Goal: Task Accomplishment & Management: Contribute content

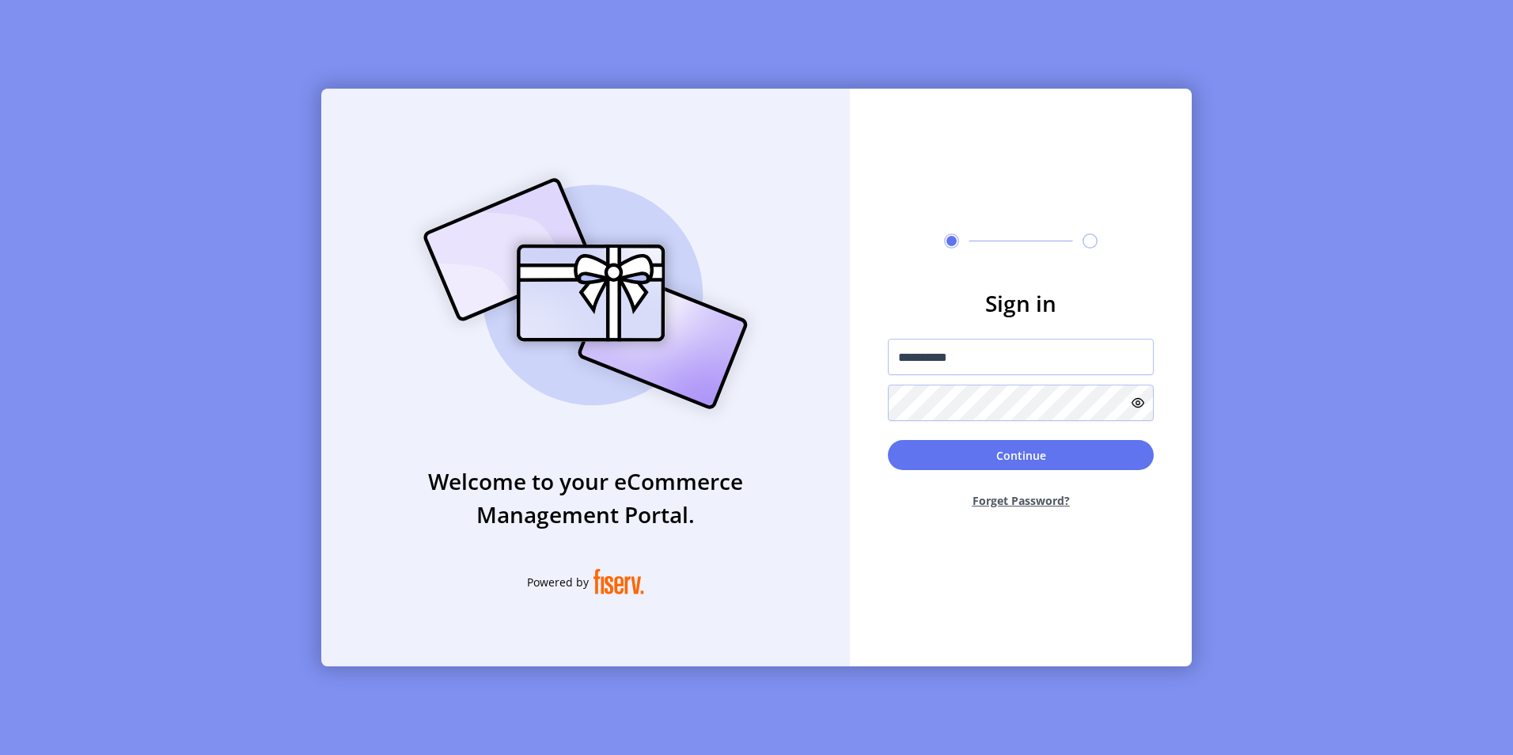
type input "**********"
click at [888, 440] on button "Continue" at bounding box center [1021, 455] width 266 height 30
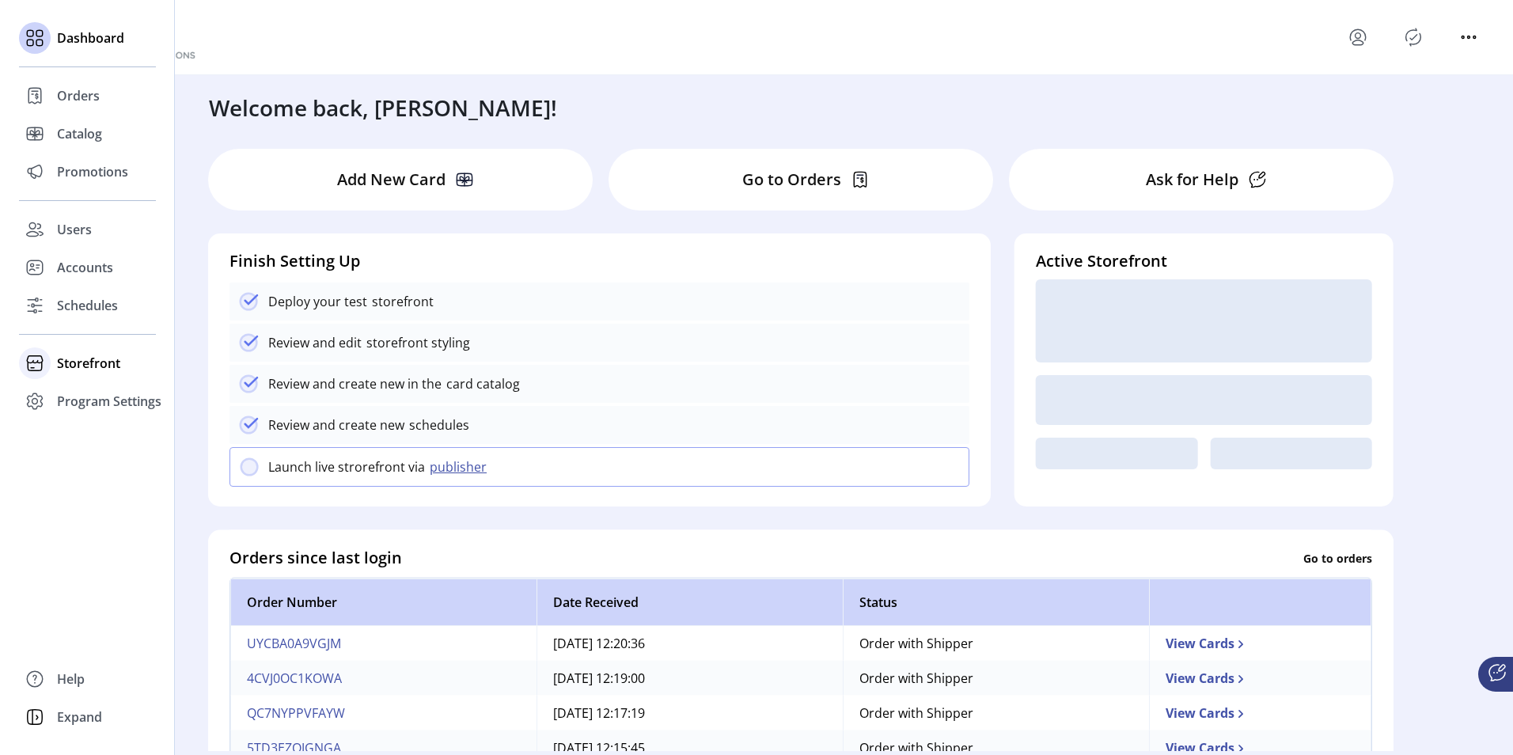
click at [55, 365] on div "Storefront" at bounding box center [87, 363] width 137 height 38
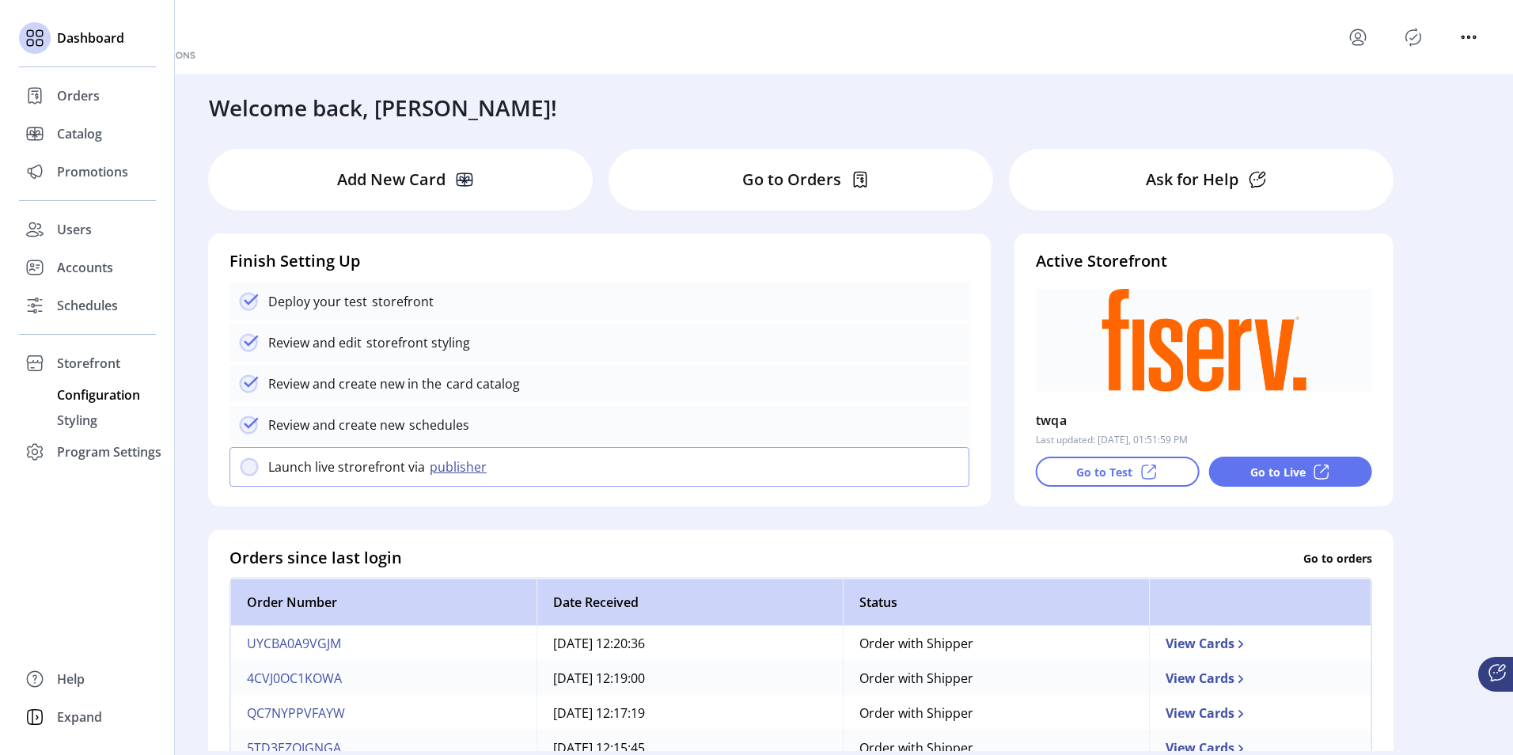
click at [63, 393] on span "Configuration" at bounding box center [98, 394] width 83 height 19
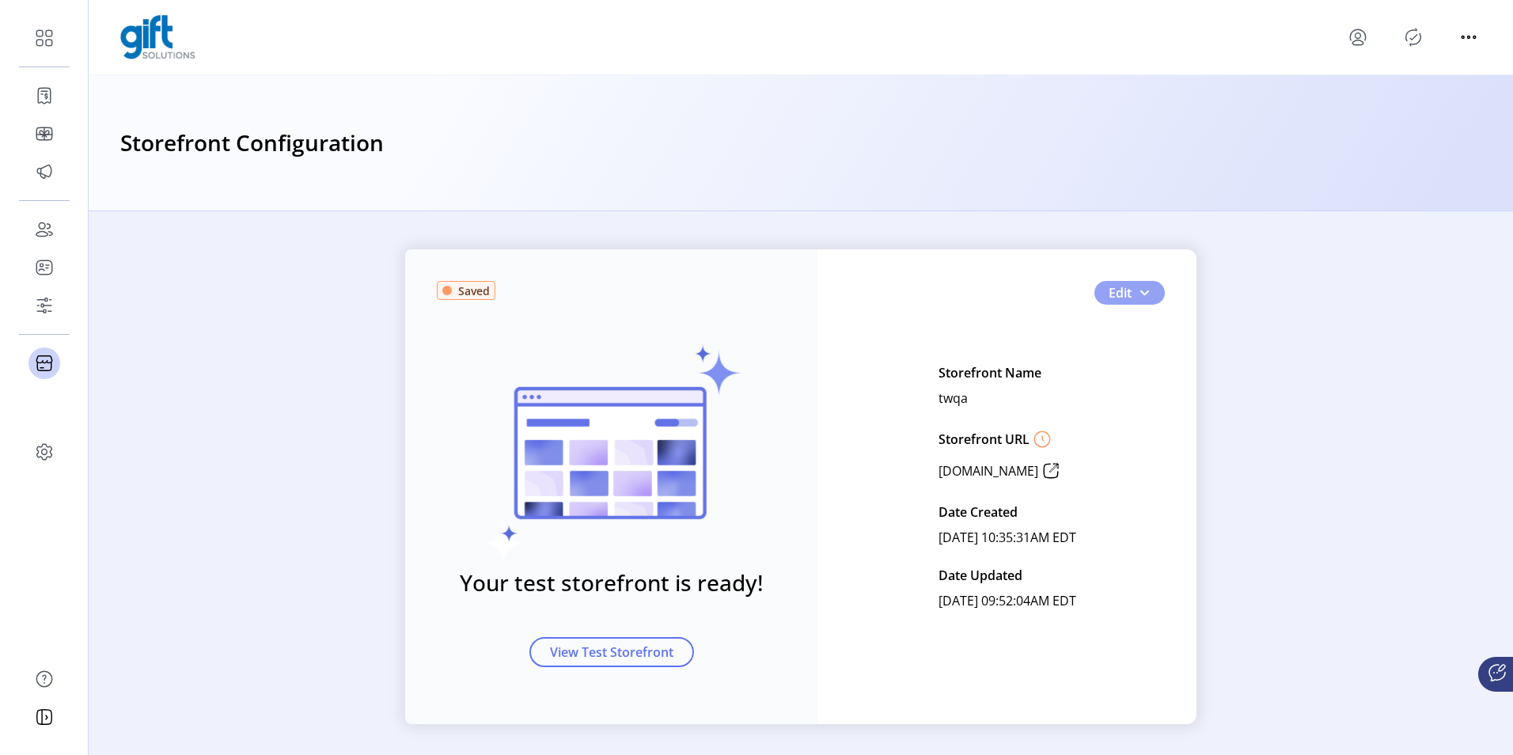
click at [1140, 294] on span "button" at bounding box center [1144, 293] width 13 height 13
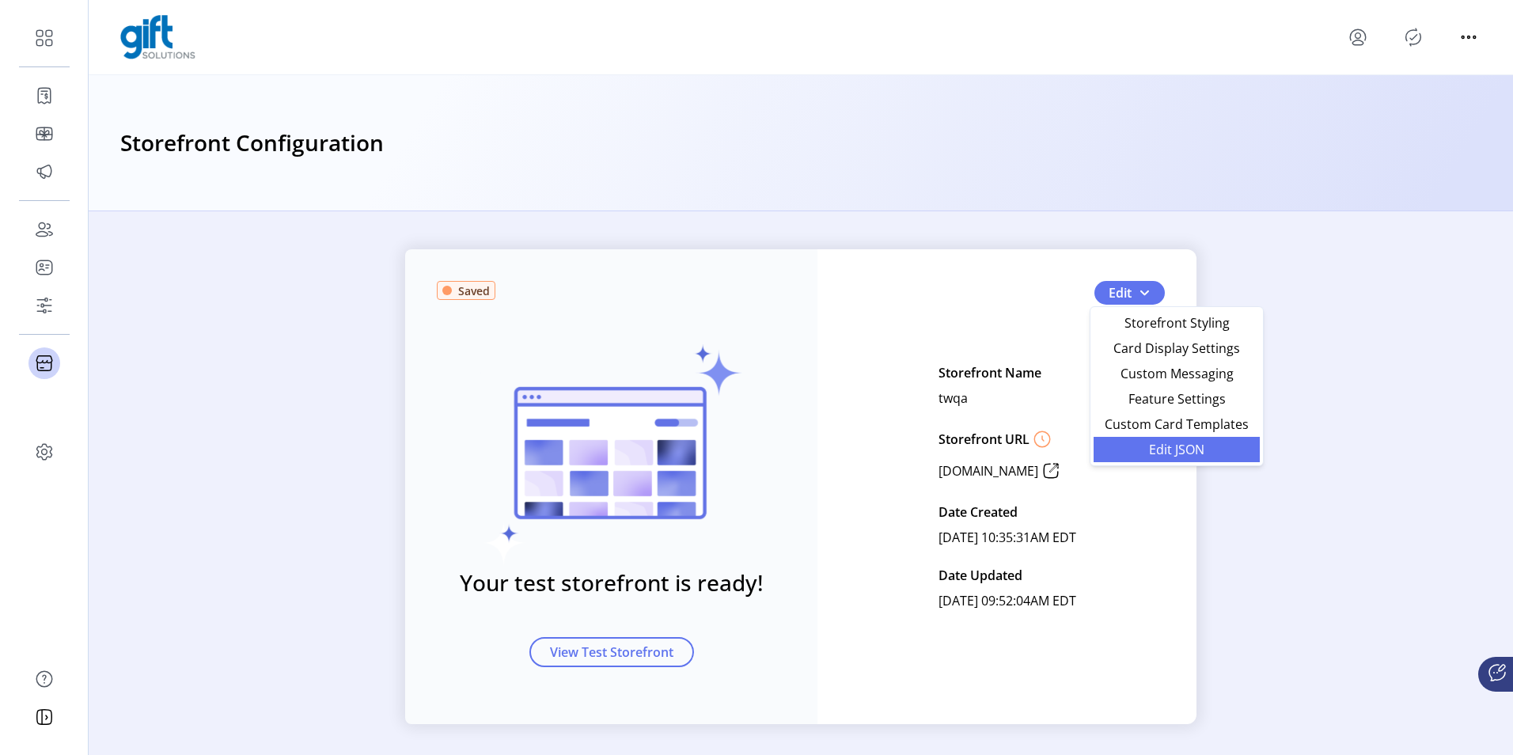
click at [1143, 454] on span "Edit JSON" at bounding box center [1176, 449] width 147 height 13
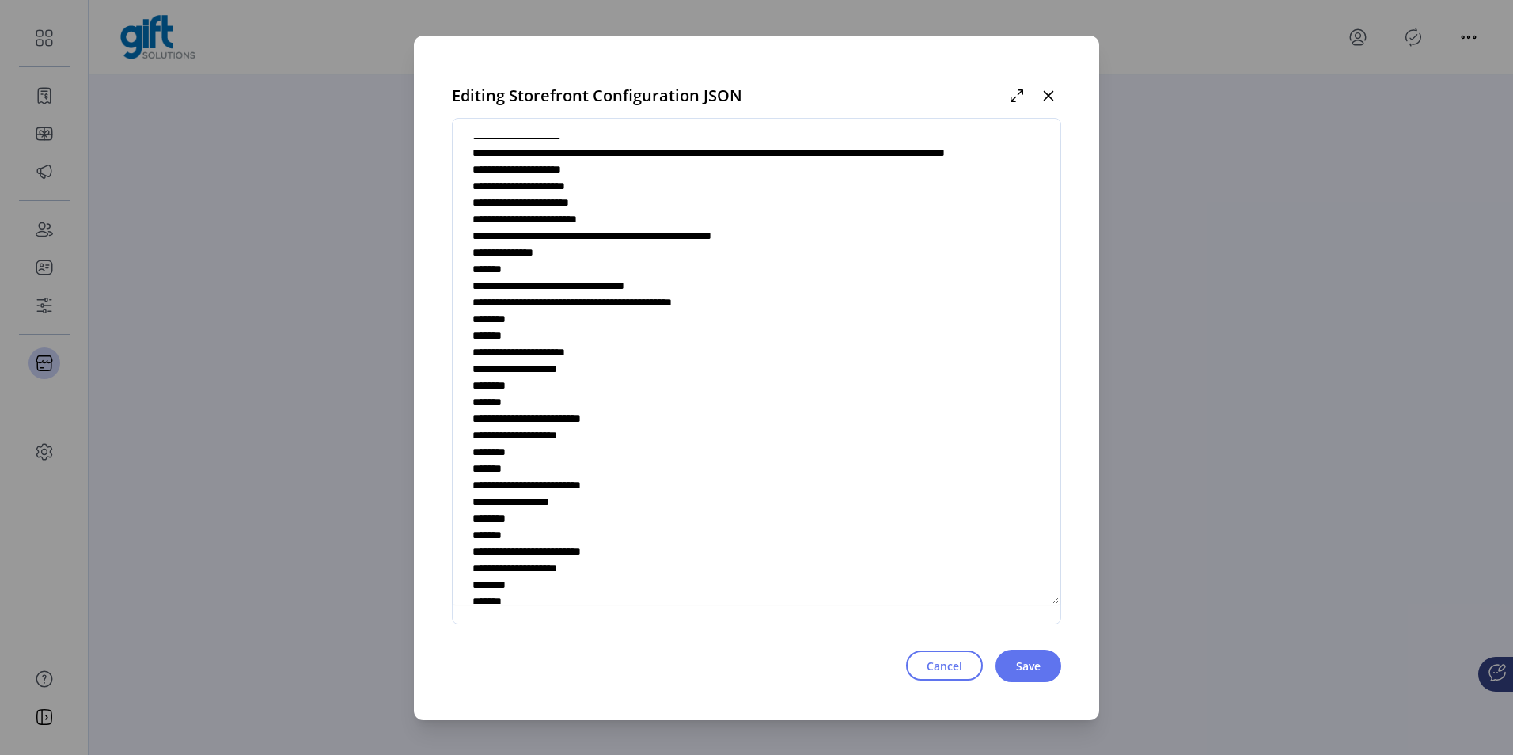
scroll to position [5906, 0]
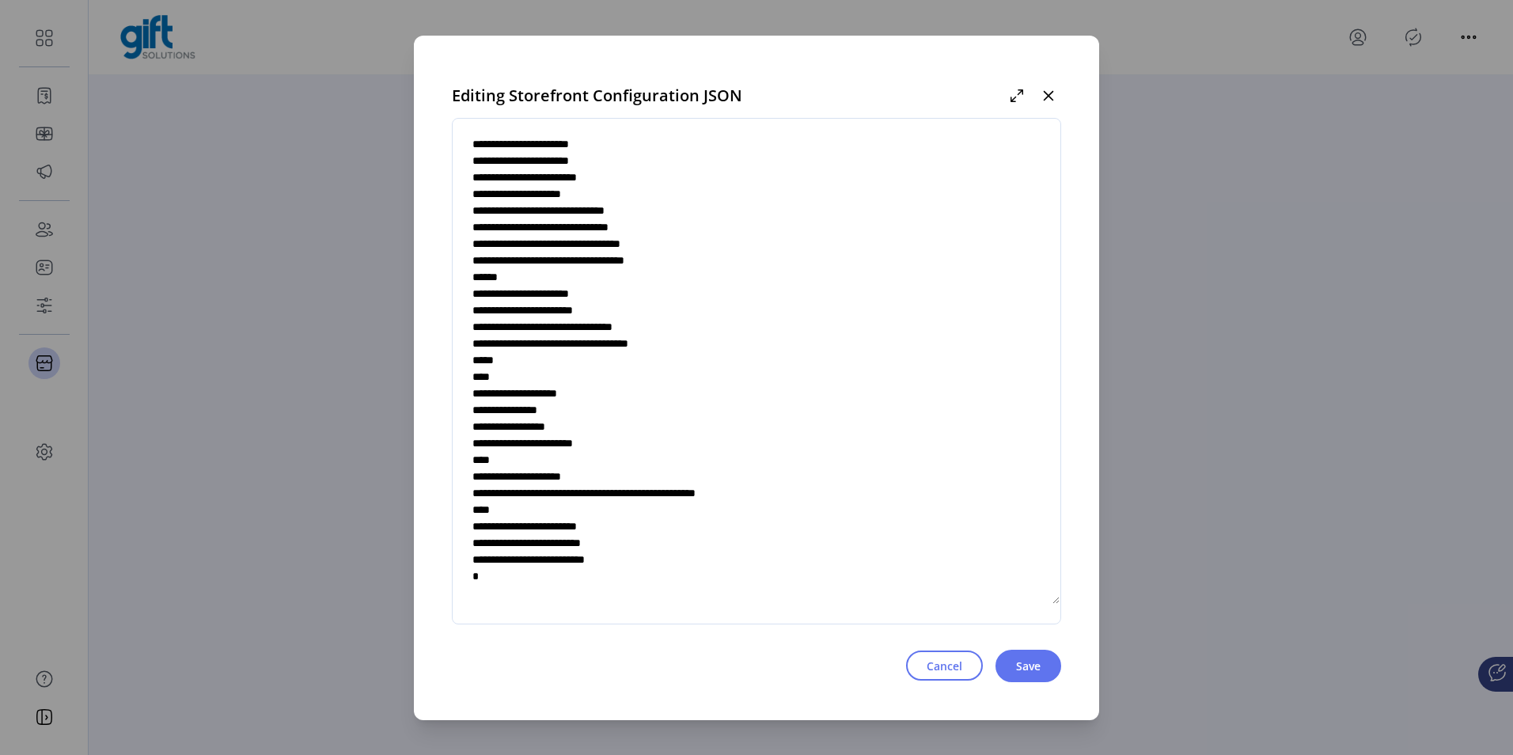
click at [640, 529] on textarea at bounding box center [757, 371] width 608 height 467
click at [737, 556] on textarea at bounding box center [757, 371] width 608 height 467
type textarea "**********"
click at [1023, 667] on span "Save" at bounding box center [1028, 666] width 25 height 17
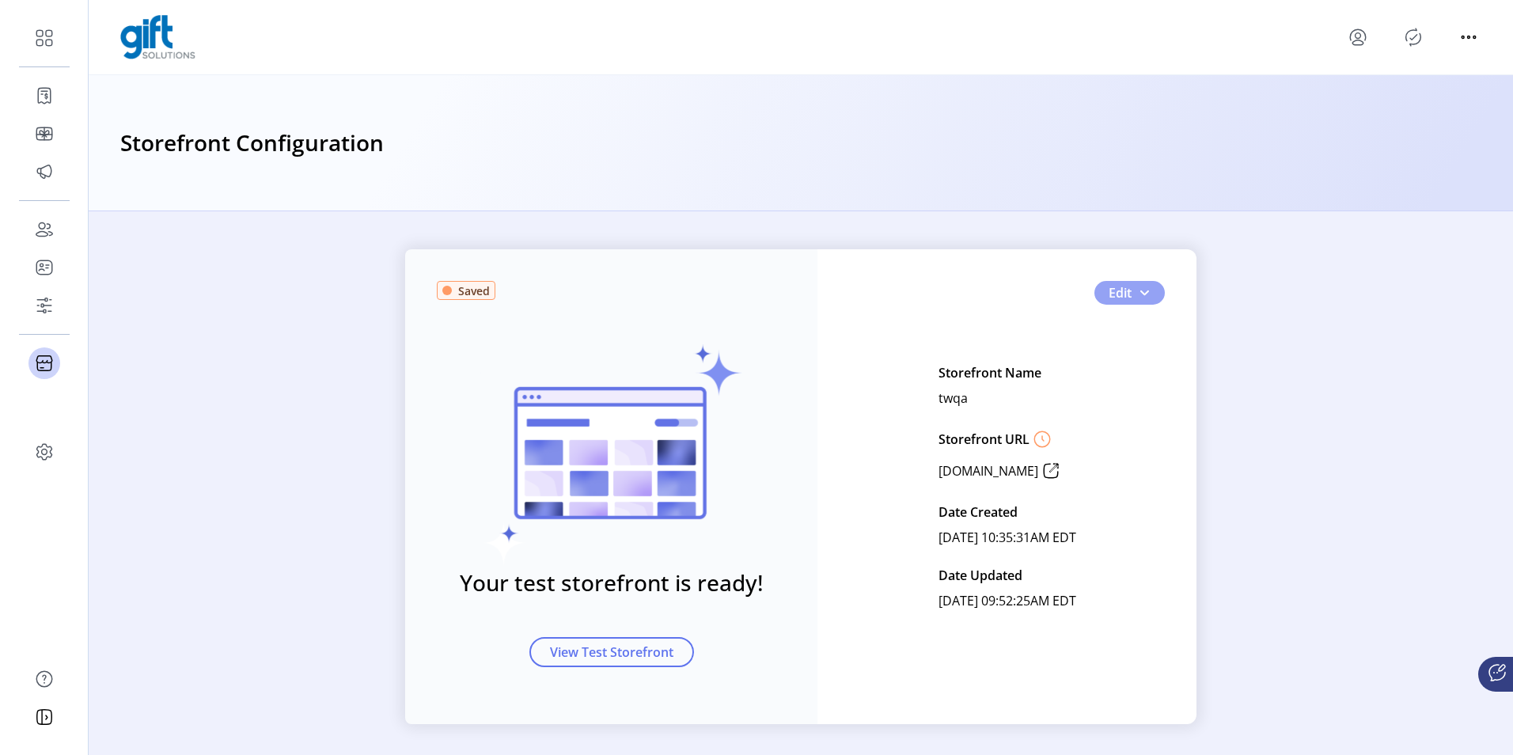
click at [1138, 296] on span "button" at bounding box center [1144, 293] width 13 height 13
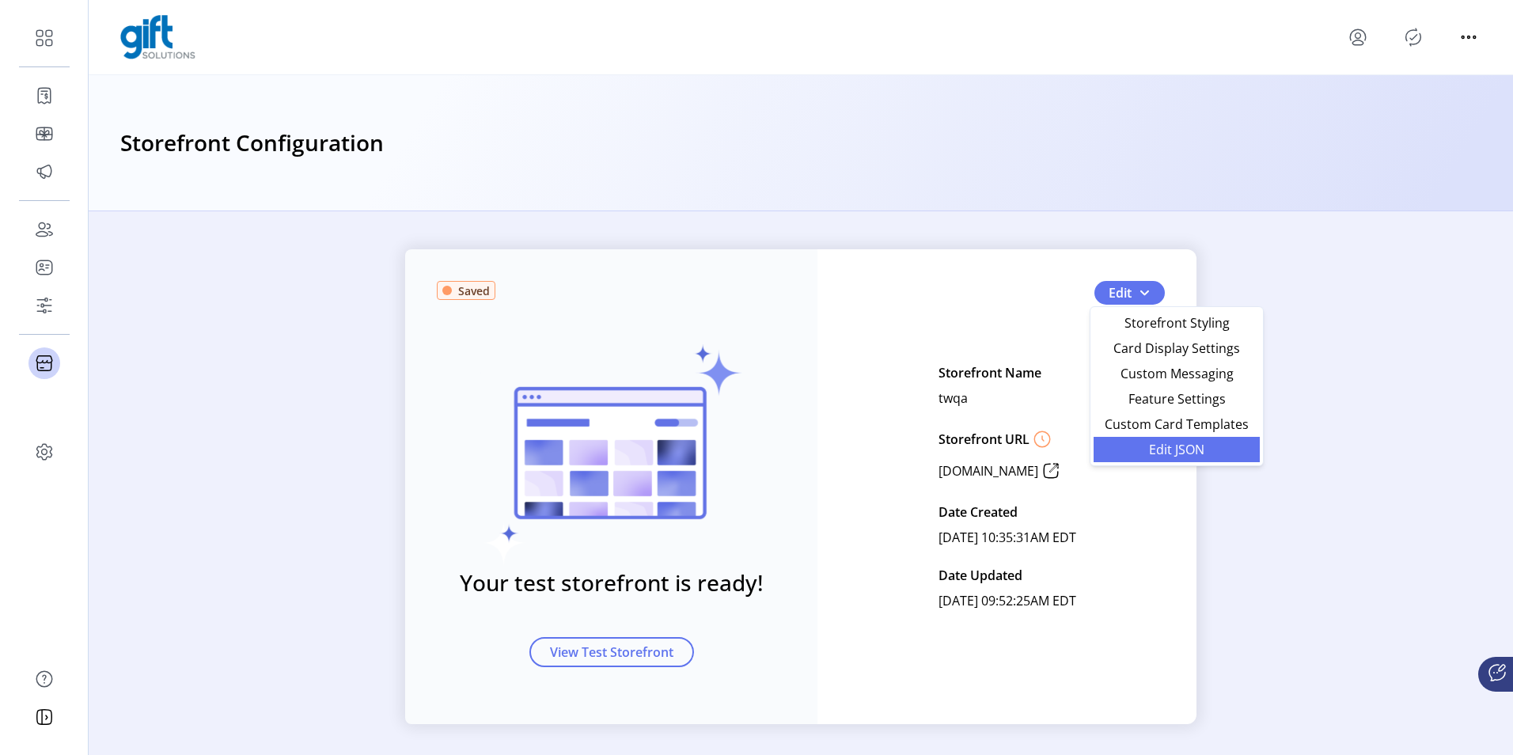
click at [1145, 448] on span "Edit JSON" at bounding box center [1176, 449] width 147 height 13
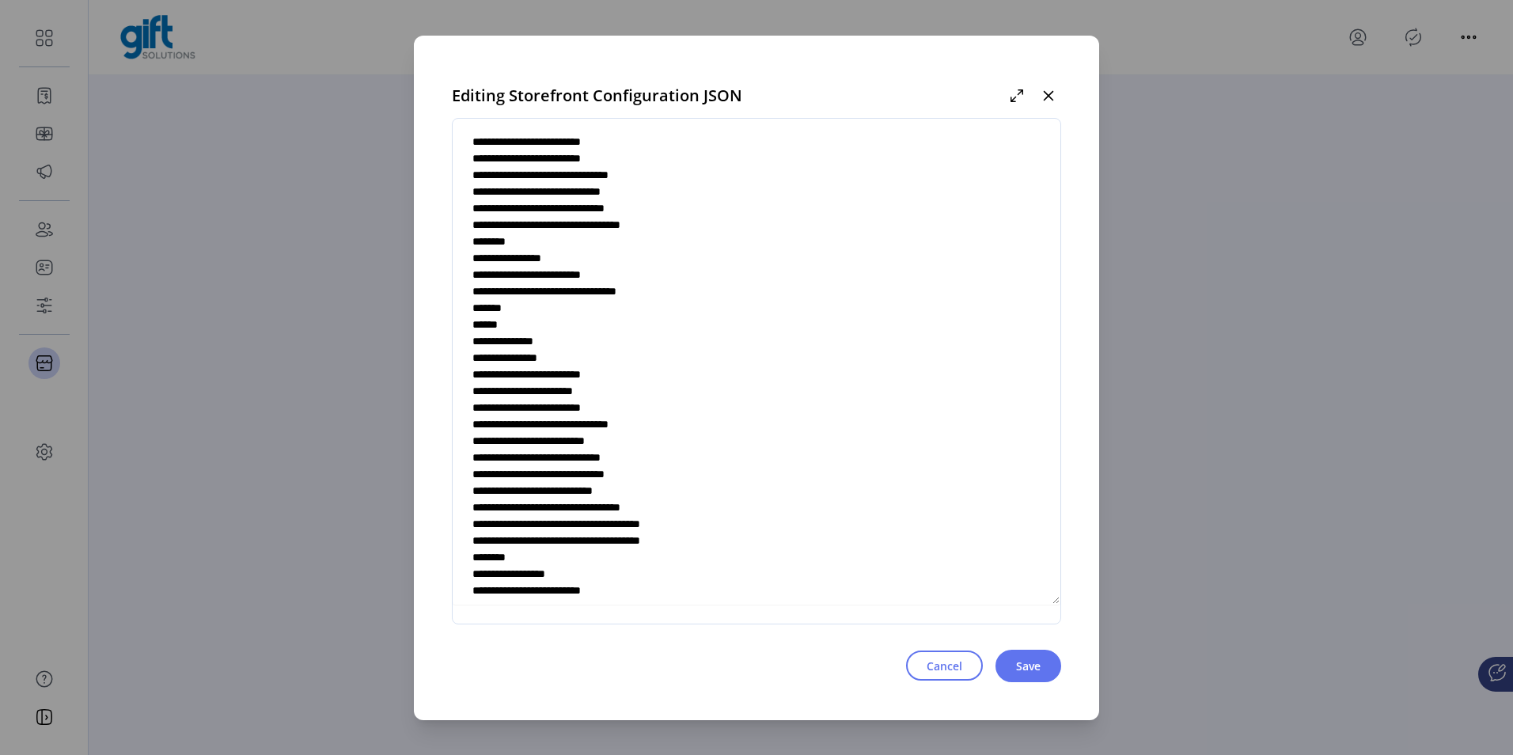
scroll to position [5906, 0]
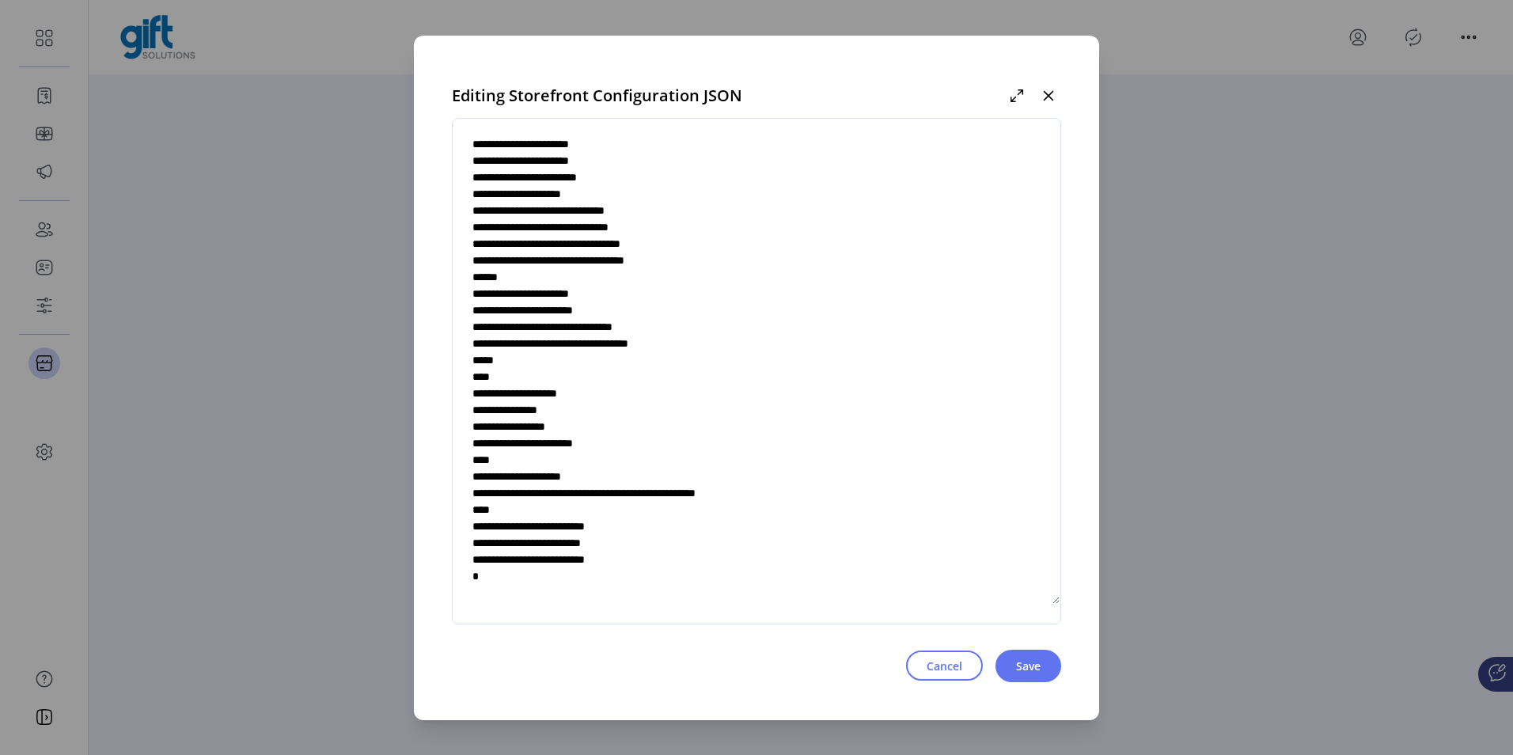
drag, startPoint x: 660, startPoint y: 528, endPoint x: 485, endPoint y: 528, distance: 174.9
click at [485, 528] on textarea at bounding box center [757, 371] width 608 height 467
click at [690, 385] on textarea at bounding box center [757, 371] width 608 height 467
drag, startPoint x: 663, startPoint y: 526, endPoint x: 487, endPoint y: 525, distance: 175.7
click at [487, 525] on textarea at bounding box center [757, 371] width 608 height 467
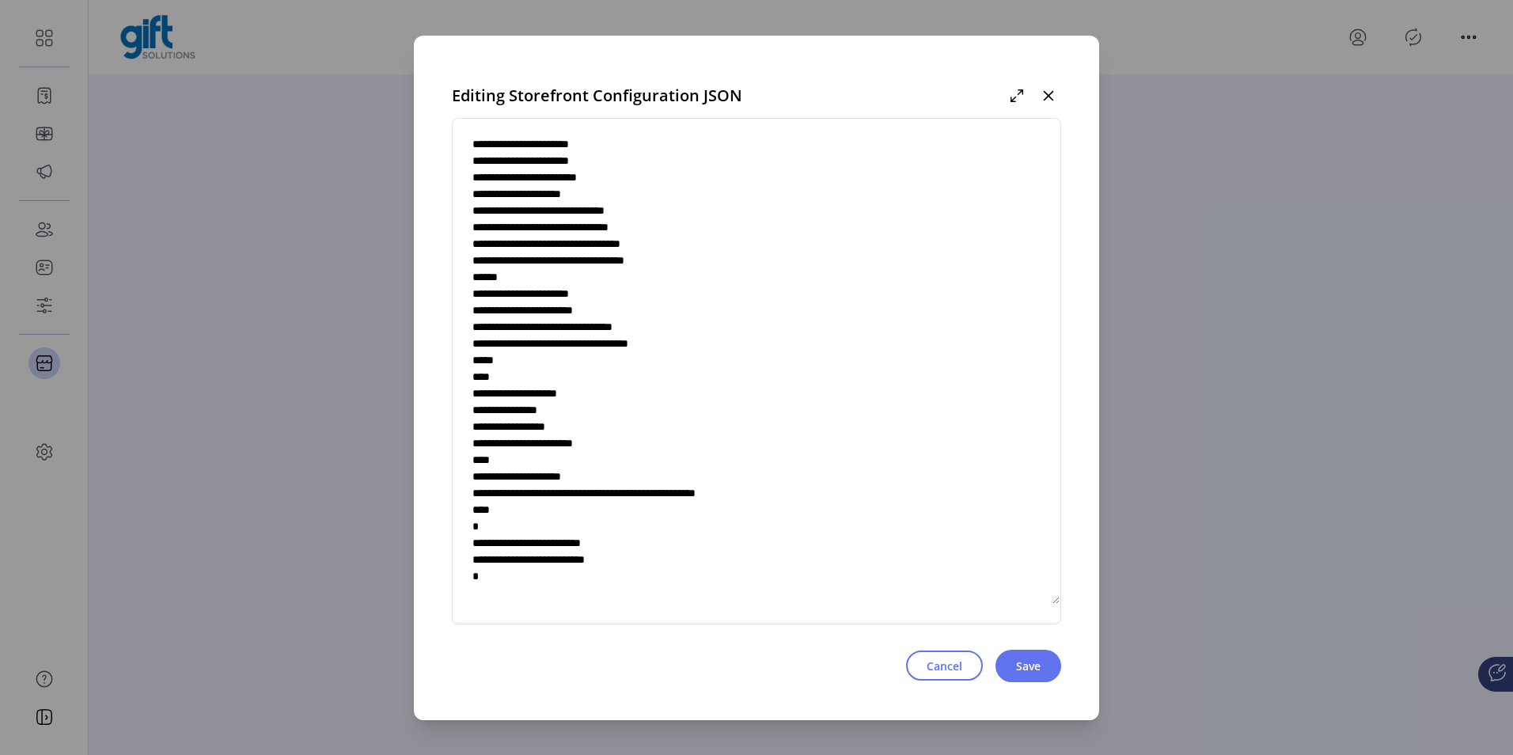
click at [484, 536] on textarea at bounding box center [757, 371] width 608 height 467
type textarea "**********"
click at [1027, 651] on button "Save" at bounding box center [1029, 666] width 66 height 32
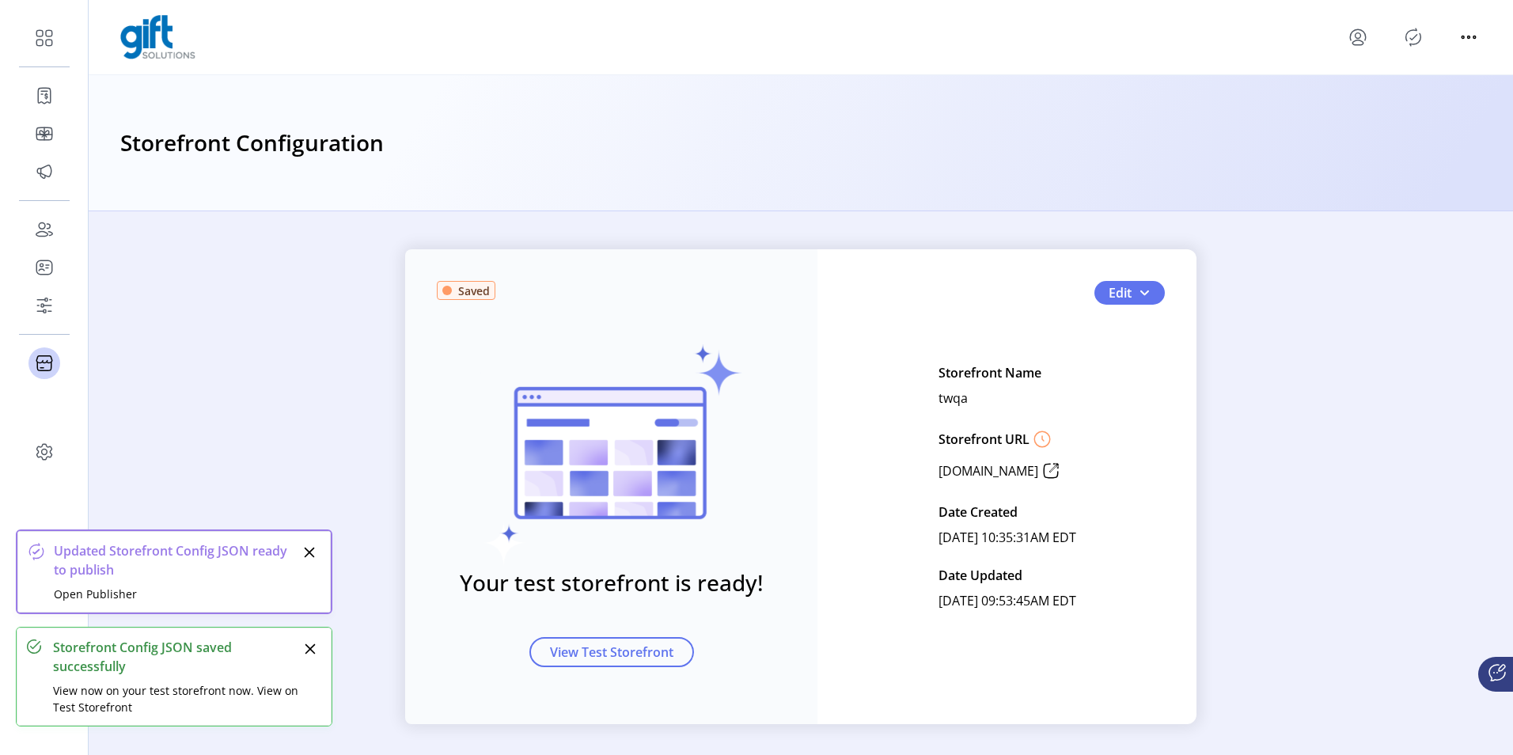
click at [1416, 31] on icon "Publisher Panel" at bounding box center [1414, 36] width 15 height 17
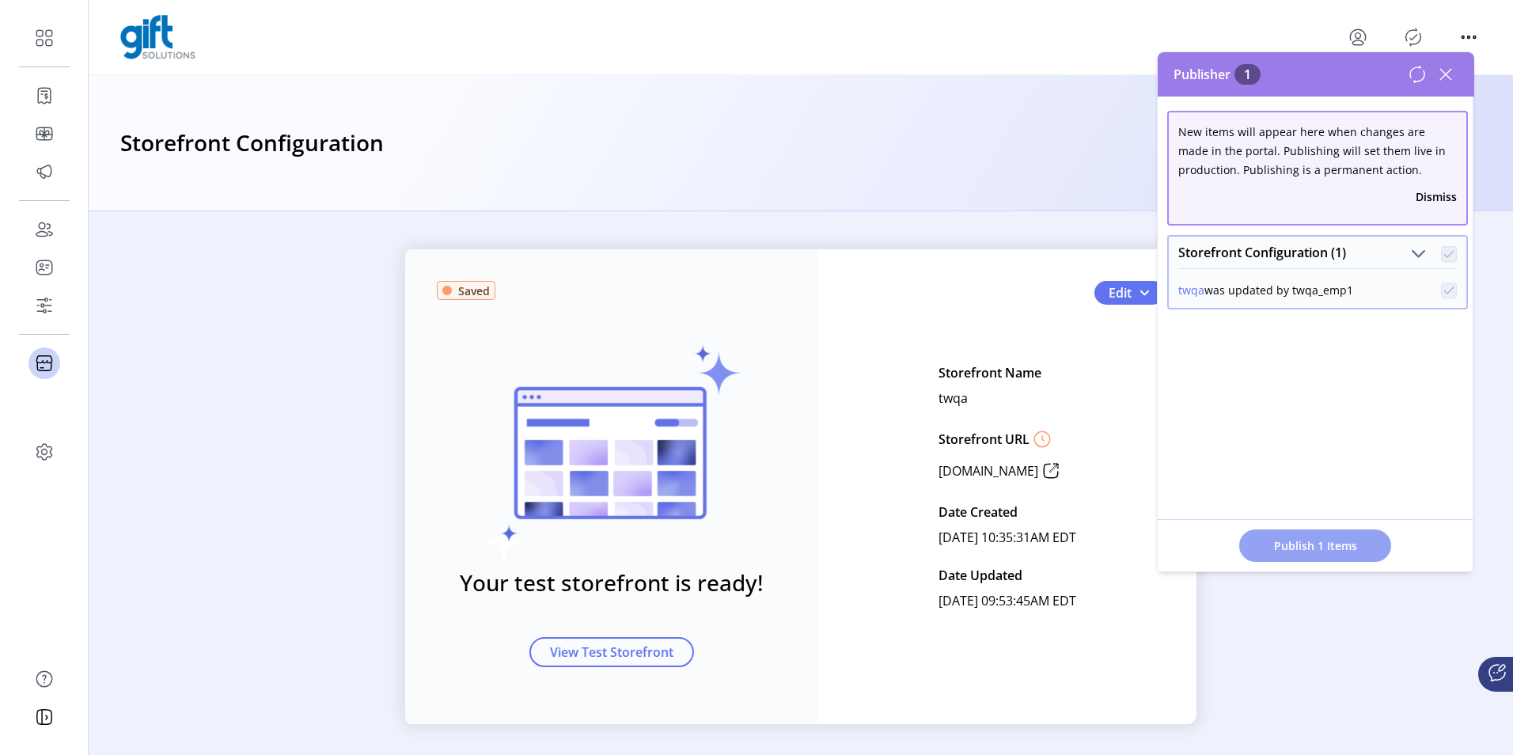
click at [1298, 549] on span "Publish 1 Items" at bounding box center [1315, 545] width 111 height 17
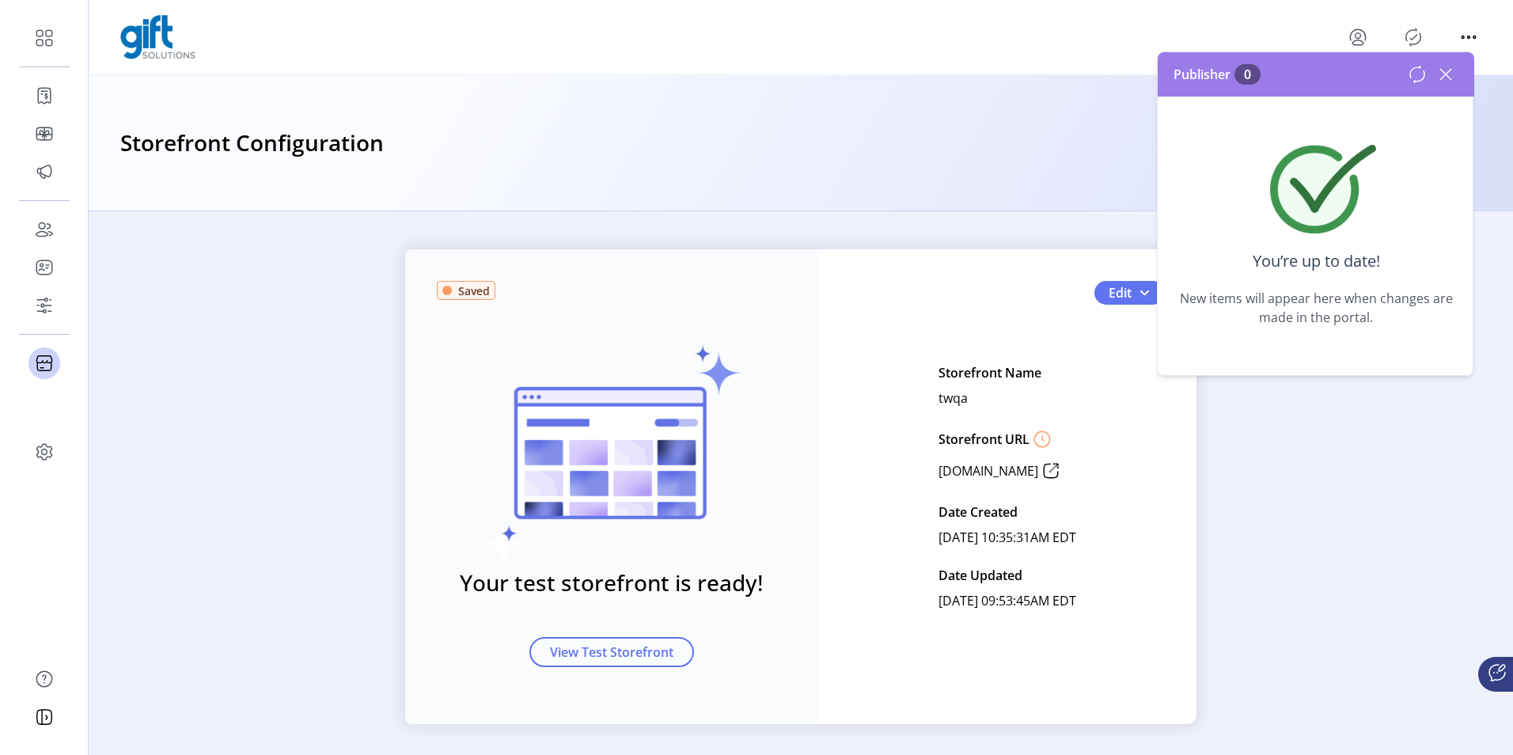
click at [1442, 74] on icon at bounding box center [1445, 74] width 25 height 25
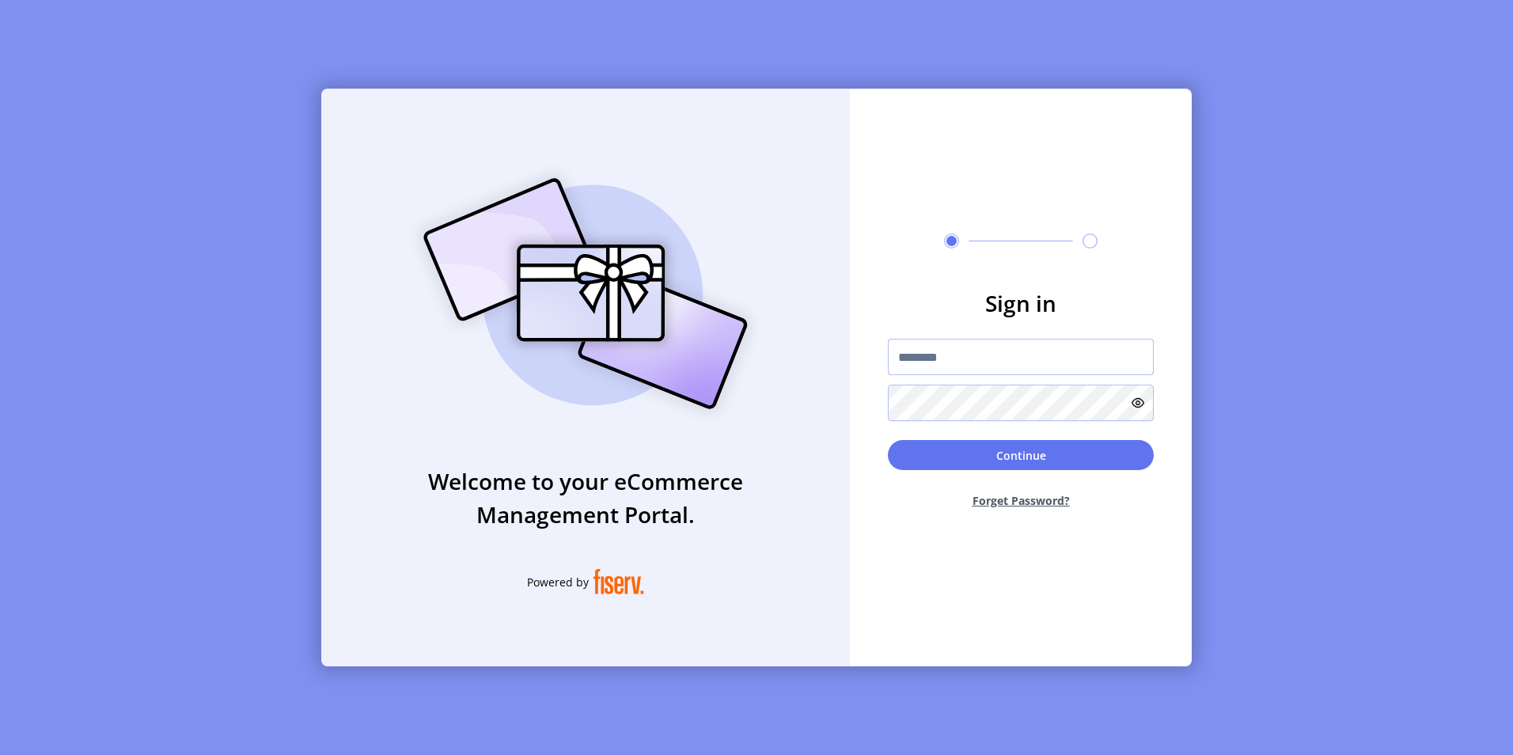
click at [919, 357] on input "text" at bounding box center [1021, 357] width 266 height 36
type input "**********"
click at [888, 440] on button "Continue" at bounding box center [1021, 455] width 266 height 30
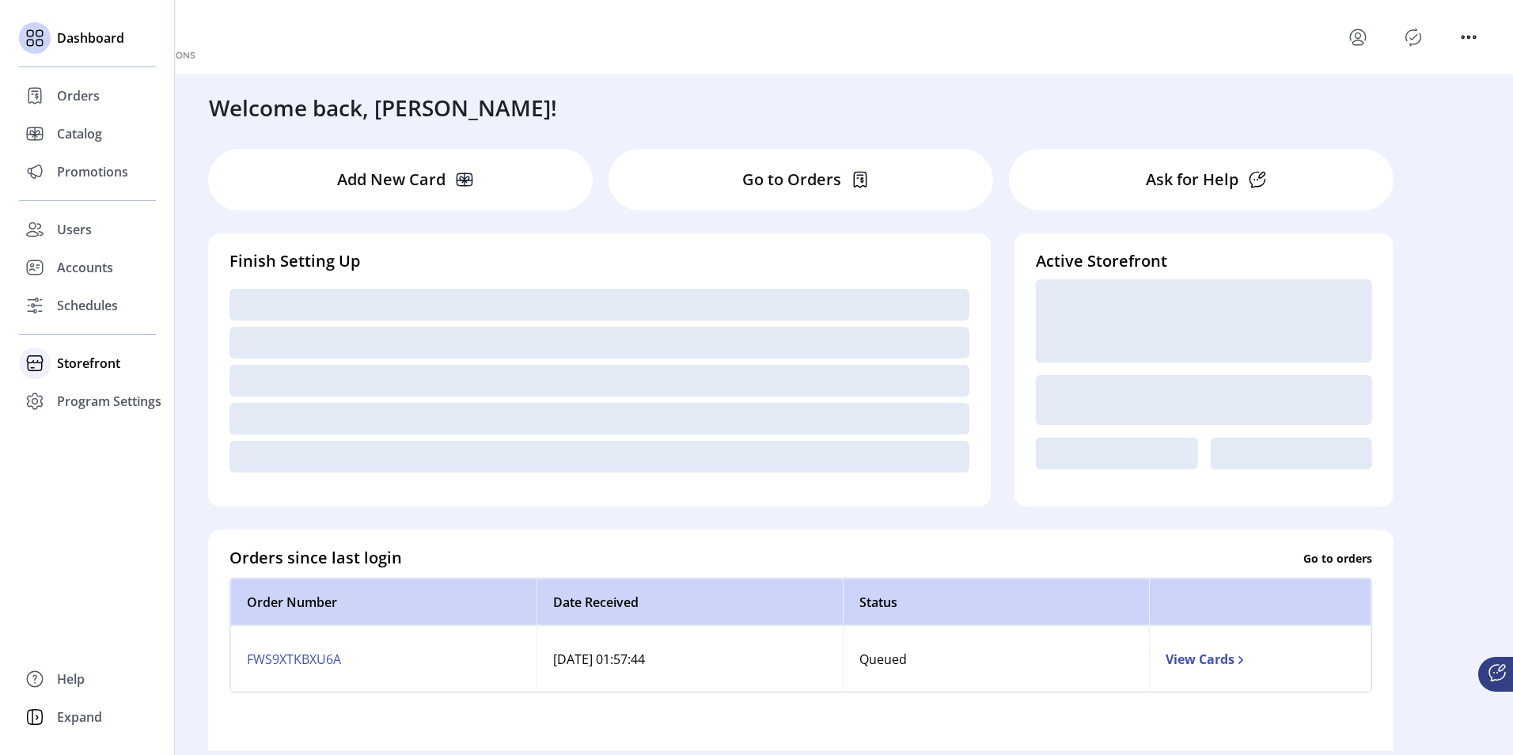
click at [56, 361] on div "Storefront" at bounding box center [87, 363] width 137 height 38
click at [85, 400] on span "Configuration" at bounding box center [98, 394] width 83 height 19
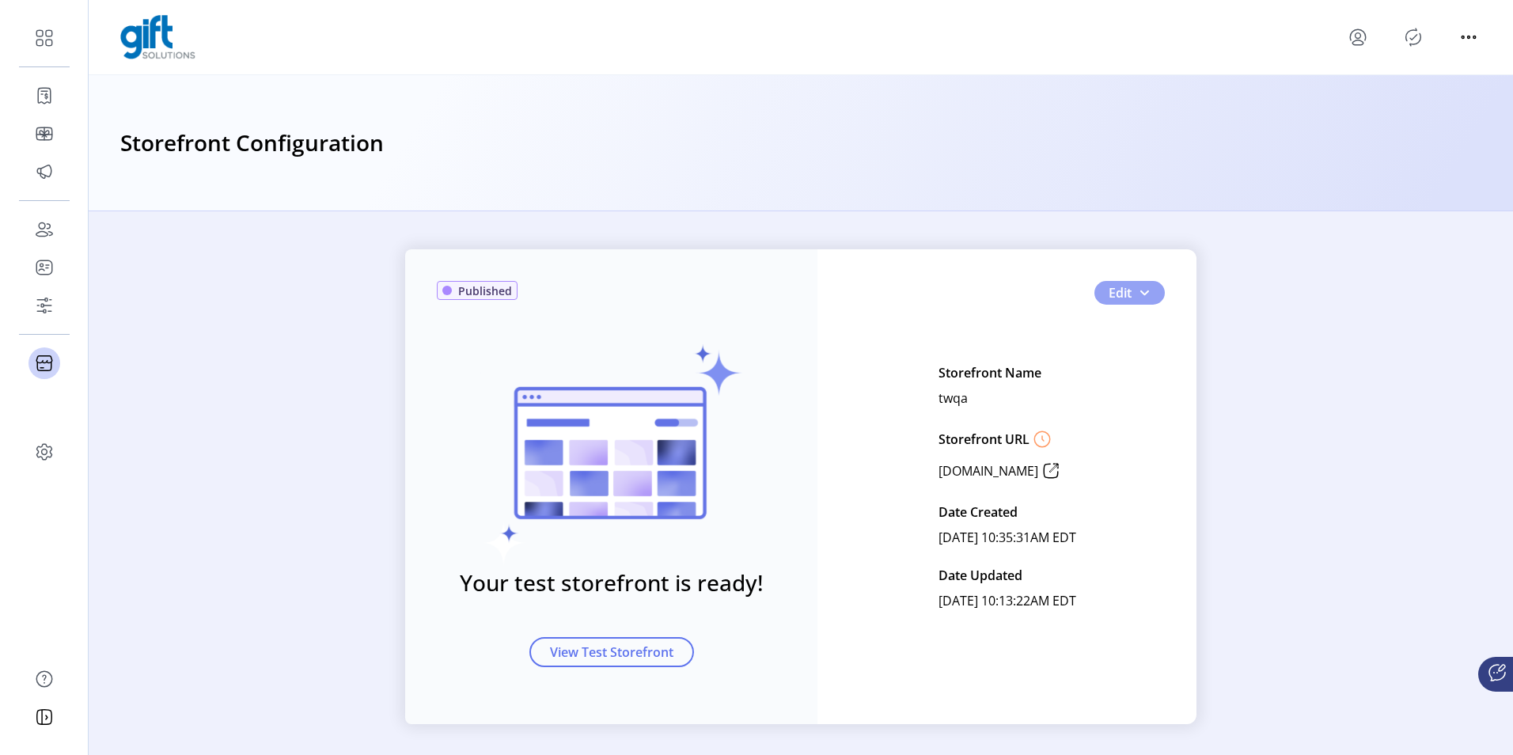
click at [1145, 298] on span "button" at bounding box center [1144, 293] width 13 height 13
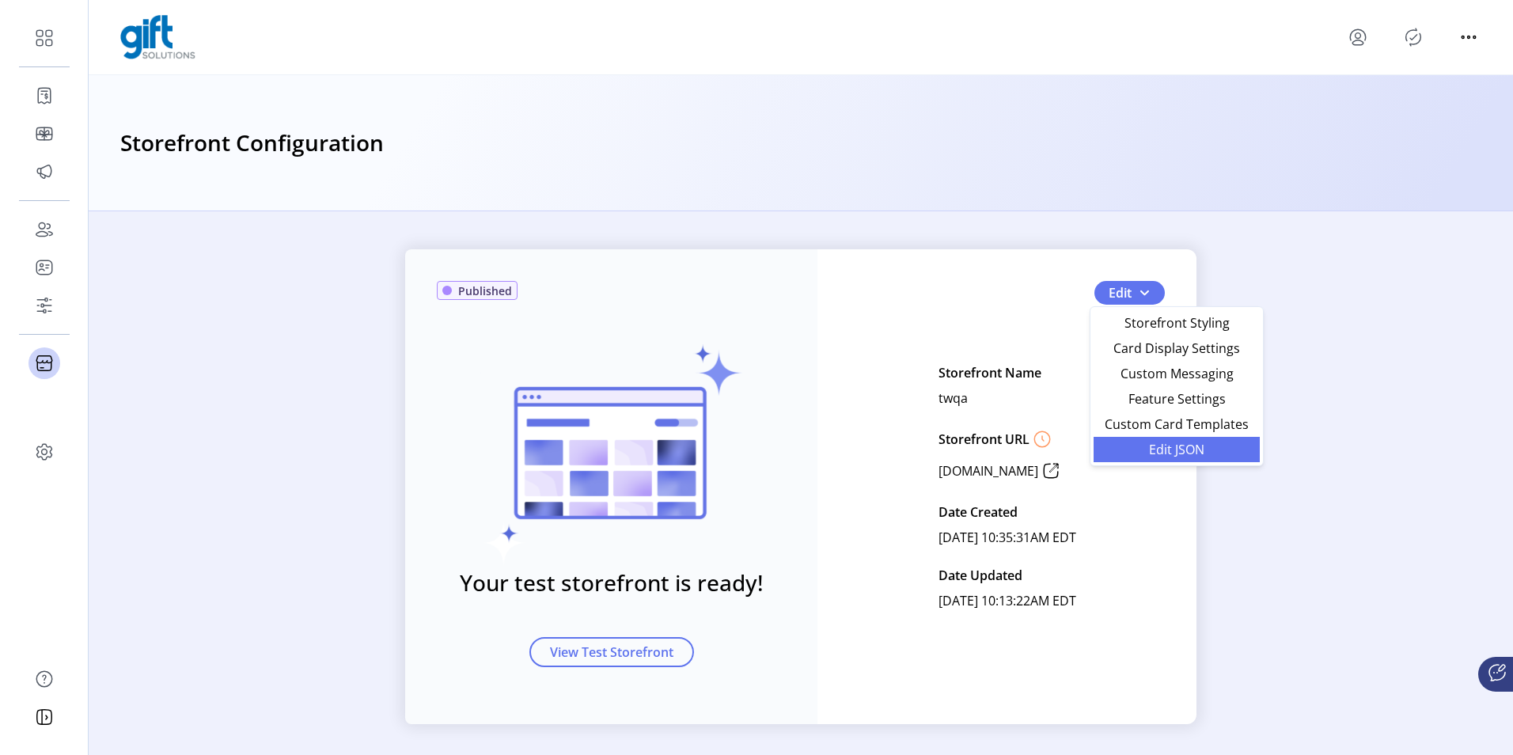
click at [1145, 444] on span "Edit JSON" at bounding box center [1176, 449] width 147 height 13
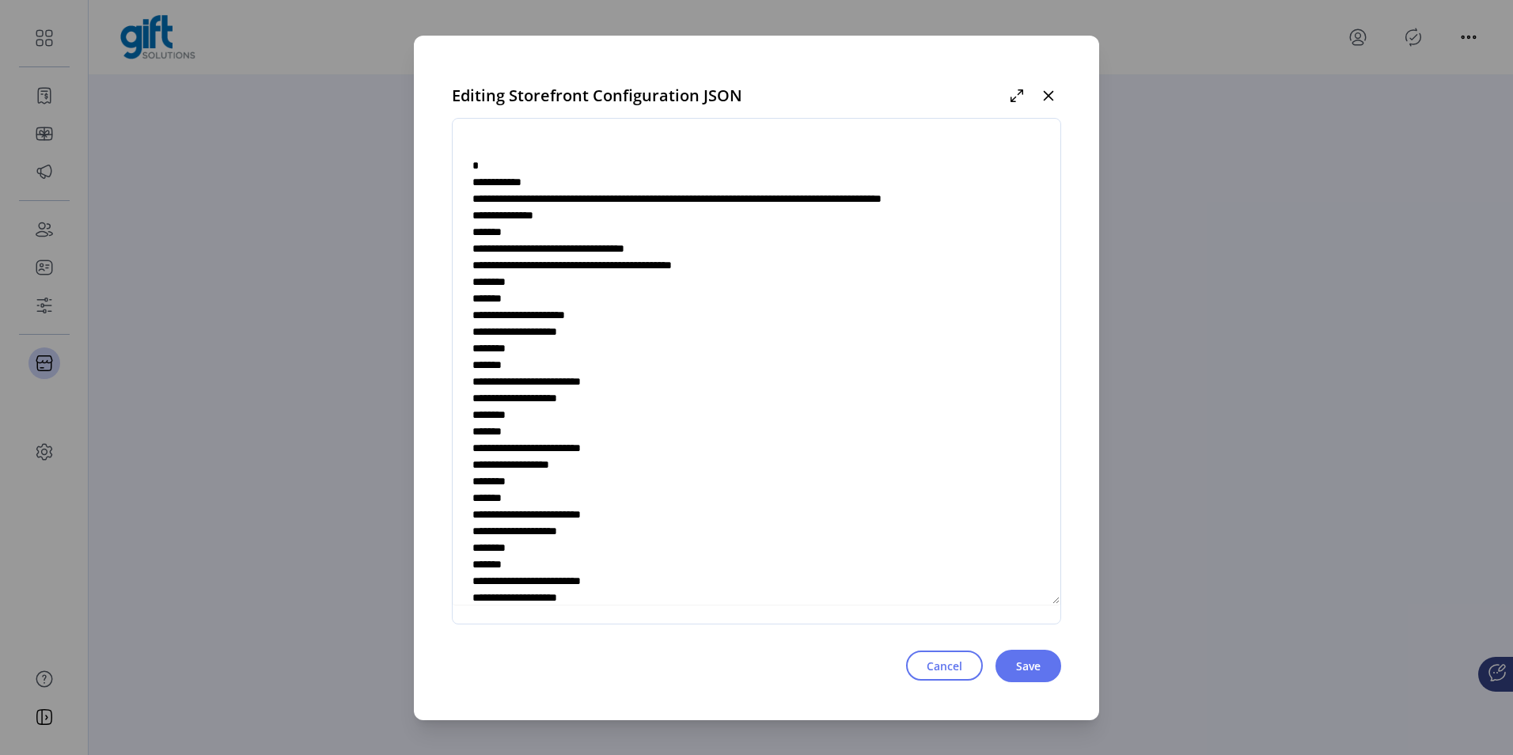
scroll to position [5906, 0]
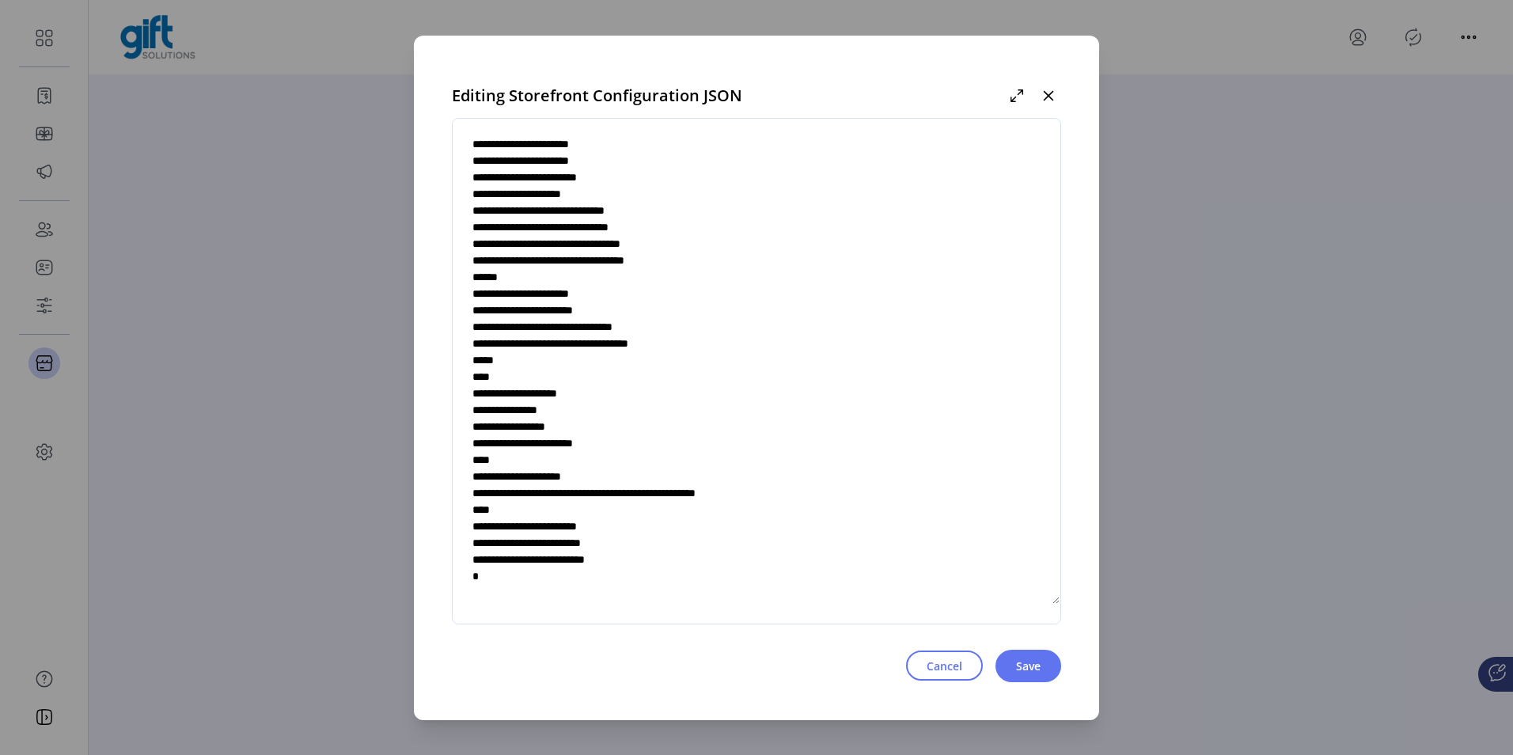
drag, startPoint x: 644, startPoint y: 528, endPoint x: 486, endPoint y: 530, distance: 158.3
click at [486, 530] on textarea at bounding box center [757, 371] width 608 height 467
click at [646, 529] on textarea at bounding box center [757, 371] width 608 height 467
drag, startPoint x: 648, startPoint y: 526, endPoint x: 486, endPoint y: 525, distance: 162.3
click at [486, 525] on textarea at bounding box center [757, 371] width 608 height 467
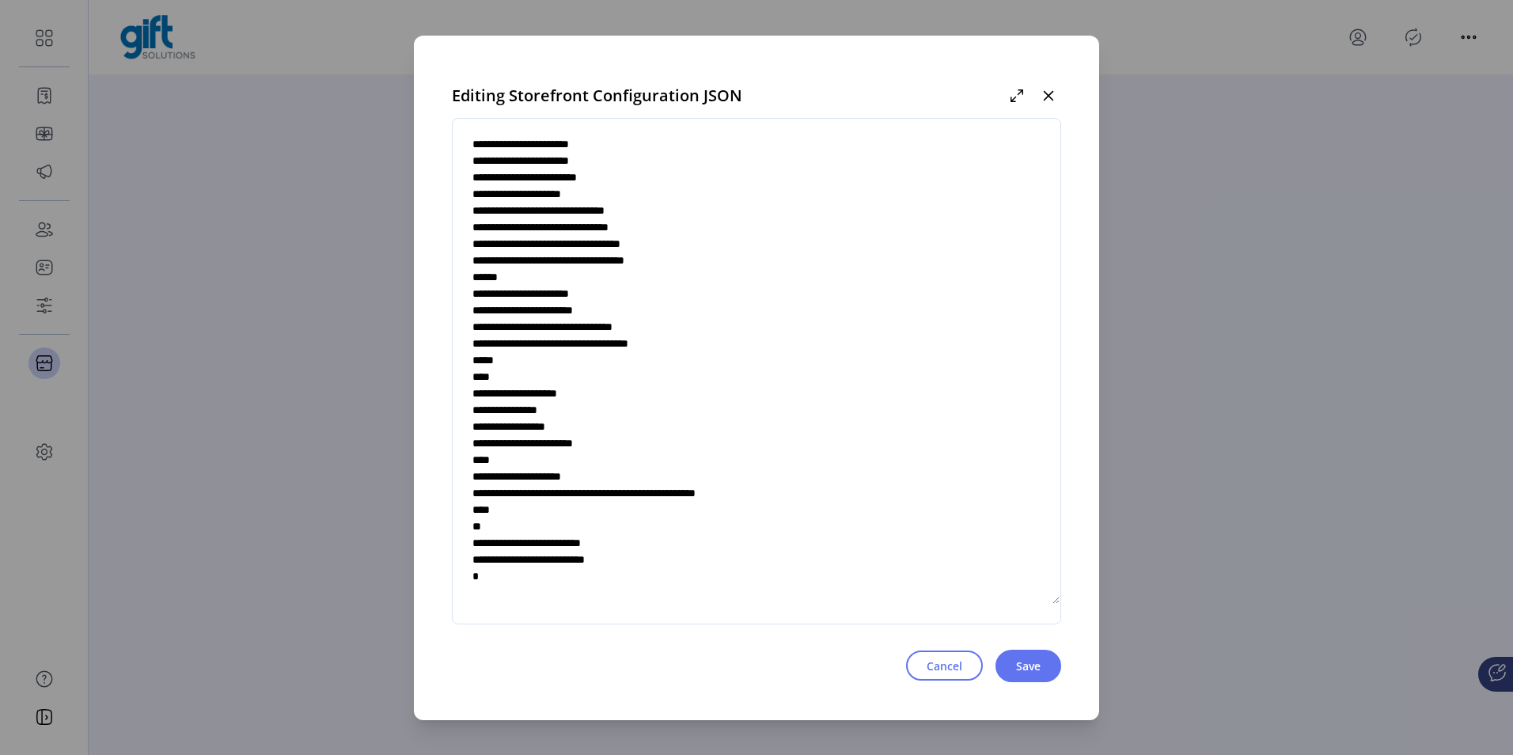
click at [510, 526] on textarea at bounding box center [757, 371] width 608 height 467
type textarea "**********"
click at [1019, 664] on span "Save" at bounding box center [1028, 666] width 25 height 17
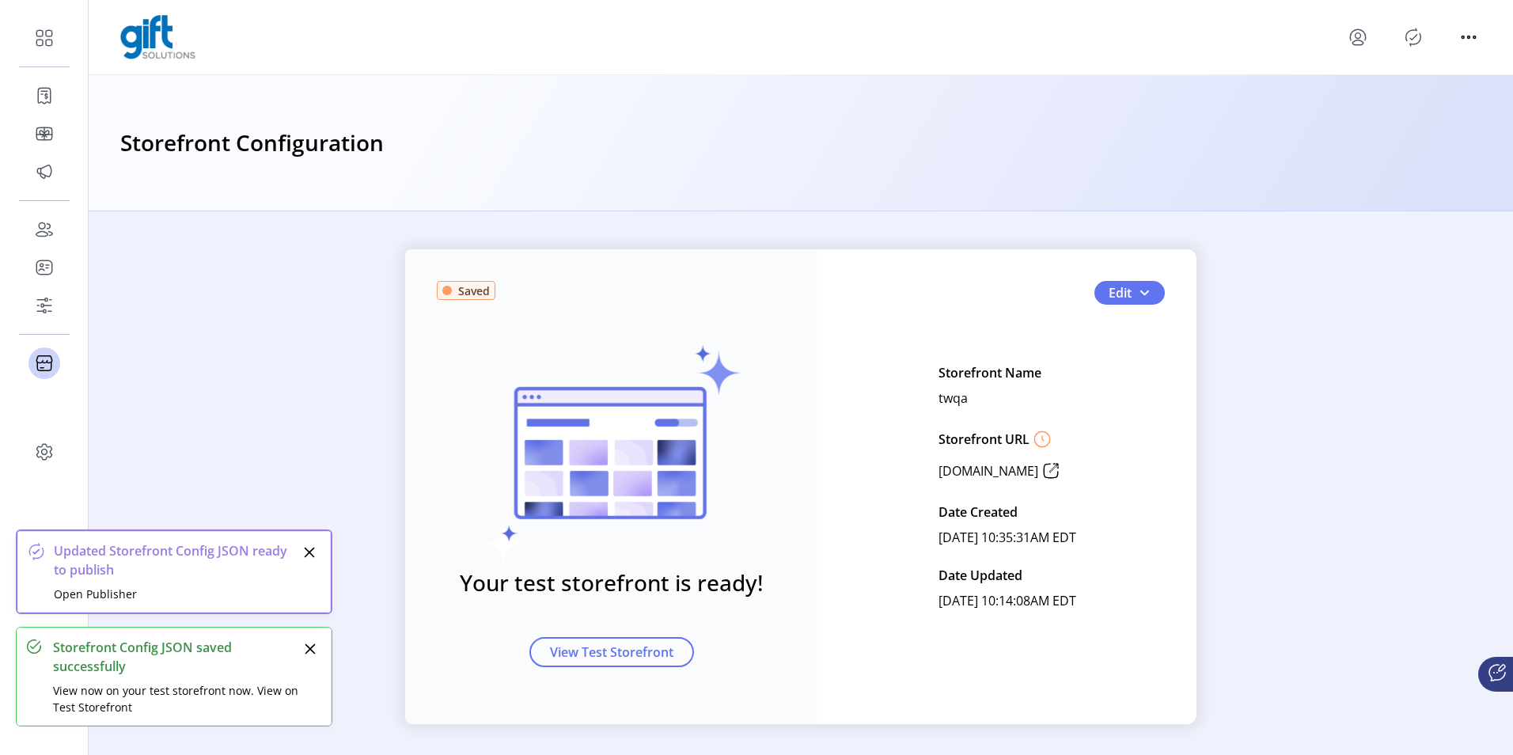
click at [1409, 34] on icon "Publisher Panel" at bounding box center [1413, 37] width 25 height 25
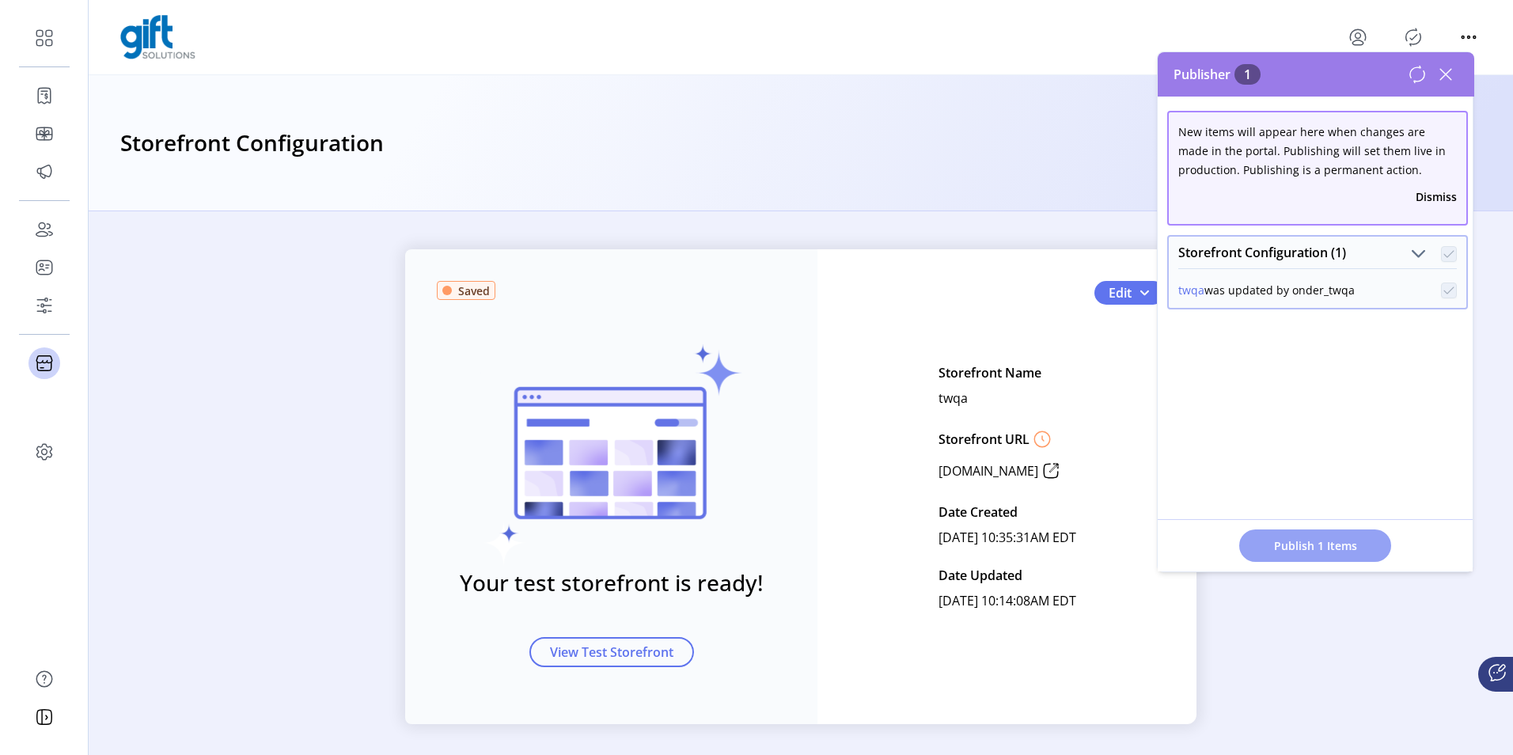
click at [1278, 554] on button "Publish 1 Items" at bounding box center [1316, 546] width 152 height 32
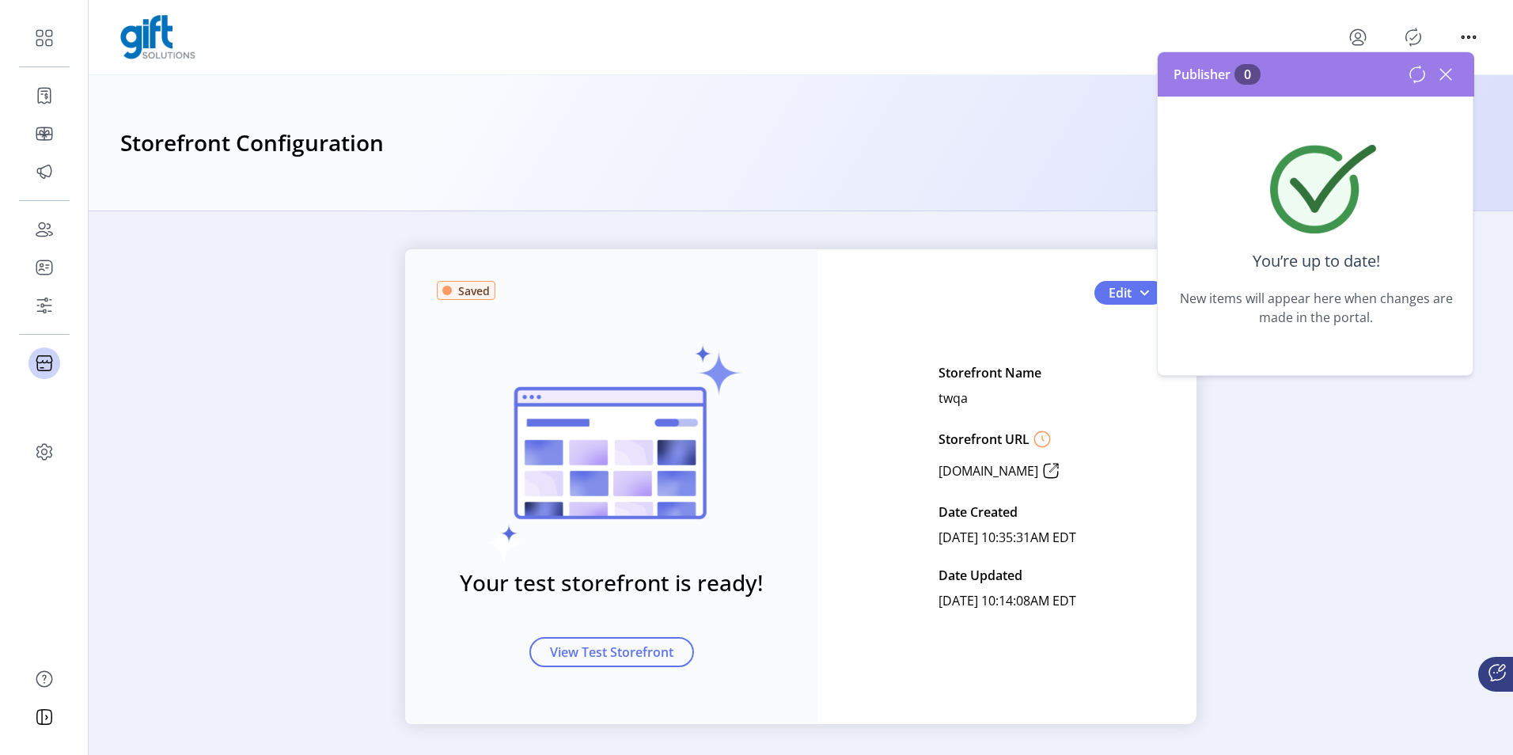
click at [1455, 78] on icon at bounding box center [1445, 74] width 25 height 25
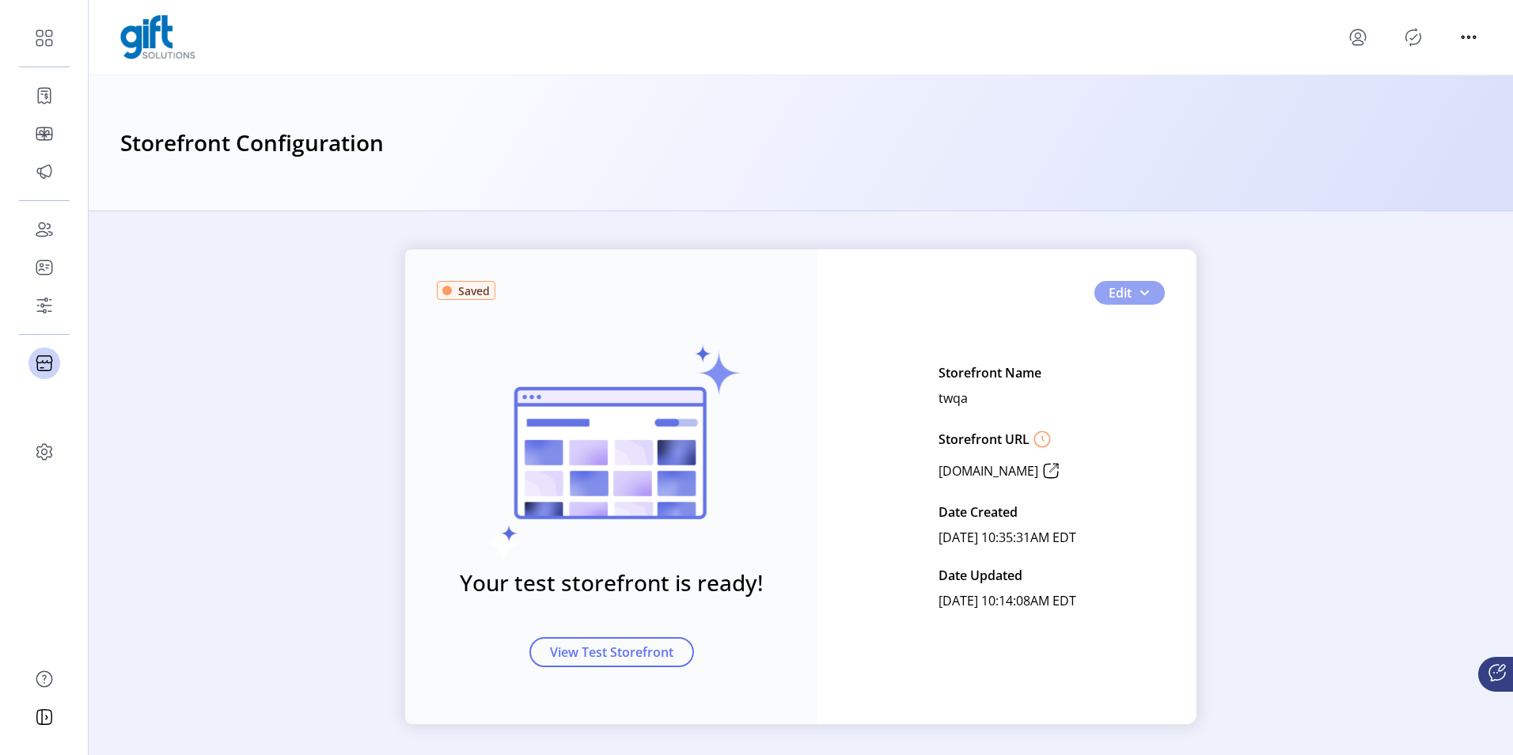
click at [1134, 282] on button "Edit" at bounding box center [1130, 293] width 70 height 24
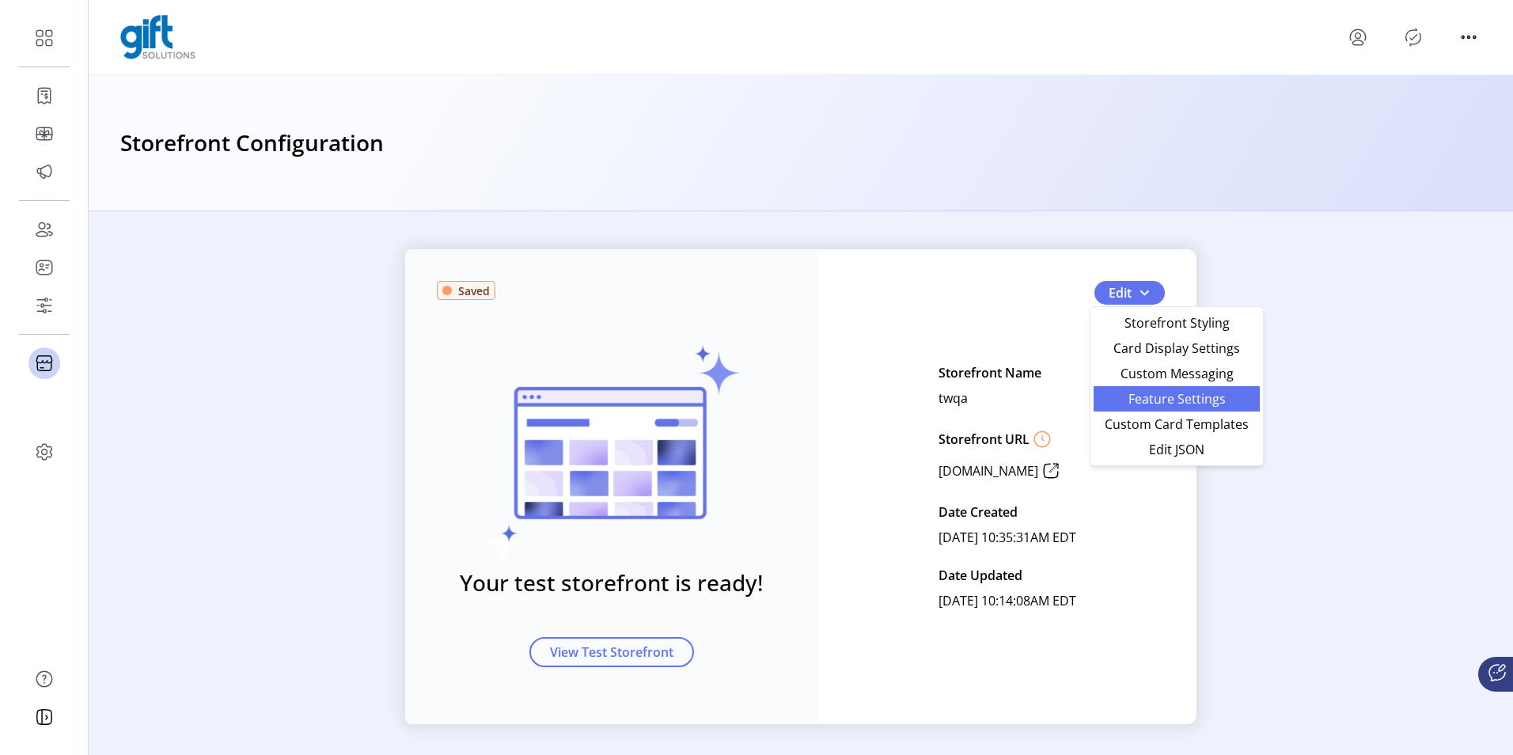
click at [1115, 402] on span "Feature Settings" at bounding box center [1176, 399] width 147 height 13
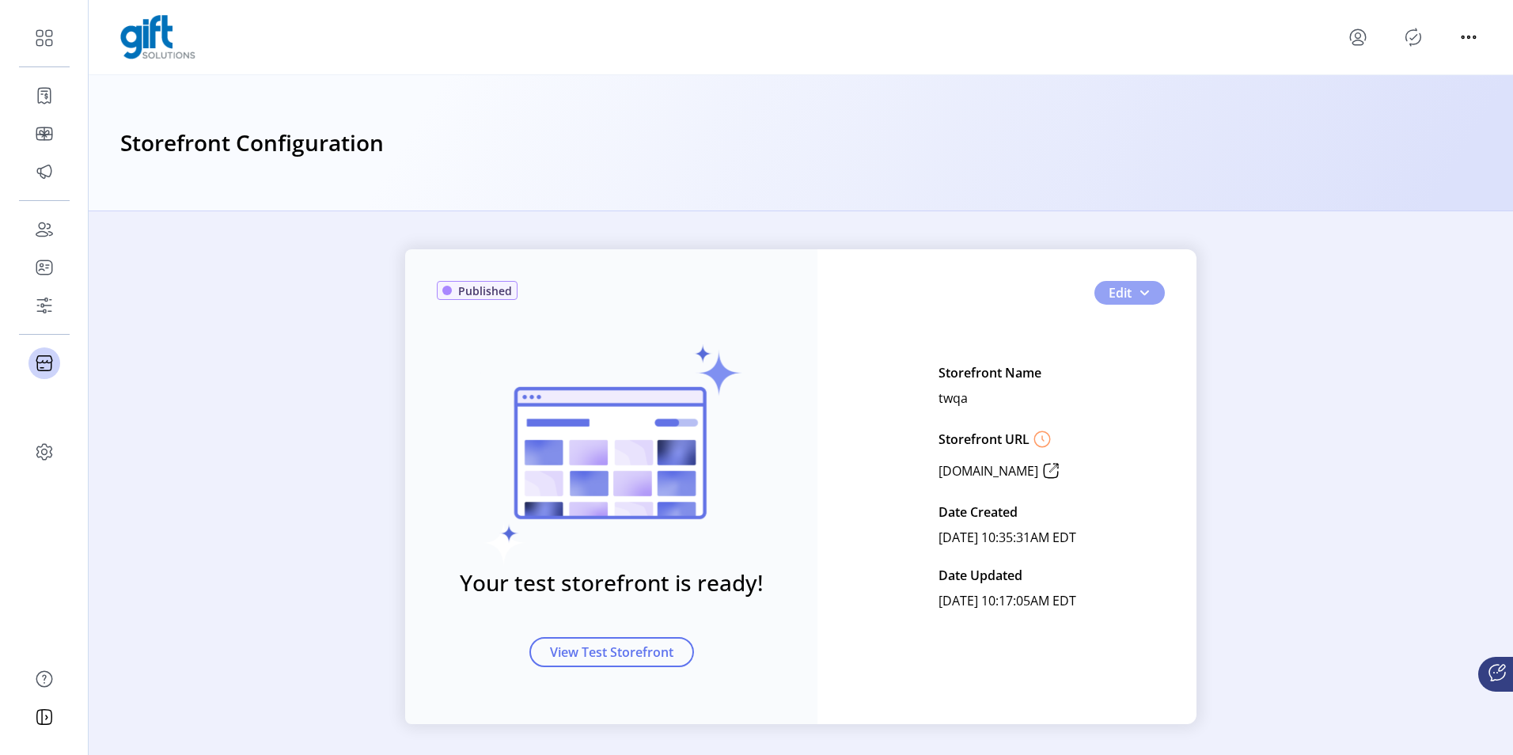
click at [1145, 283] on button "Edit" at bounding box center [1130, 293] width 70 height 24
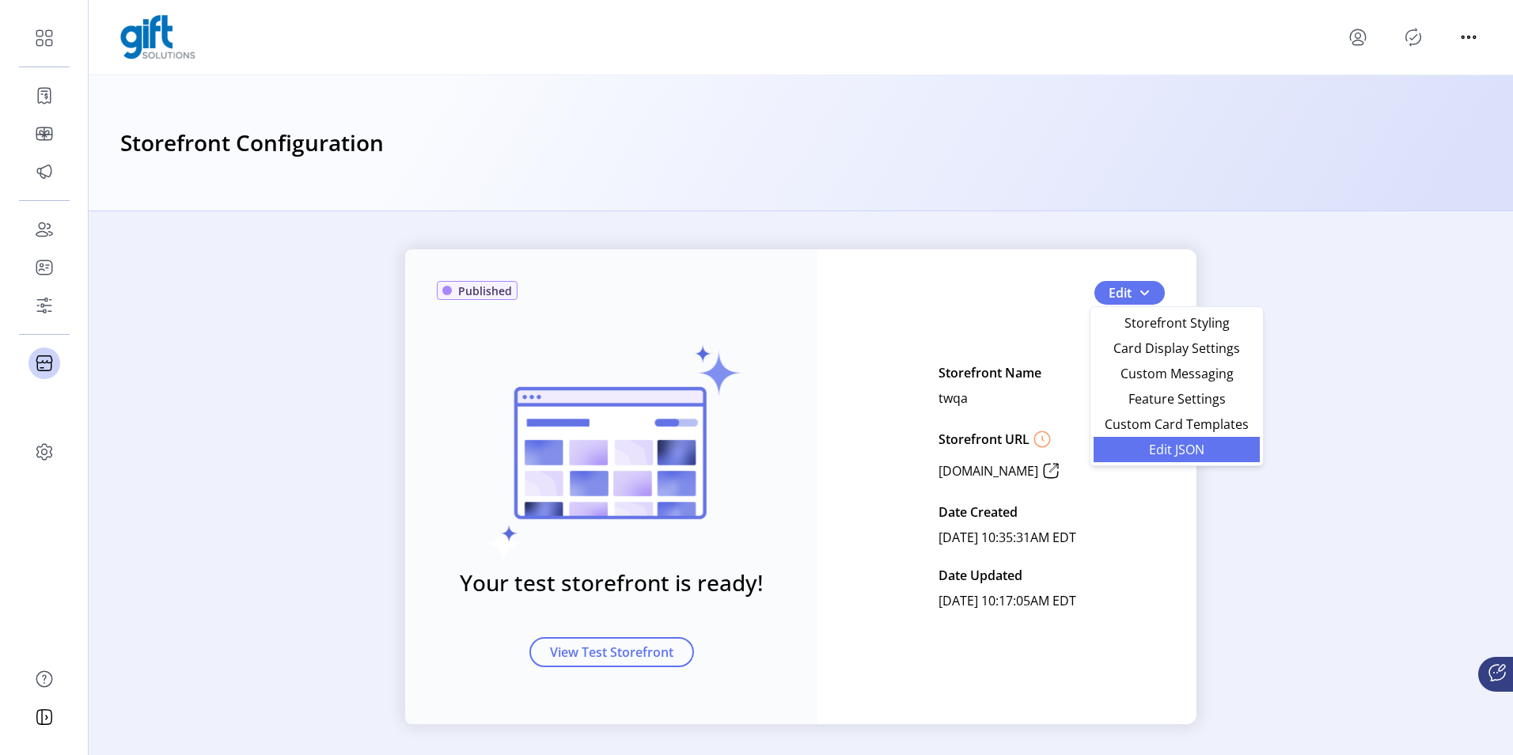
click at [1115, 445] on span "Edit JSON" at bounding box center [1176, 449] width 147 height 13
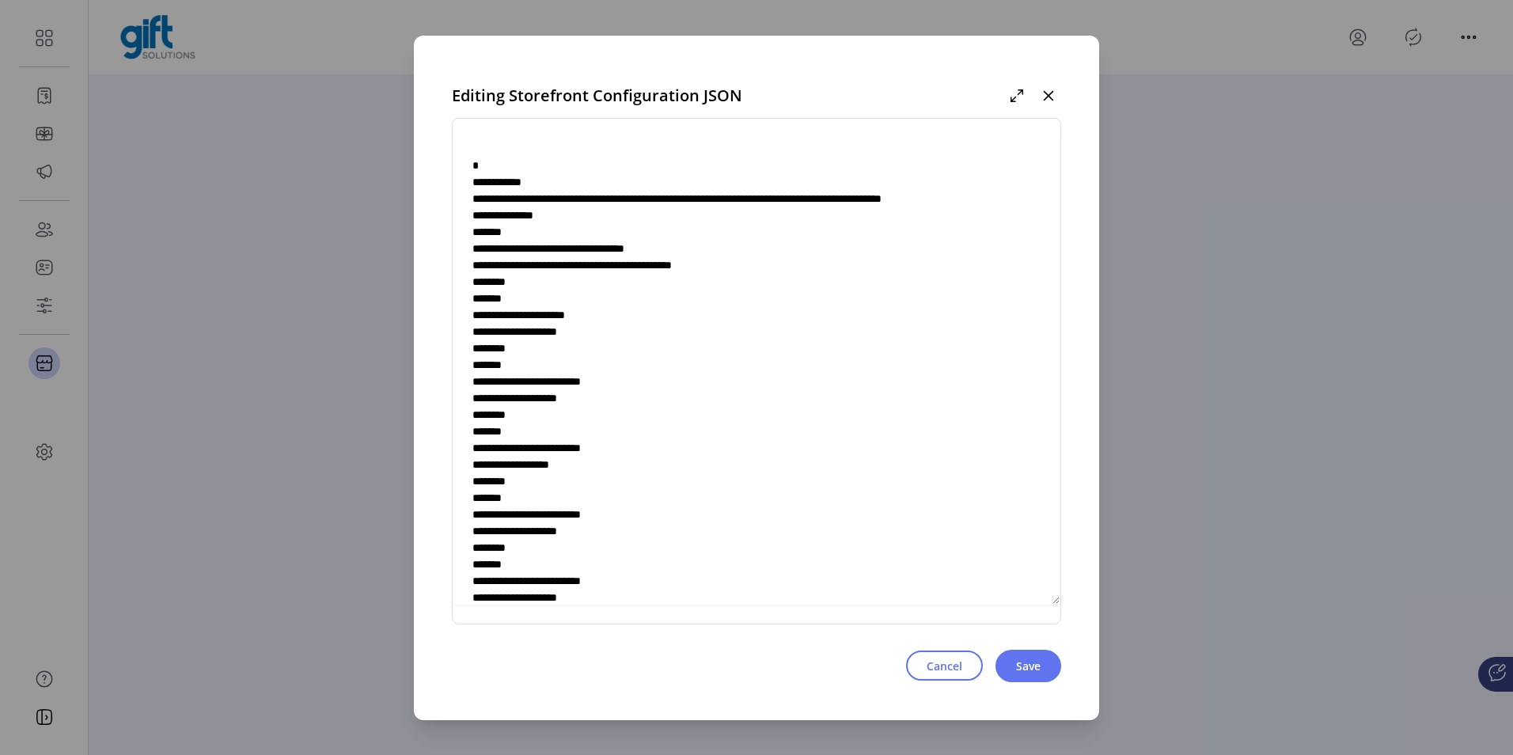
scroll to position [5906, 0]
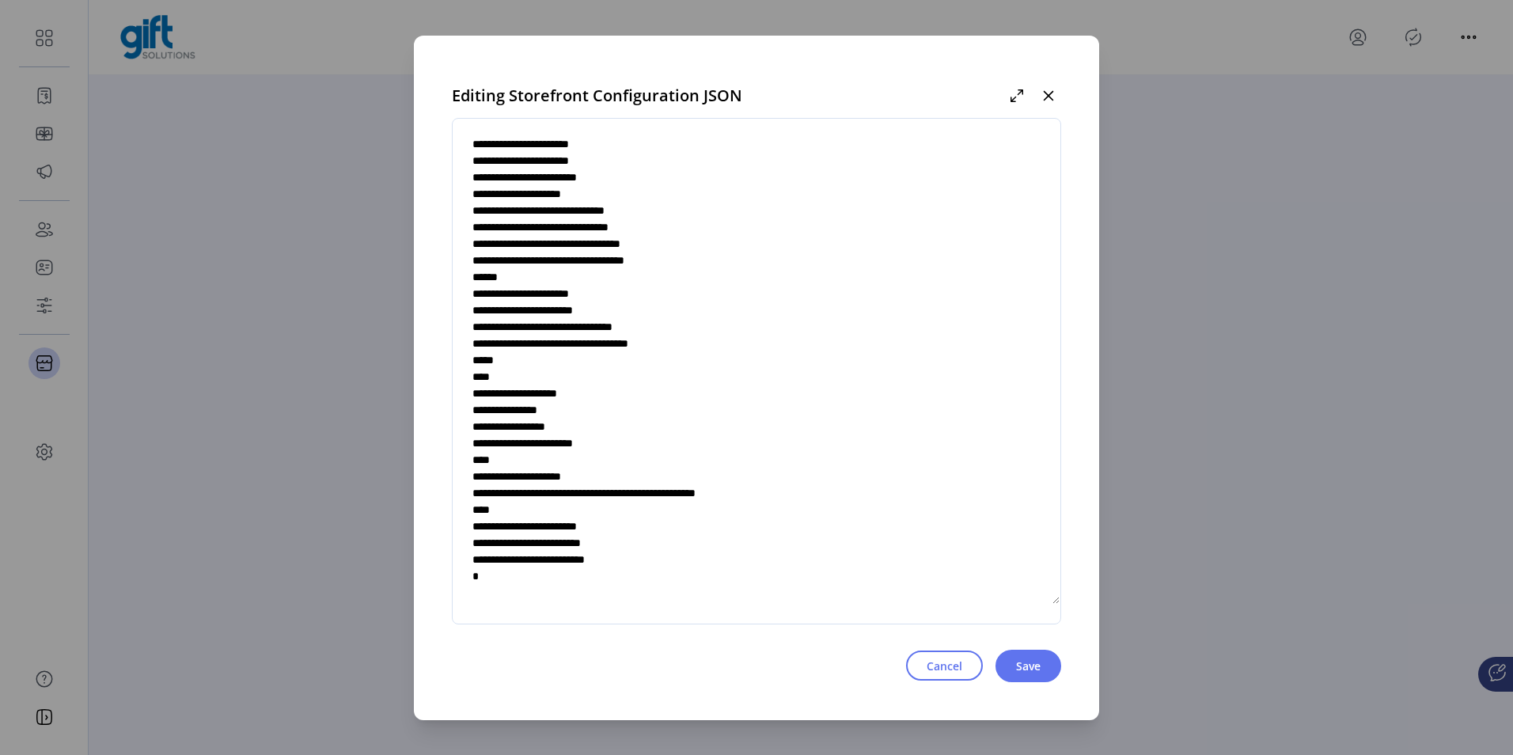
click at [637, 531] on textarea at bounding box center [757, 371] width 608 height 467
type textarea "**********"
click at [1027, 665] on span "Save" at bounding box center [1028, 666] width 25 height 17
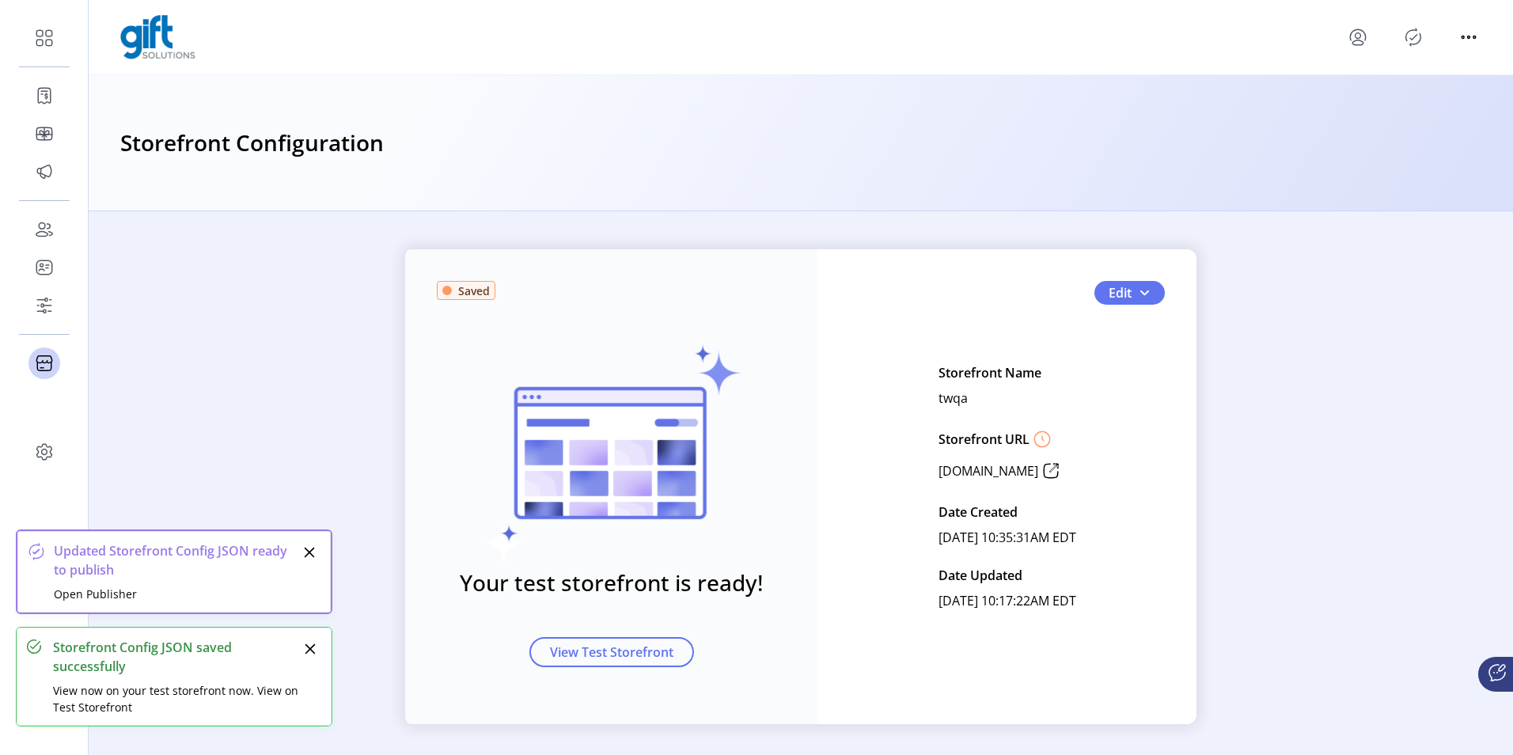
click at [1413, 36] on icon "Publisher Panel" at bounding box center [1413, 37] width 25 height 25
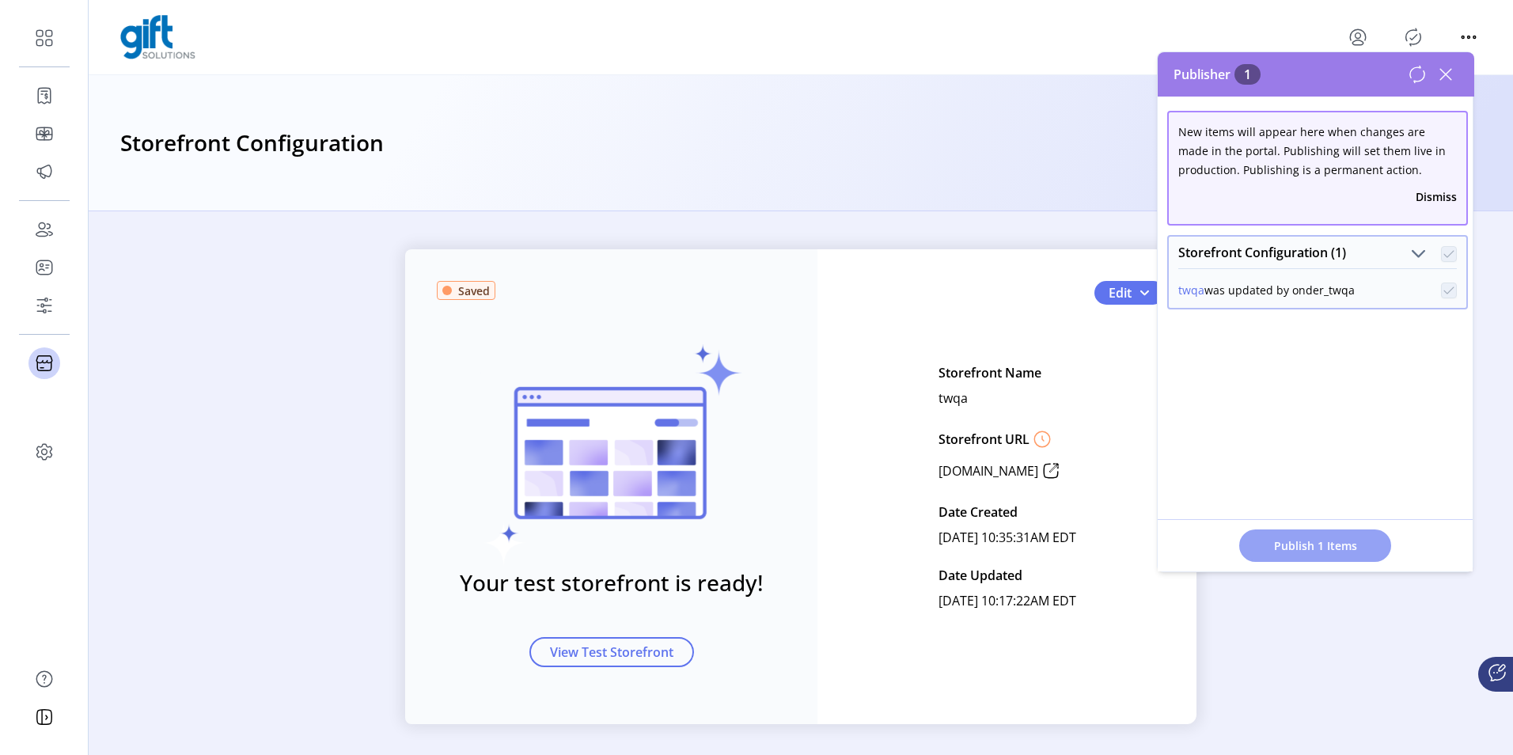
click at [1310, 538] on span "Publish 1 Items" at bounding box center [1315, 545] width 111 height 17
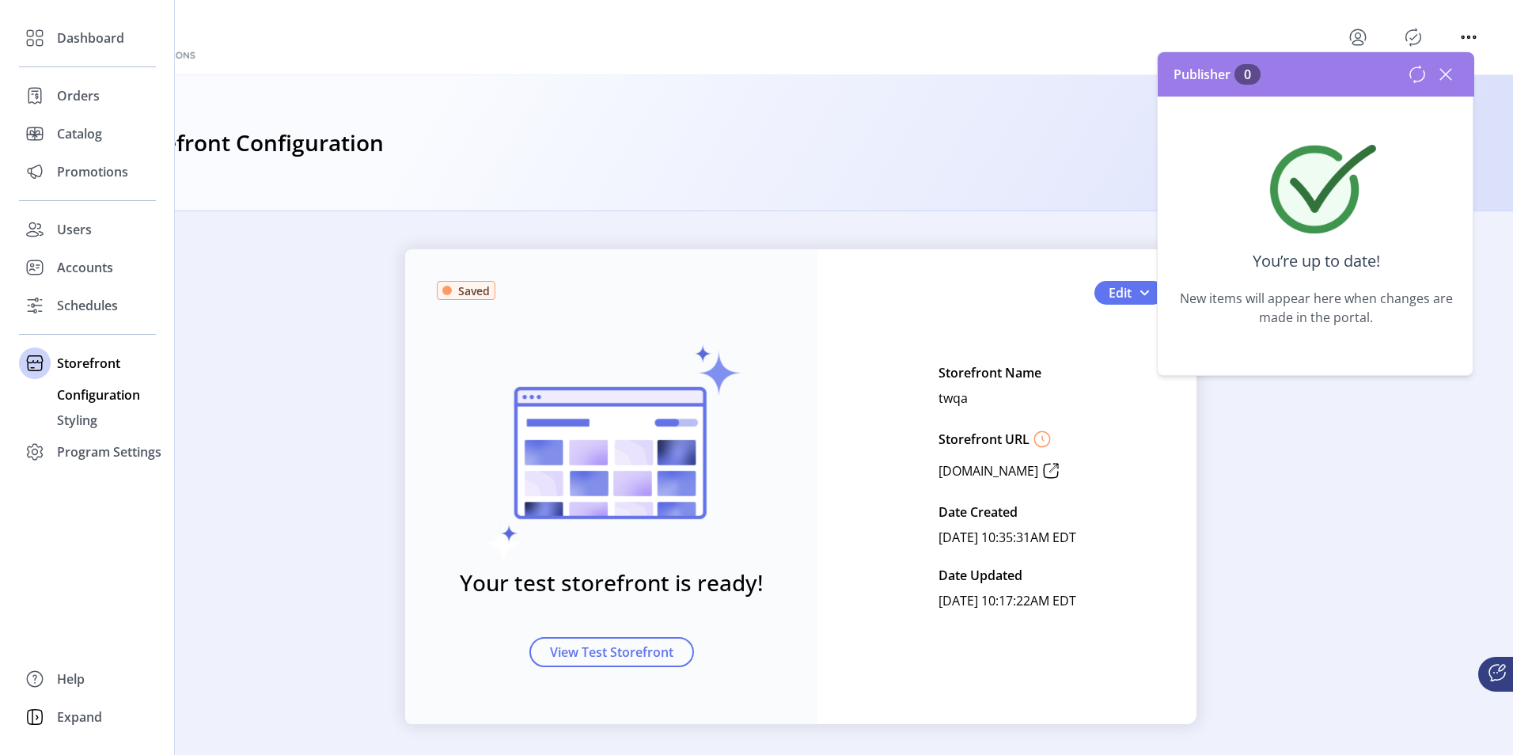
click at [82, 397] on span "Configuration" at bounding box center [98, 394] width 83 height 19
click at [77, 427] on span "Styling" at bounding box center [77, 420] width 40 height 19
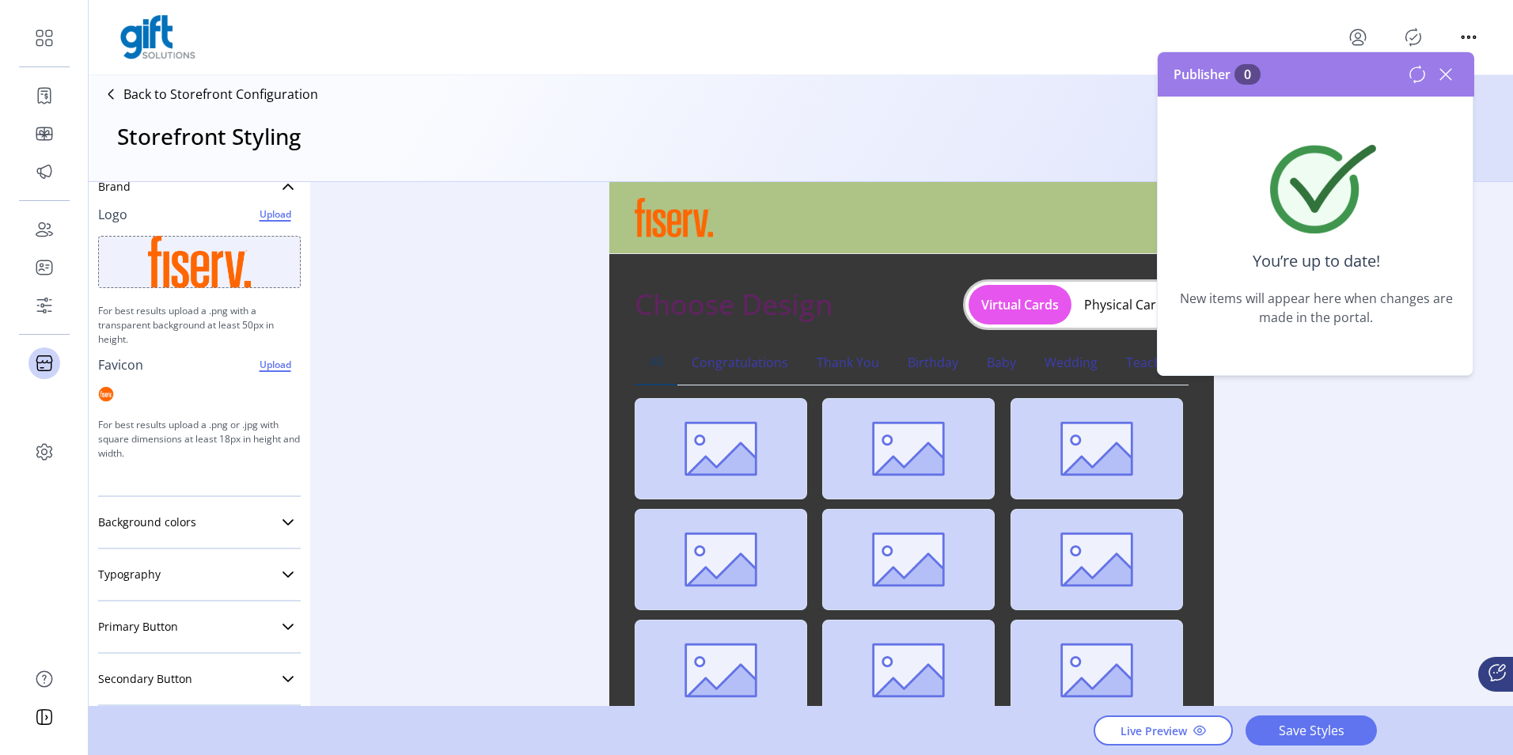
scroll to position [158, 0]
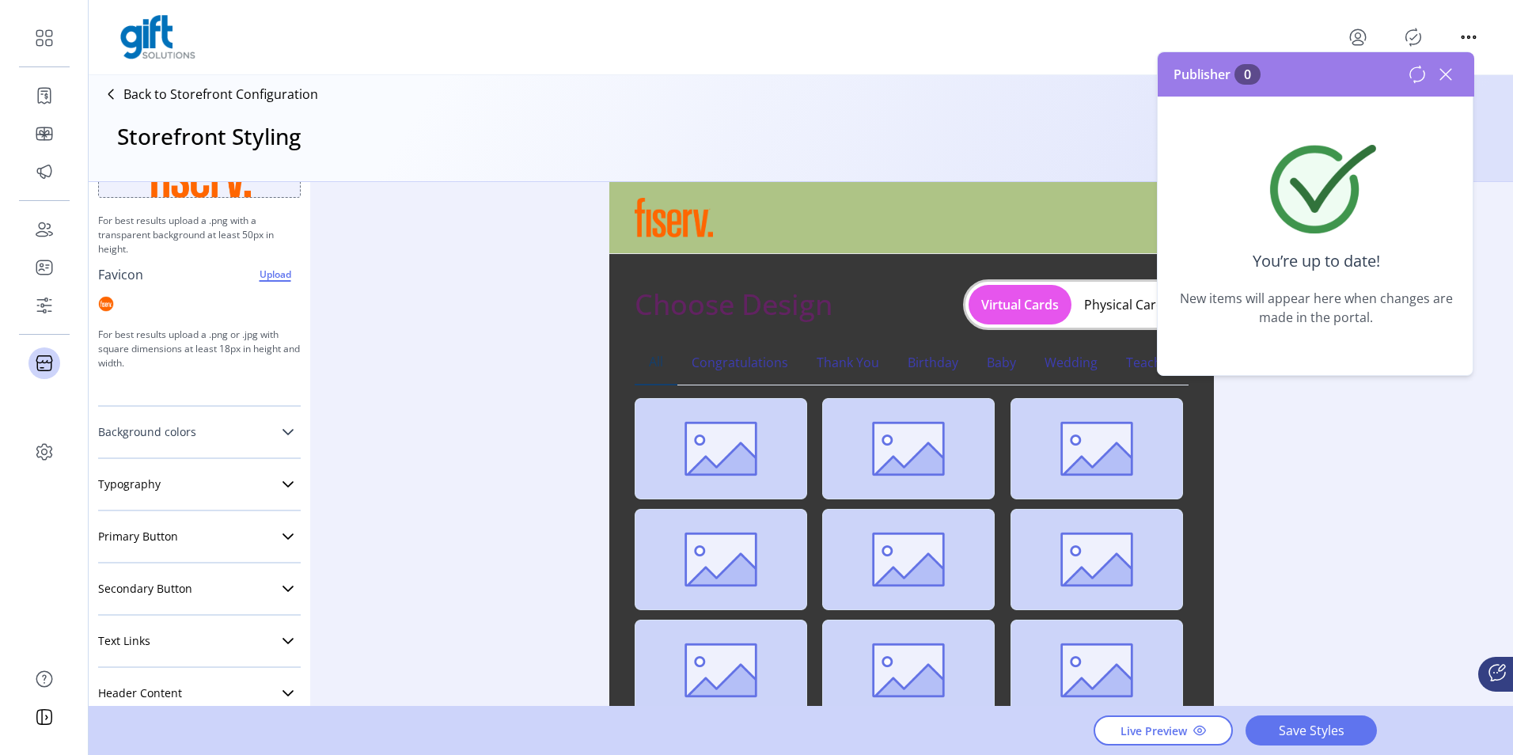
click at [283, 434] on icon at bounding box center [288, 432] width 11 height 6
click at [282, 465] on div at bounding box center [291, 463] width 19 height 19
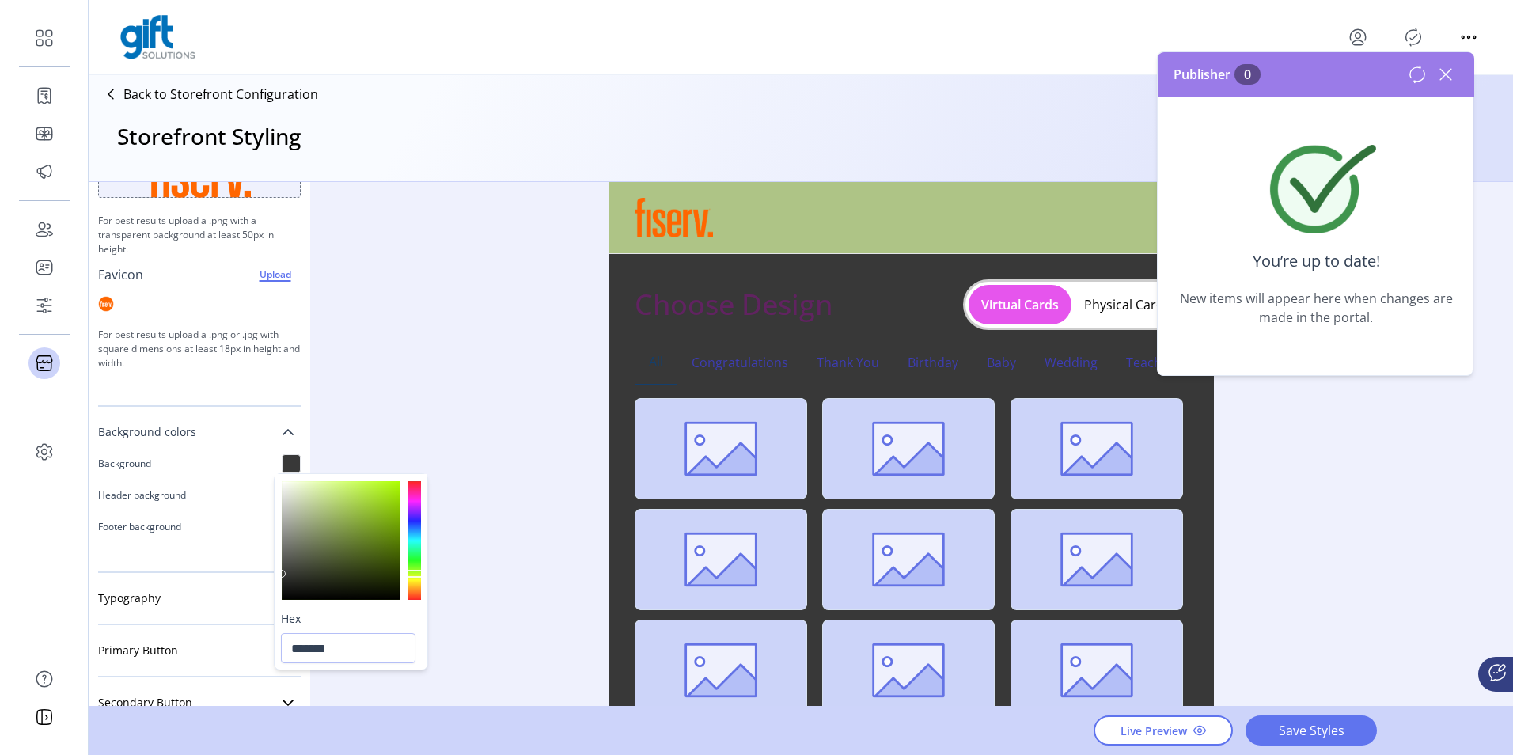
click at [412, 575] on div at bounding box center [414, 540] width 13 height 119
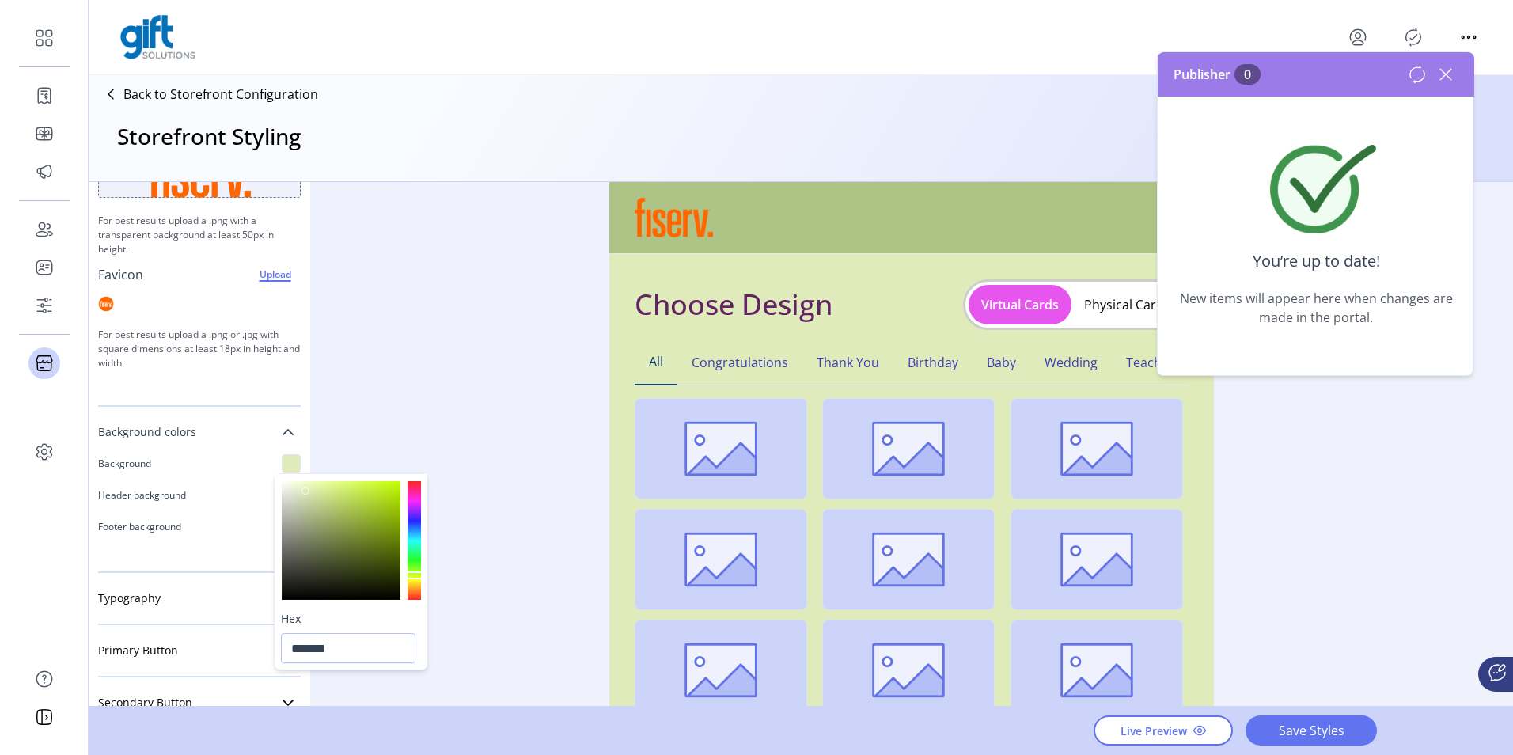
type input "*******"
drag, startPoint x: 329, startPoint y: 527, endPoint x: 306, endPoint y: 488, distance: 45.5
click at [306, 488] on div at bounding box center [341, 540] width 119 height 119
click at [1444, 67] on icon at bounding box center [1445, 74] width 25 height 25
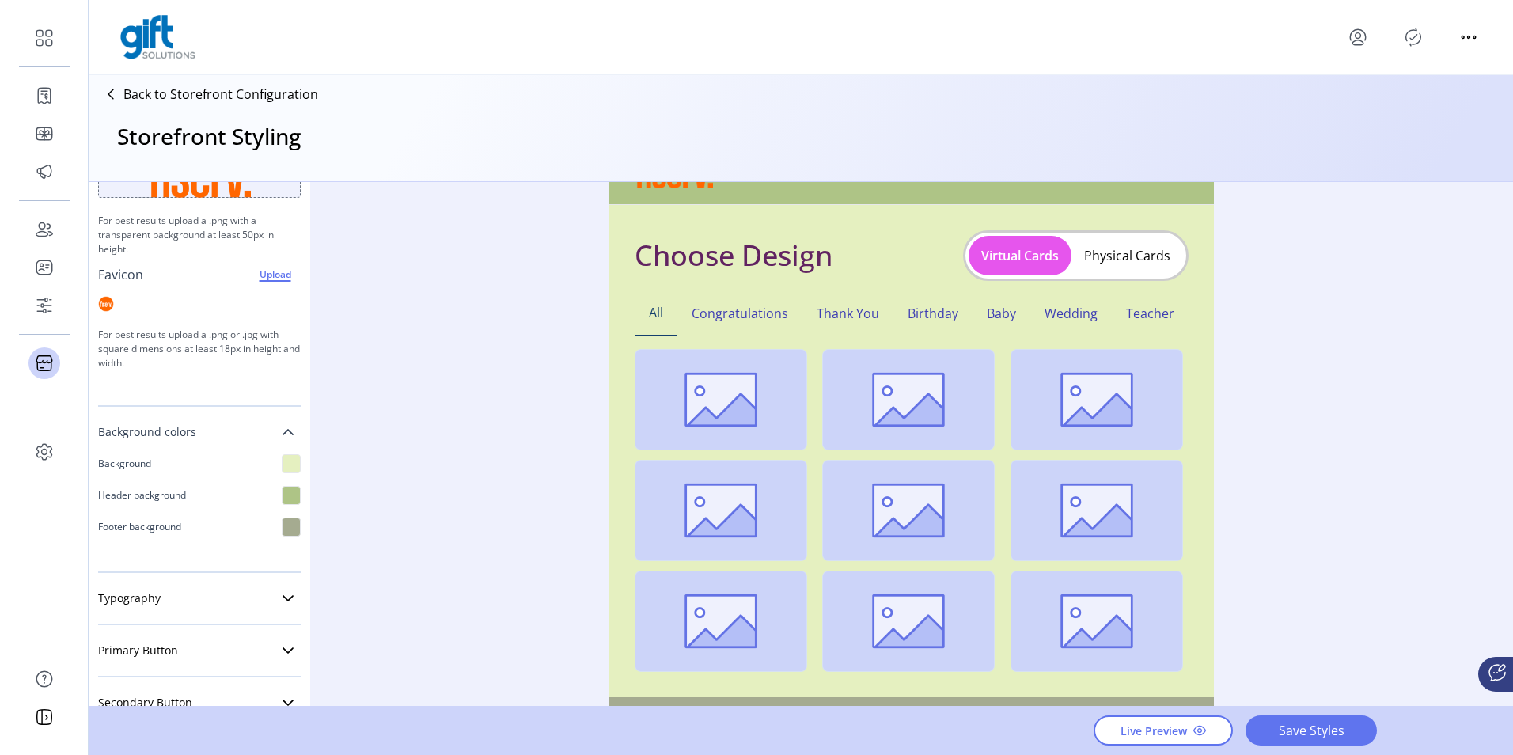
scroll to position [0, 0]
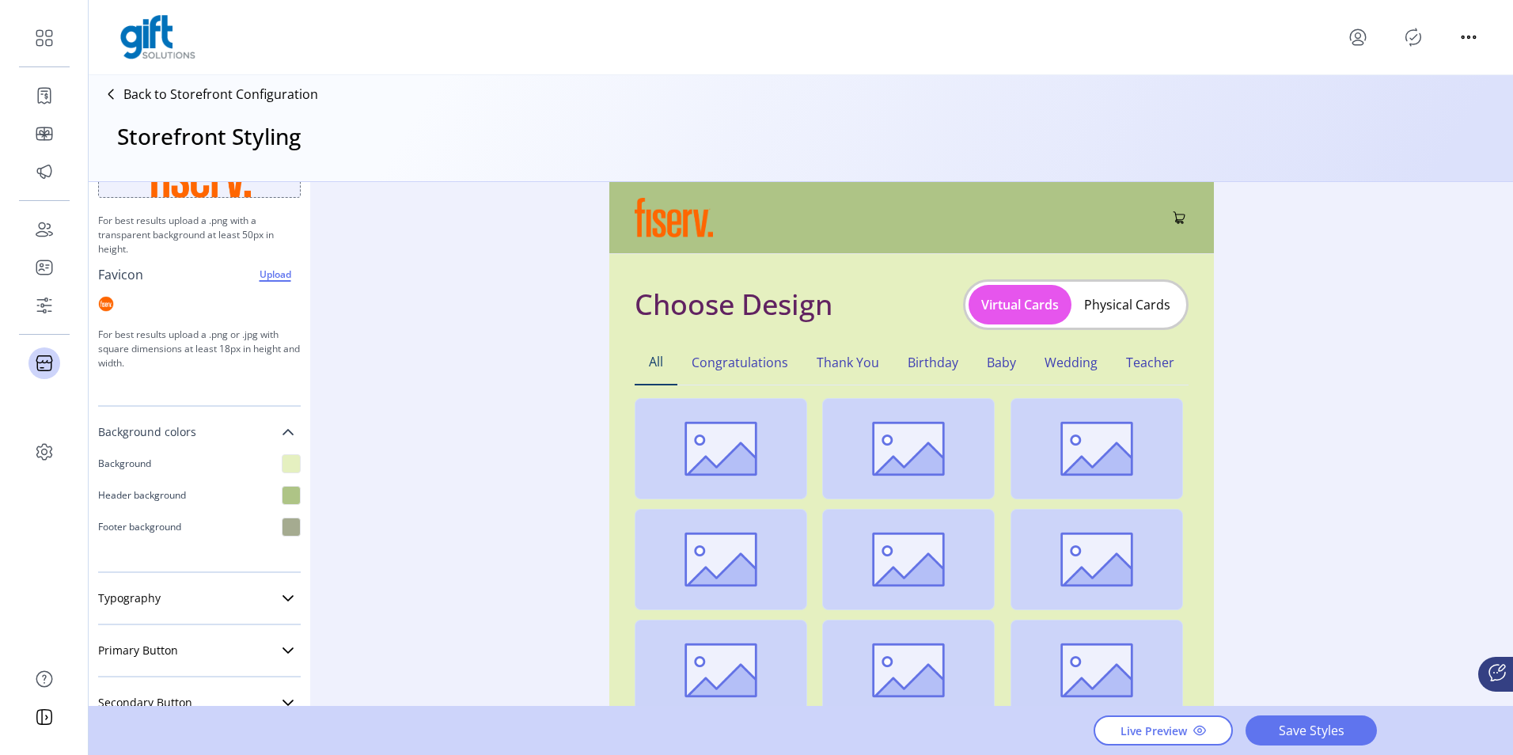
click at [283, 476] on div "Background" at bounding box center [199, 464] width 203 height 32
click at [282, 467] on div at bounding box center [291, 463] width 19 height 19
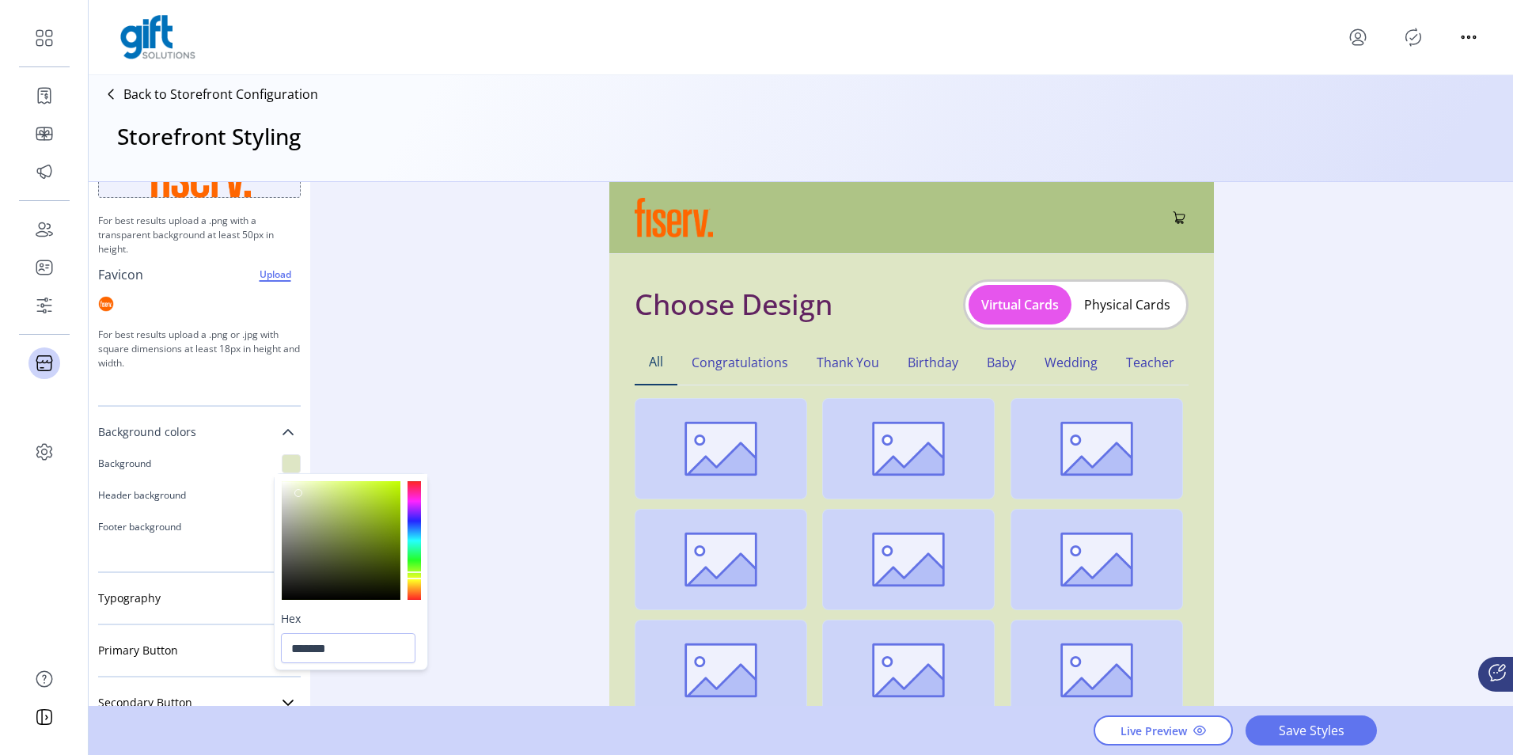
type input "*******"
click at [297, 495] on div at bounding box center [341, 540] width 119 height 119
click at [1297, 736] on span "Save Styles" at bounding box center [1311, 730] width 90 height 19
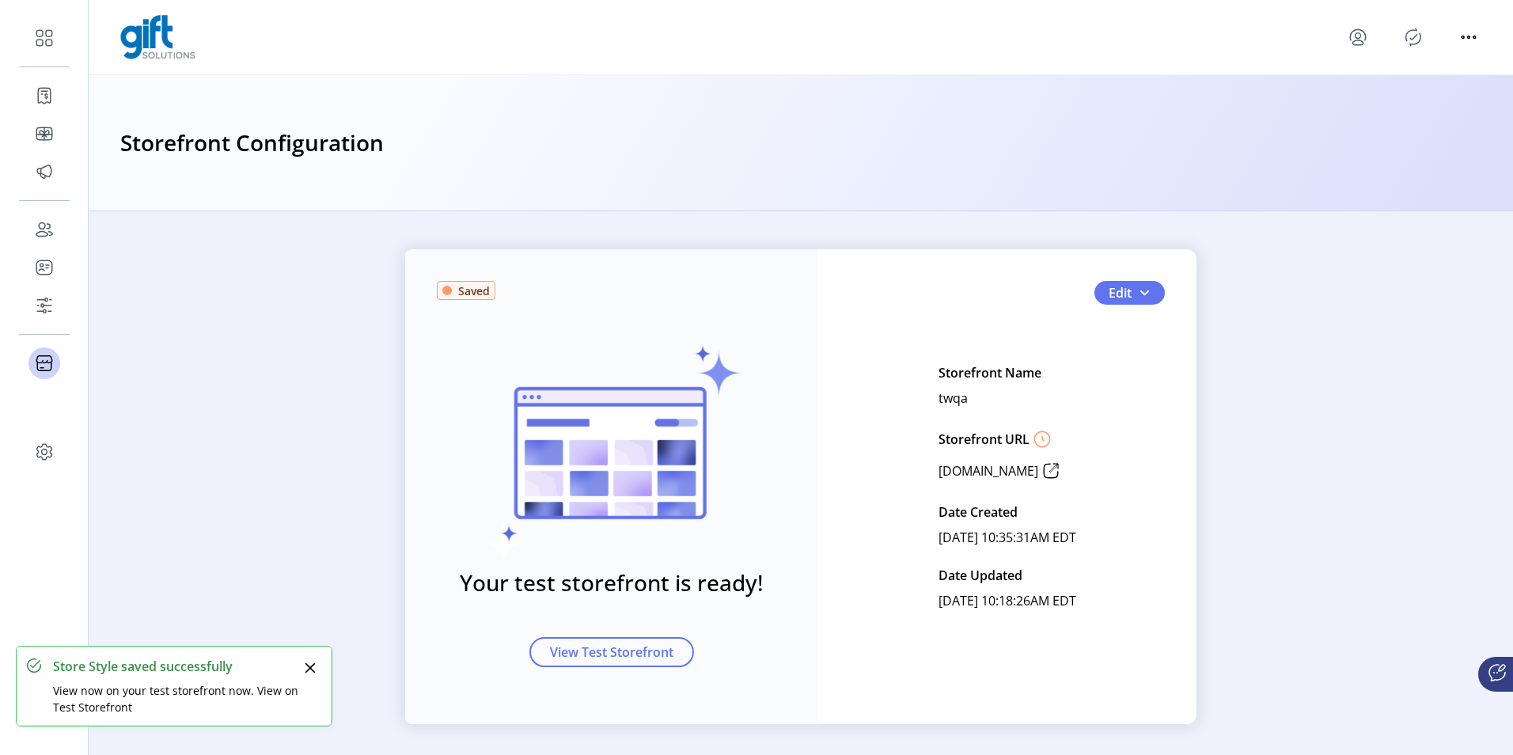
click at [1413, 37] on icon "Publisher Panel" at bounding box center [1413, 37] width 25 height 25
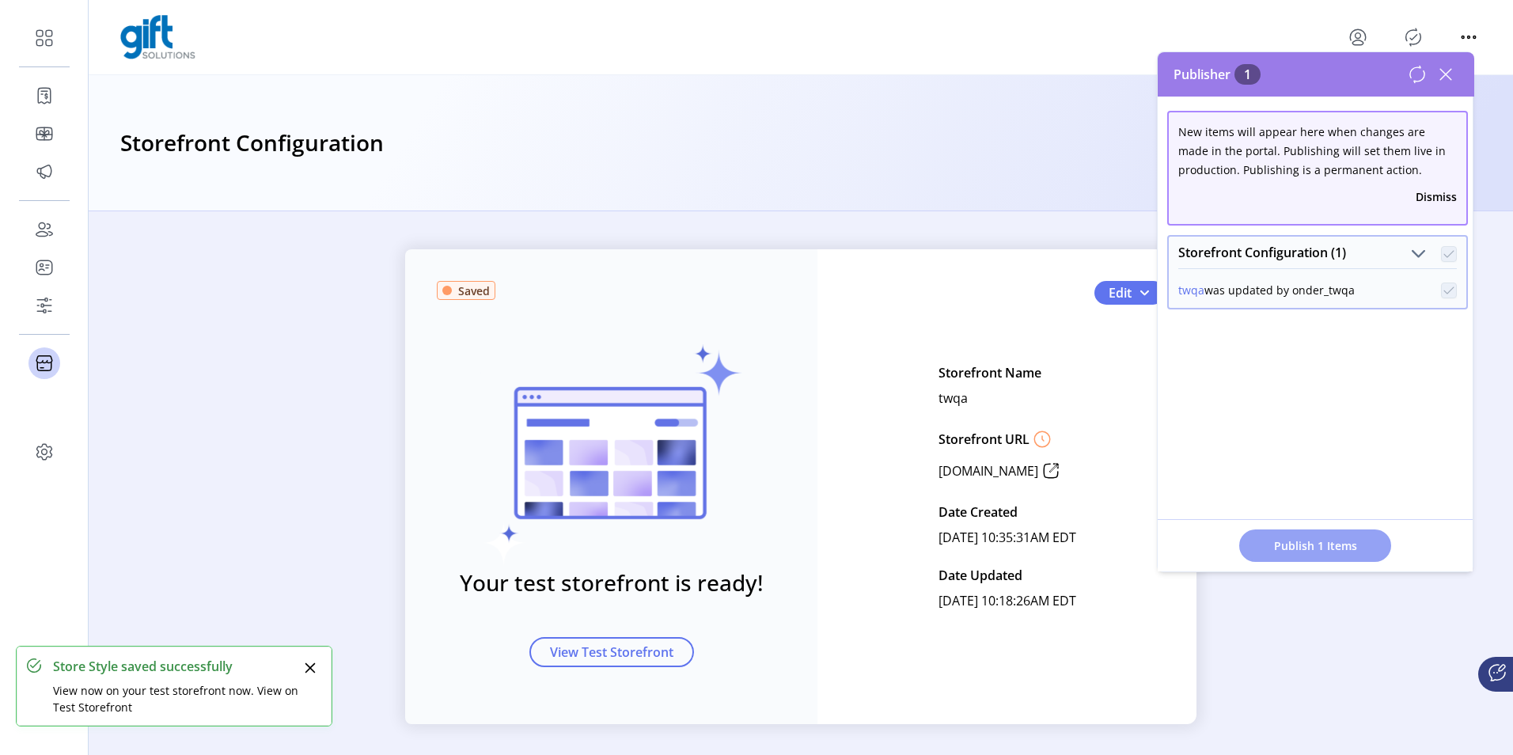
click at [1302, 552] on span "Publish 1 Items" at bounding box center [1315, 545] width 111 height 17
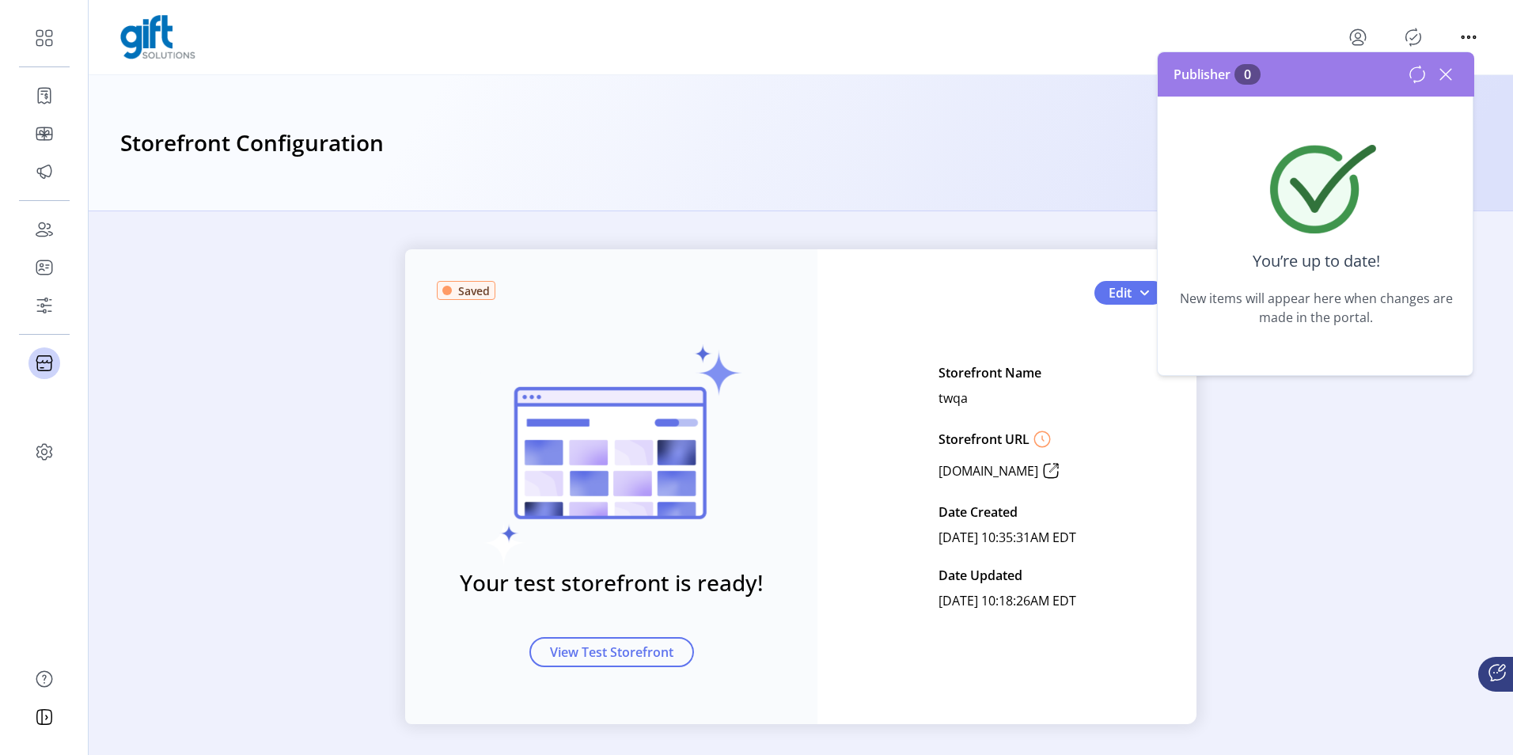
click at [1448, 81] on icon at bounding box center [1445, 74] width 25 height 25
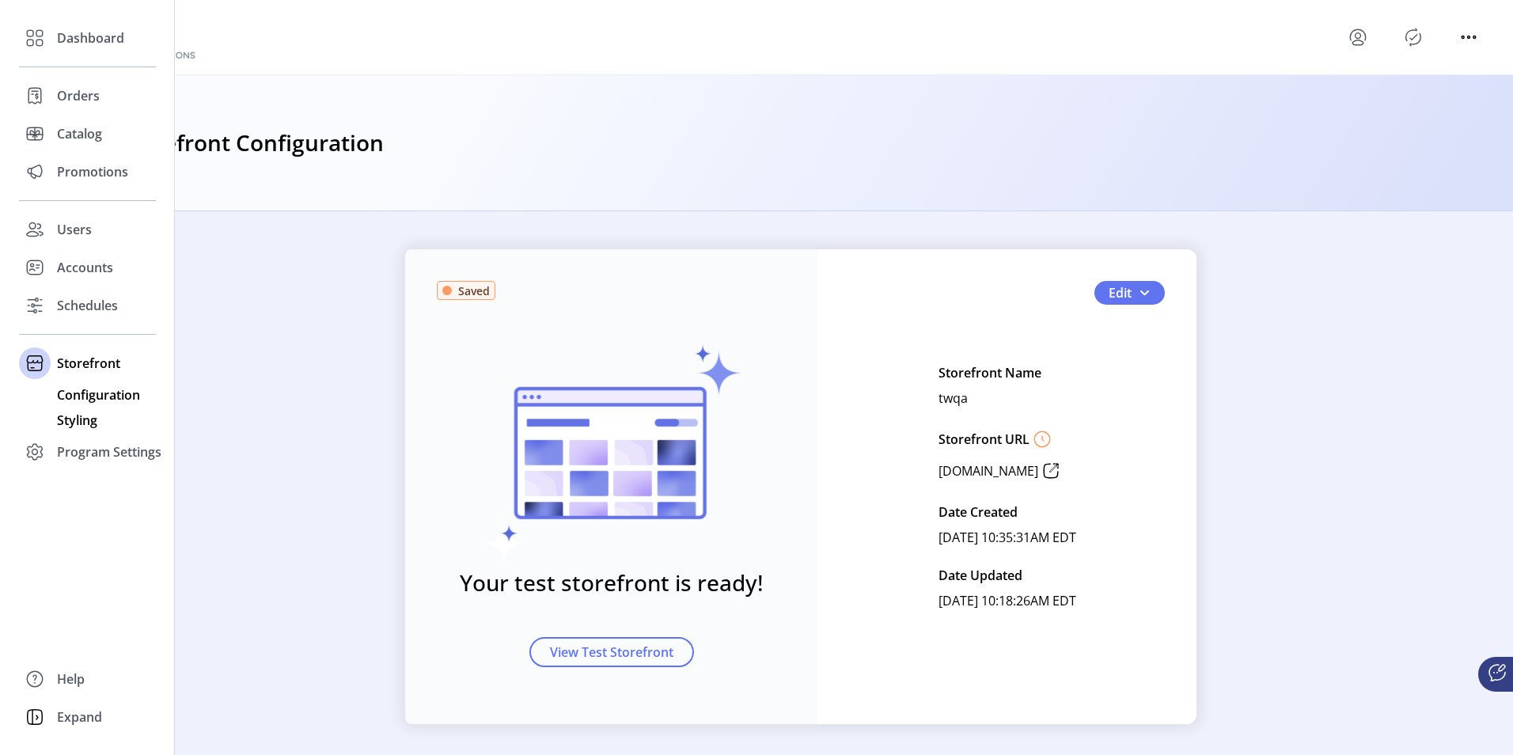
click at [77, 419] on span "Styling" at bounding box center [77, 420] width 40 height 19
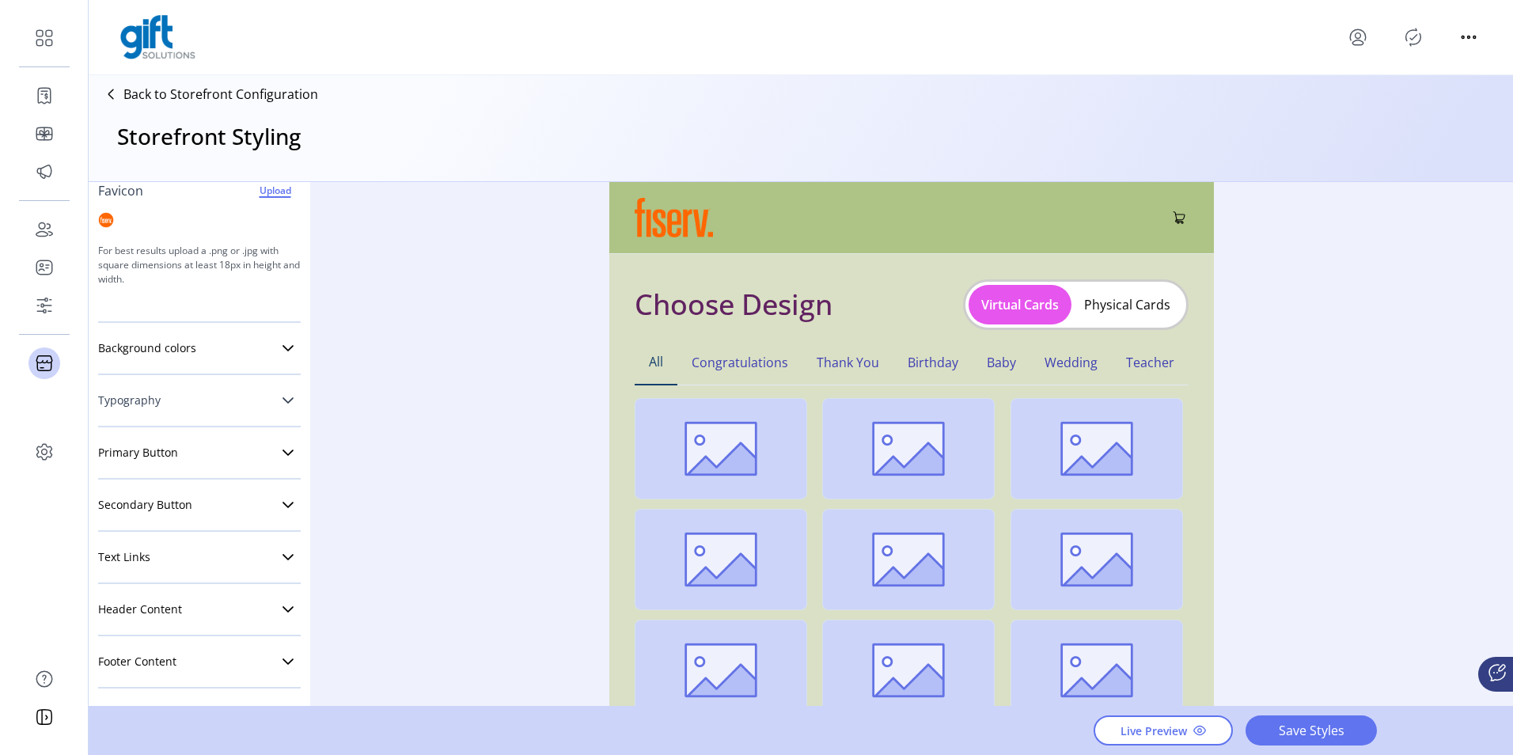
scroll to position [242, 0]
click at [188, 358] on link "Background colors" at bounding box center [199, 348] width 203 height 32
click at [282, 378] on div at bounding box center [291, 379] width 19 height 19
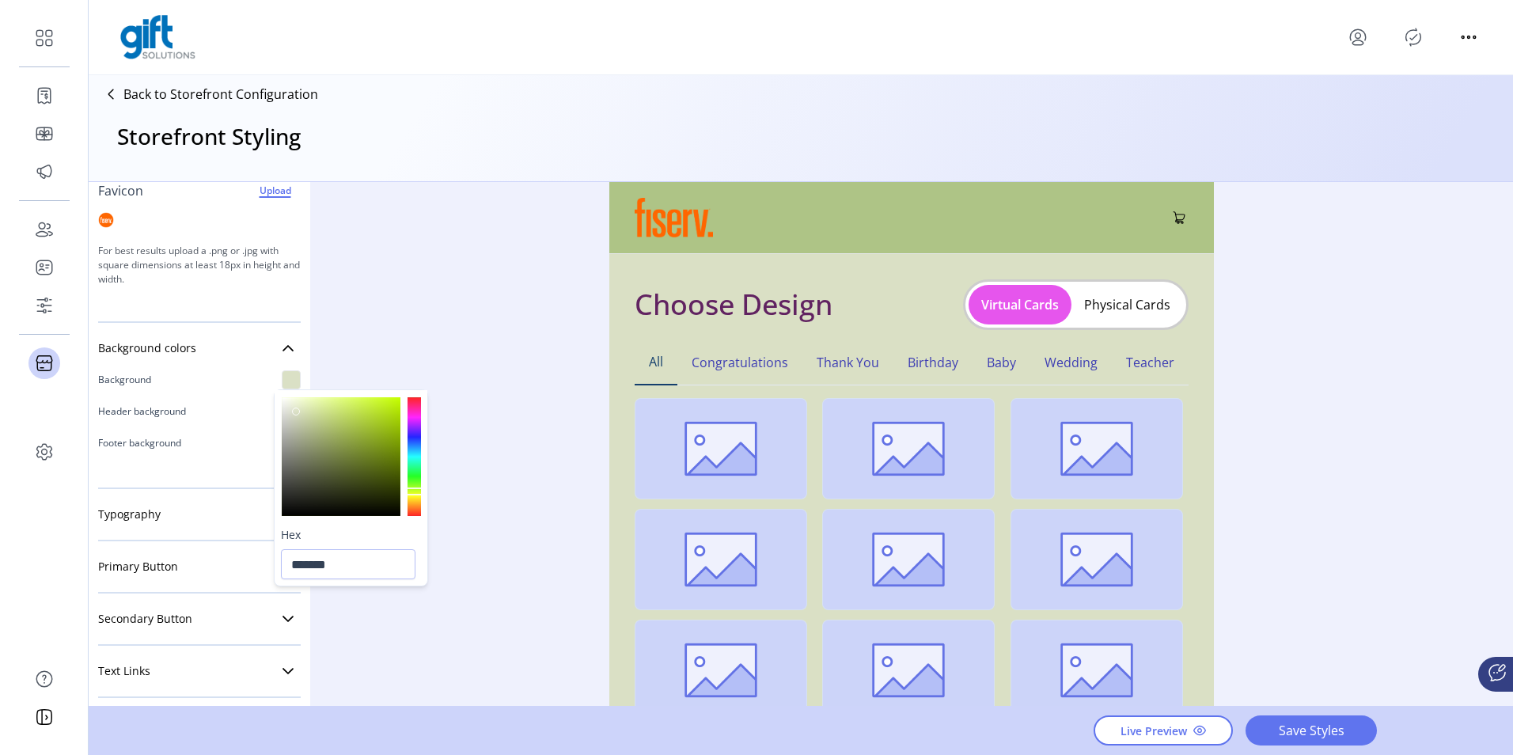
click at [305, 418] on div at bounding box center [341, 456] width 119 height 119
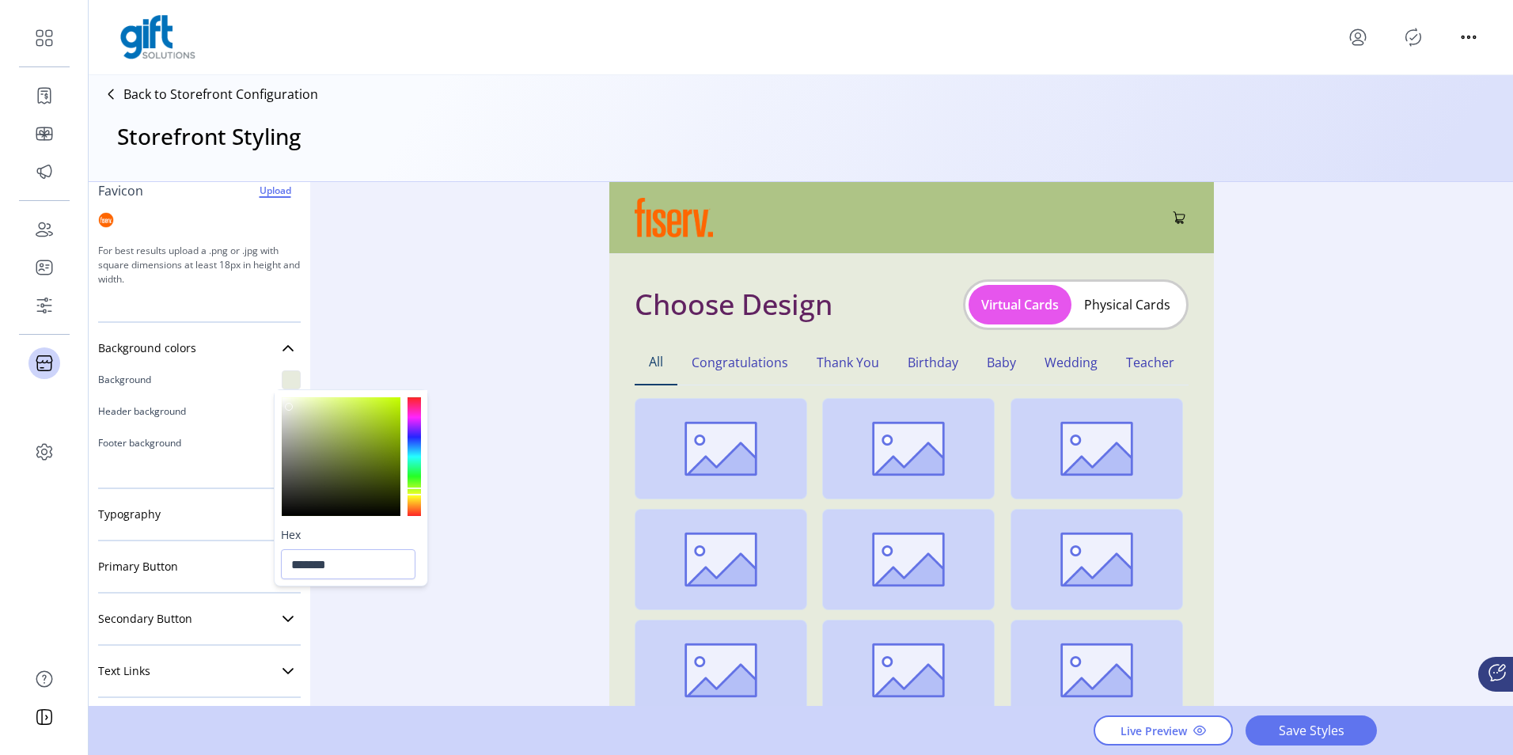
click at [289, 407] on div at bounding box center [341, 456] width 119 height 119
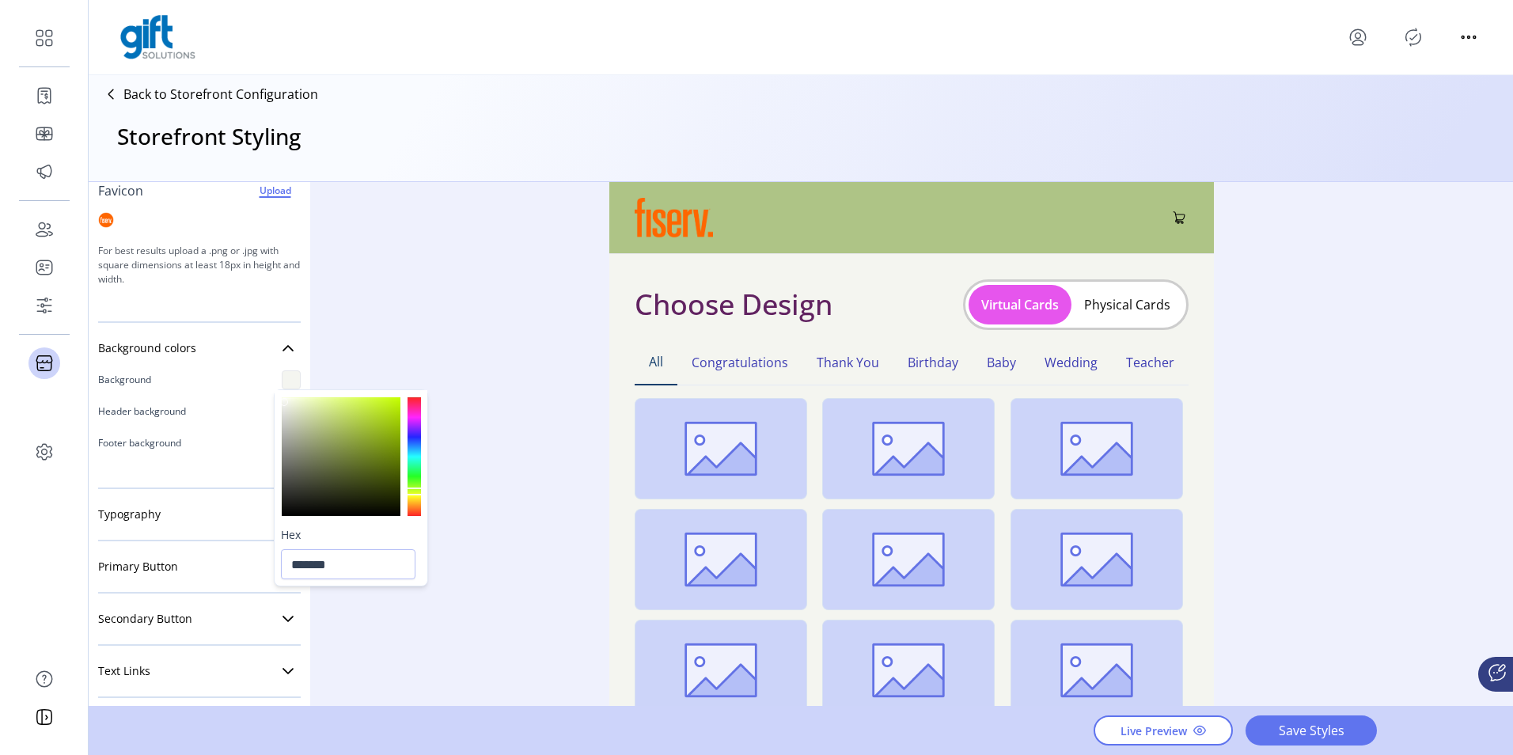
click at [285, 401] on div at bounding box center [341, 456] width 119 height 119
click at [413, 492] on div at bounding box center [414, 492] width 17 height 8
click at [414, 495] on div at bounding box center [414, 496] width 17 height 8
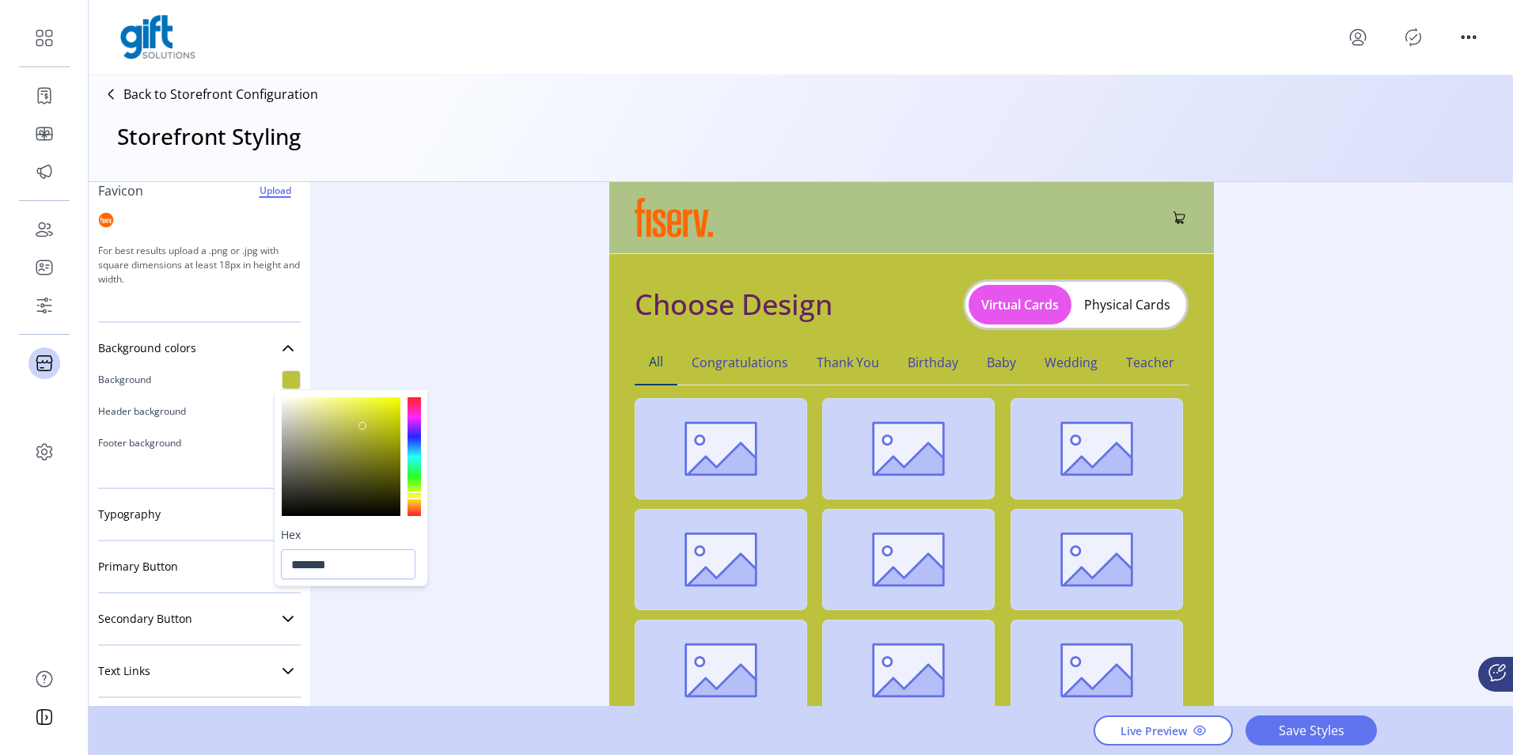
drag, startPoint x: 330, startPoint y: 439, endPoint x: 364, endPoint y: 428, distance: 35.8
click at [364, 428] on div at bounding box center [341, 456] width 119 height 119
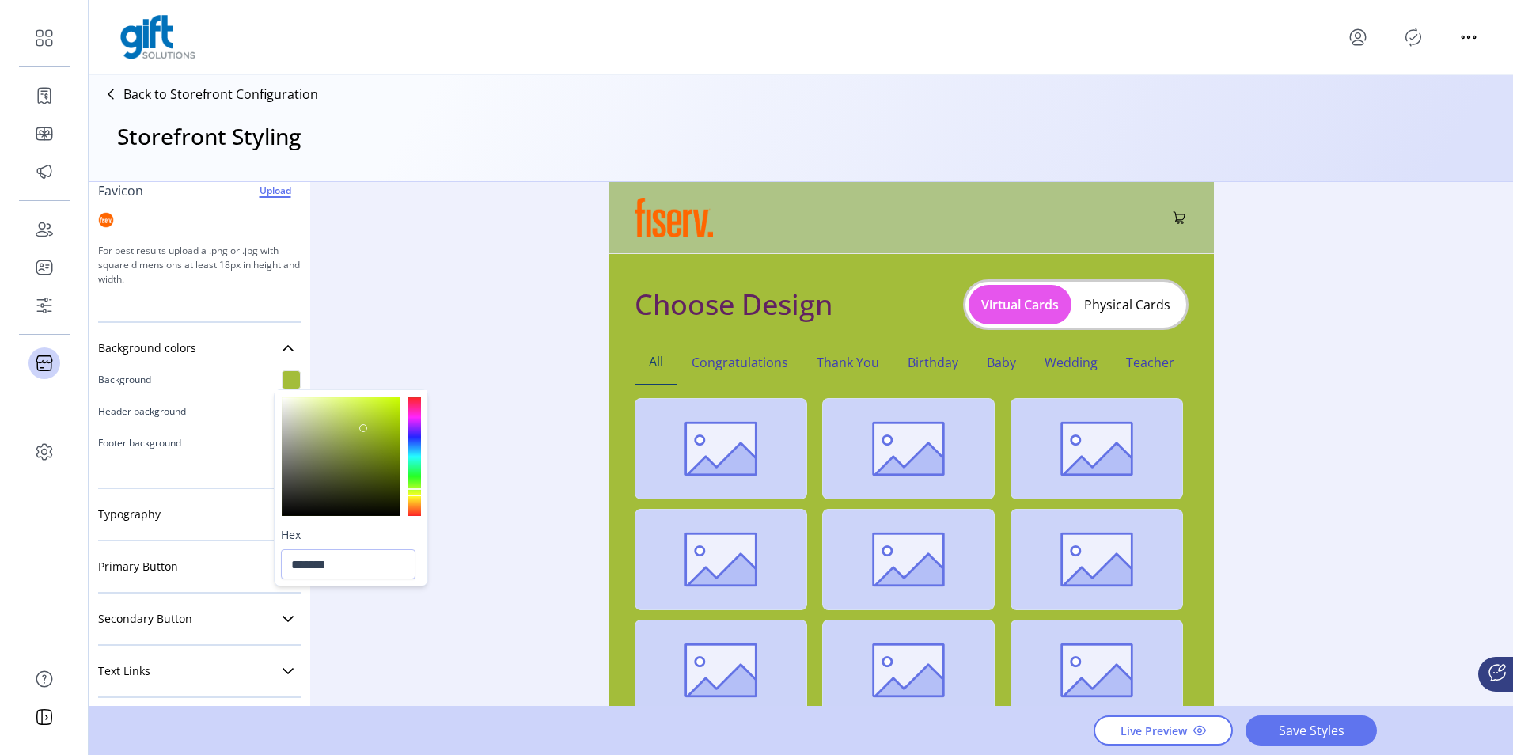
click at [413, 492] on div at bounding box center [414, 492] width 17 height 8
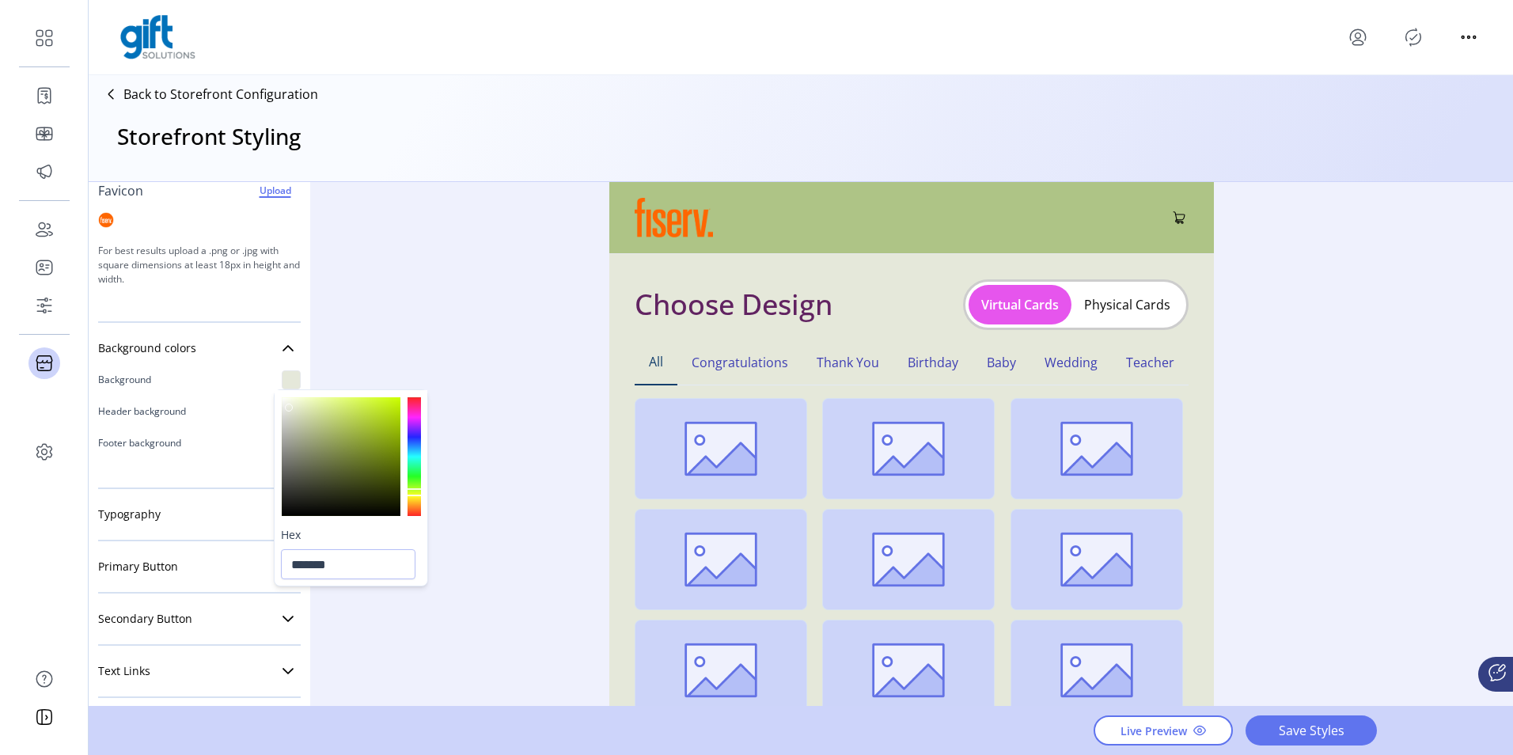
type input "*******"
drag, startPoint x: 318, startPoint y: 402, endPoint x: 290, endPoint y: 407, distance: 28.1
click at [290, 407] on div at bounding box center [341, 456] width 119 height 119
click at [1300, 721] on span "Save Styles" at bounding box center [1311, 730] width 90 height 19
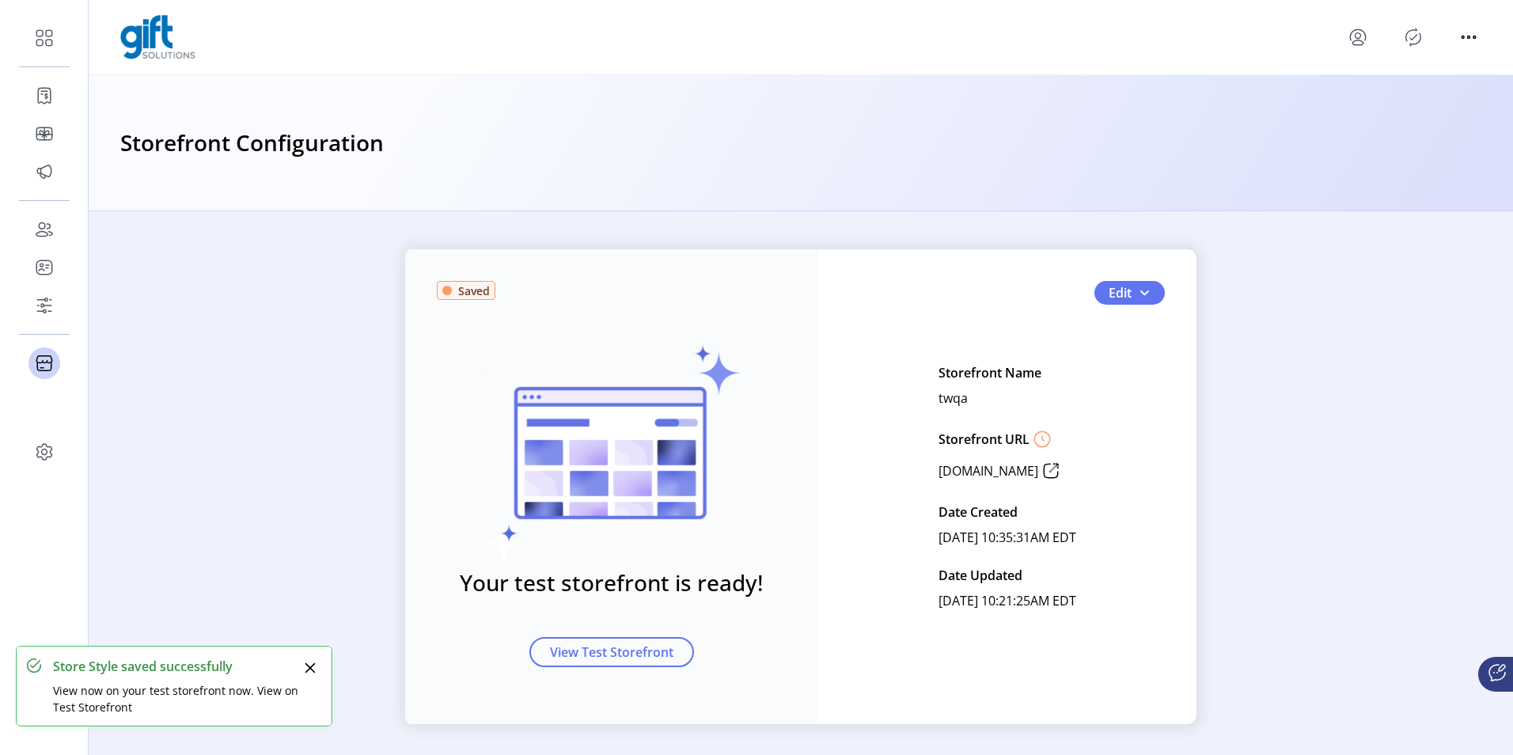
click at [1404, 44] on icon "Publisher Panel" at bounding box center [1413, 37] width 25 height 25
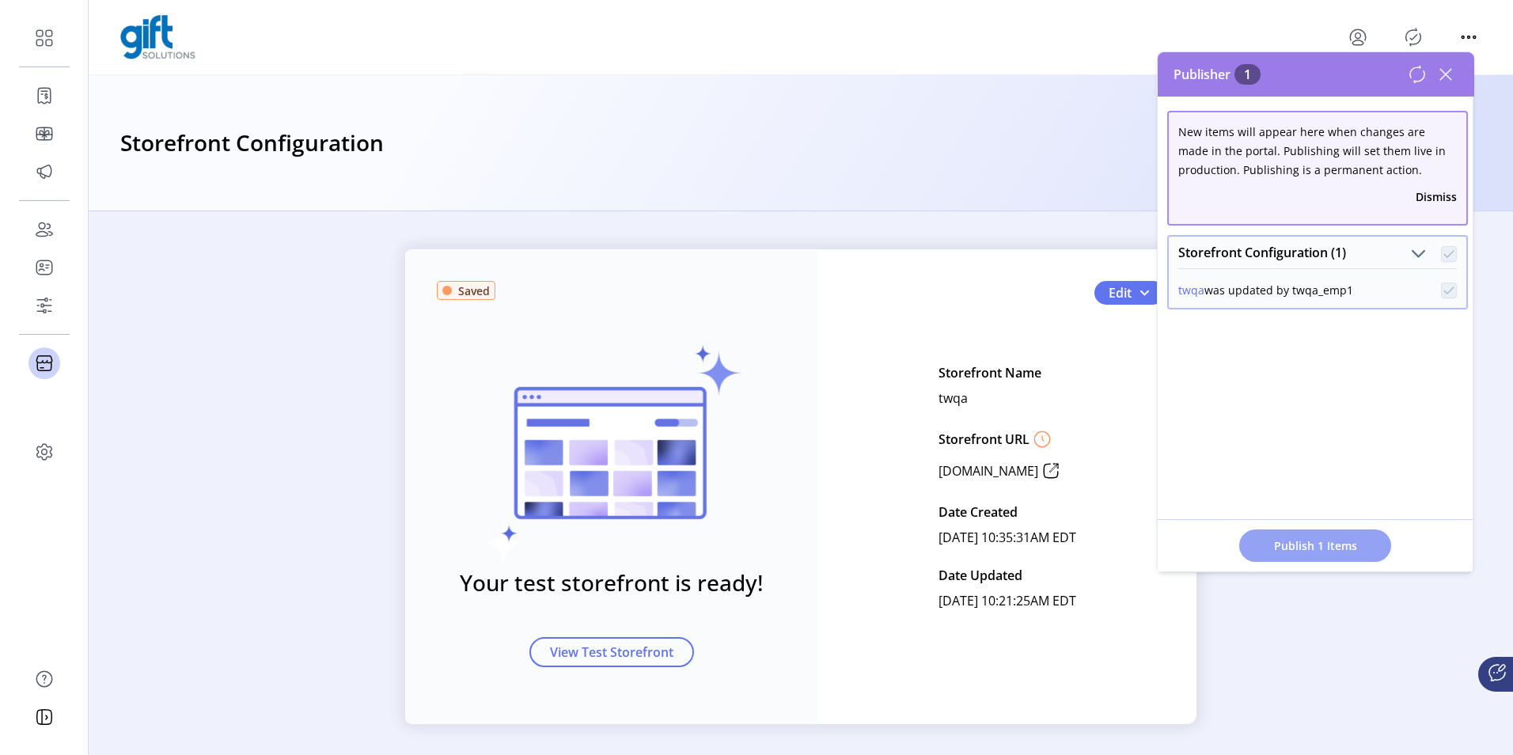
click at [1292, 537] on button "Publish 1 Items" at bounding box center [1316, 546] width 152 height 32
click at [1312, 546] on span "Publish 1 Items" at bounding box center [1315, 545] width 111 height 17
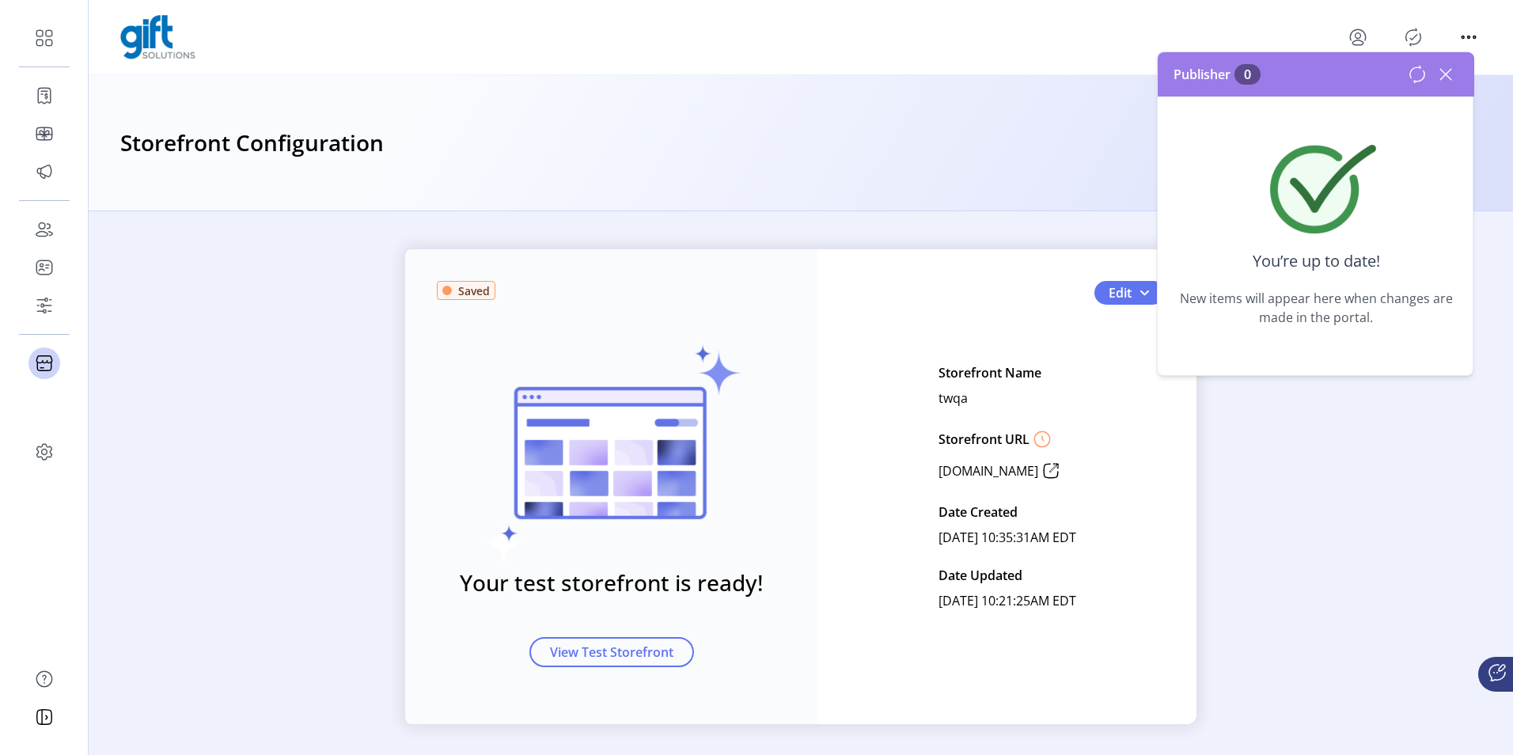
click at [1452, 79] on icon at bounding box center [1445, 74] width 25 height 25
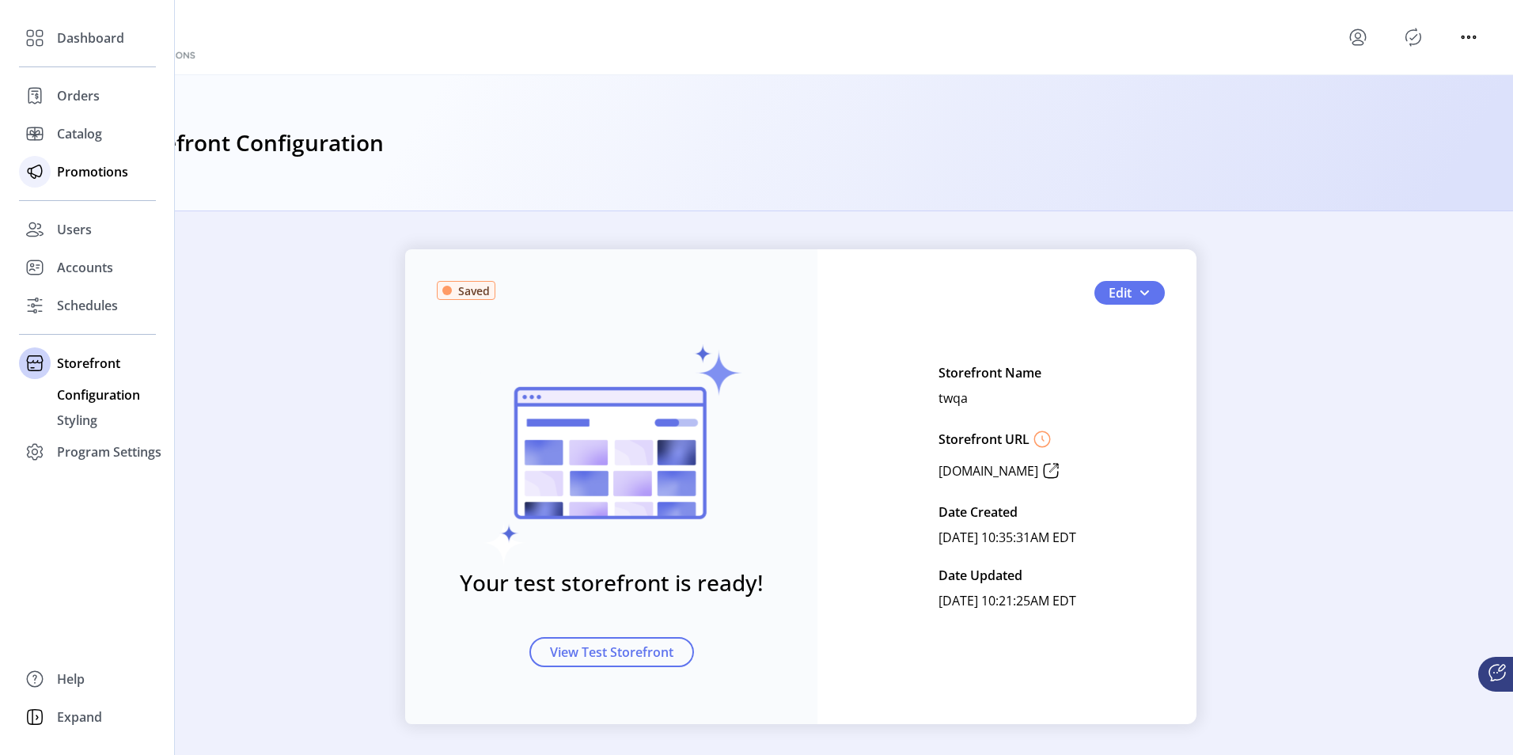
click at [70, 177] on span "Promotions" at bounding box center [92, 171] width 71 height 19
click at [73, 171] on span "Promotions" at bounding box center [92, 171] width 71 height 19
click at [91, 163] on span "Promotions" at bounding box center [92, 171] width 71 height 19
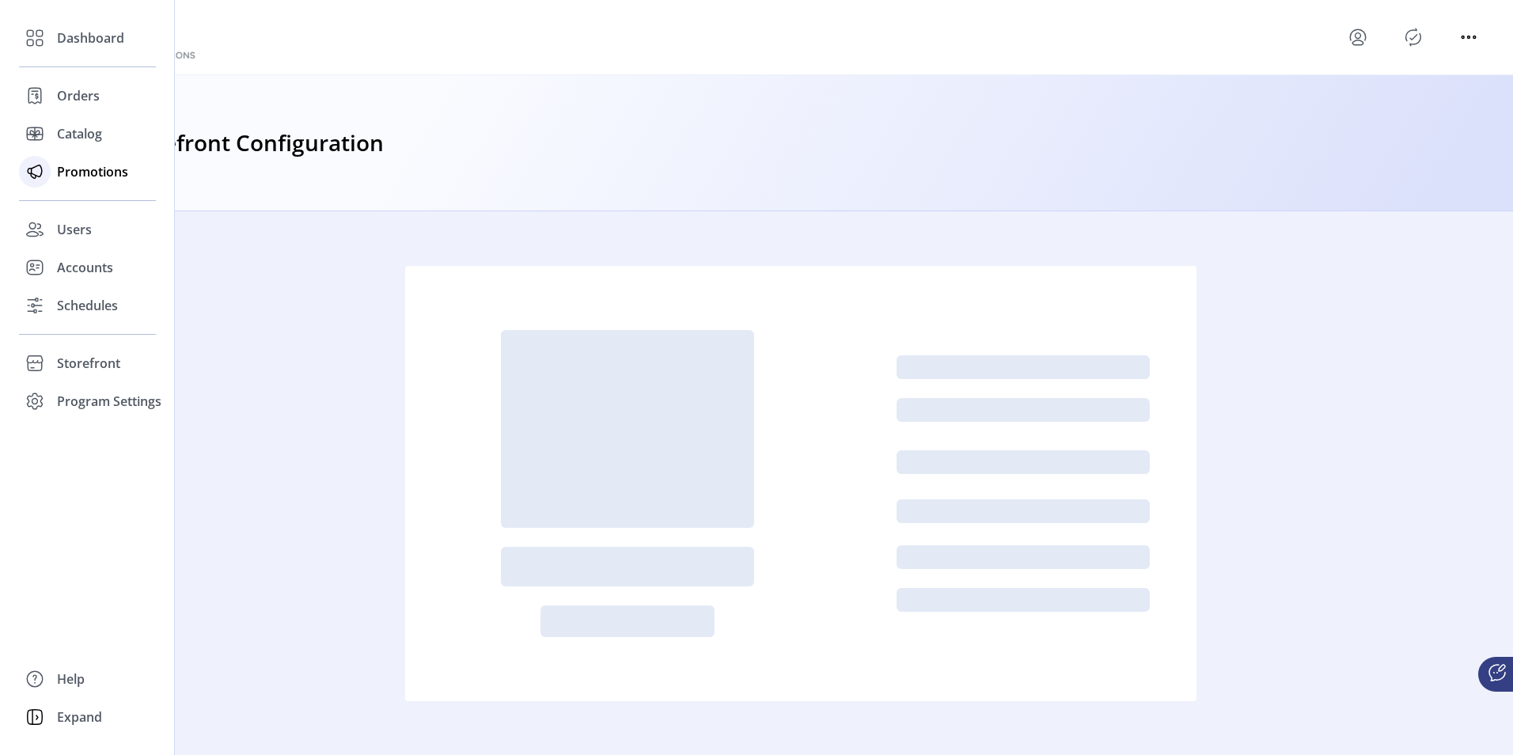
click at [59, 173] on span "Promotions" at bounding box center [92, 171] width 71 height 19
click at [86, 171] on span "Promotions" at bounding box center [92, 171] width 71 height 19
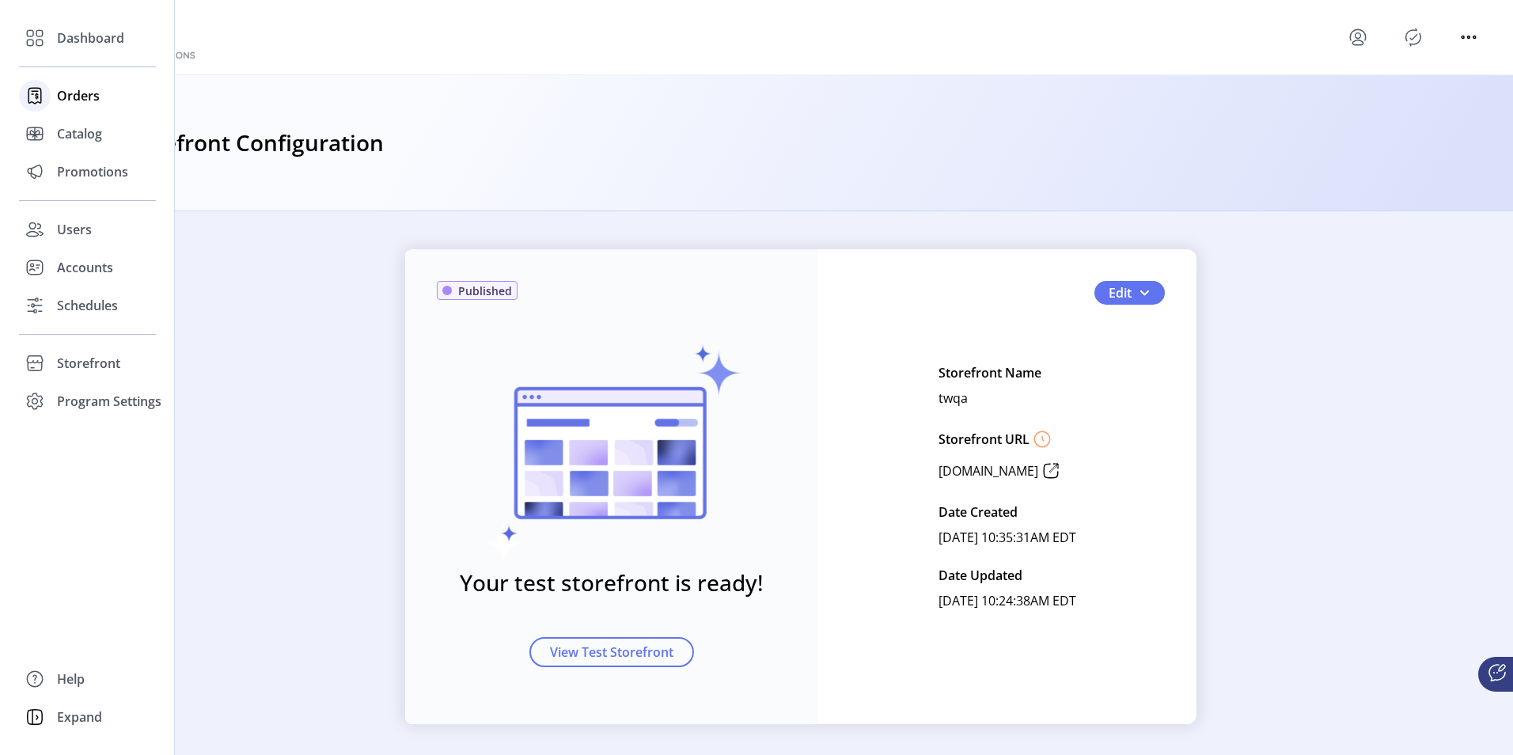
click at [55, 112] on div "Orders" at bounding box center [87, 96] width 137 height 38
click at [65, 126] on span "Catalog" at bounding box center [79, 133] width 45 height 19
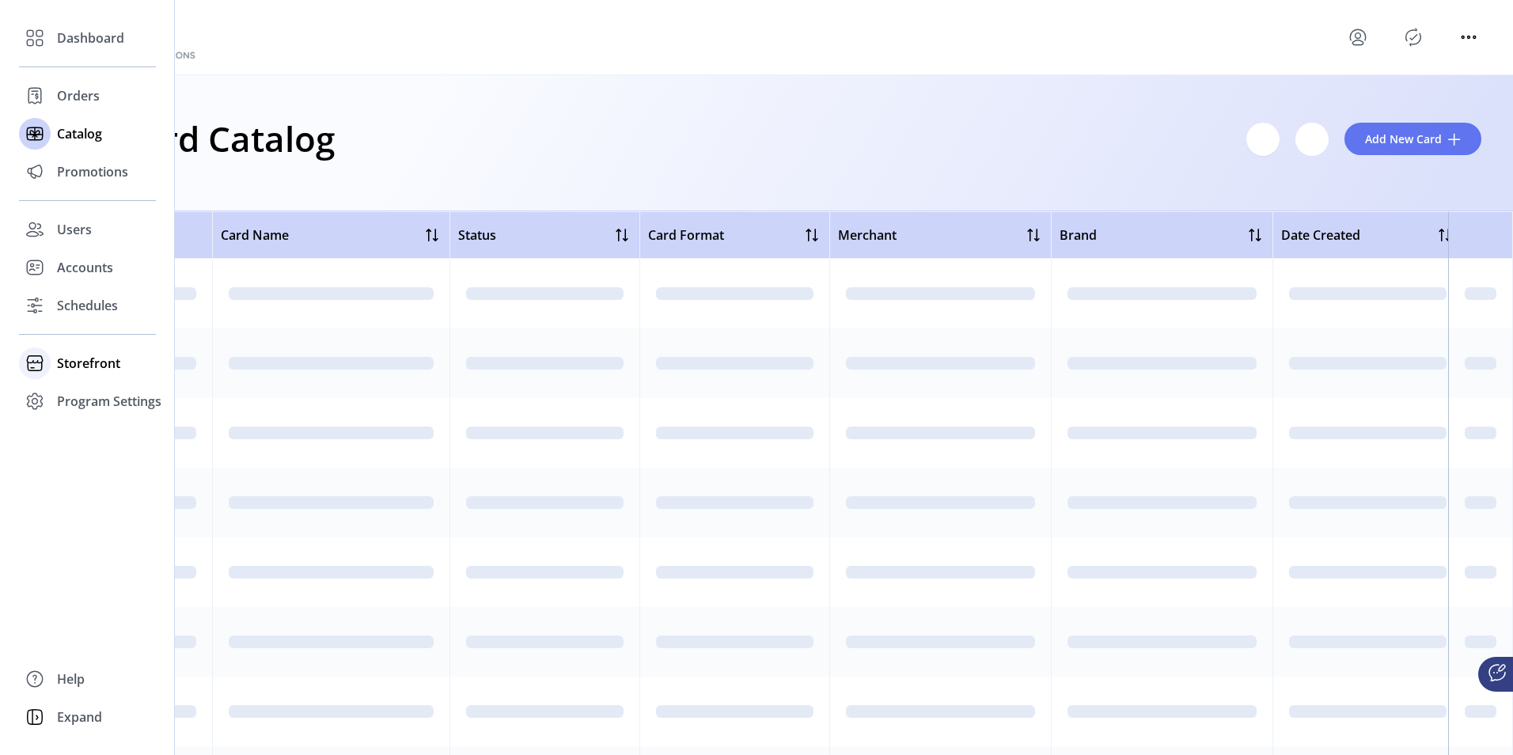
click at [80, 361] on span "Storefront" at bounding box center [88, 363] width 63 height 19
click at [78, 163] on span "Promotions" at bounding box center [92, 171] width 71 height 19
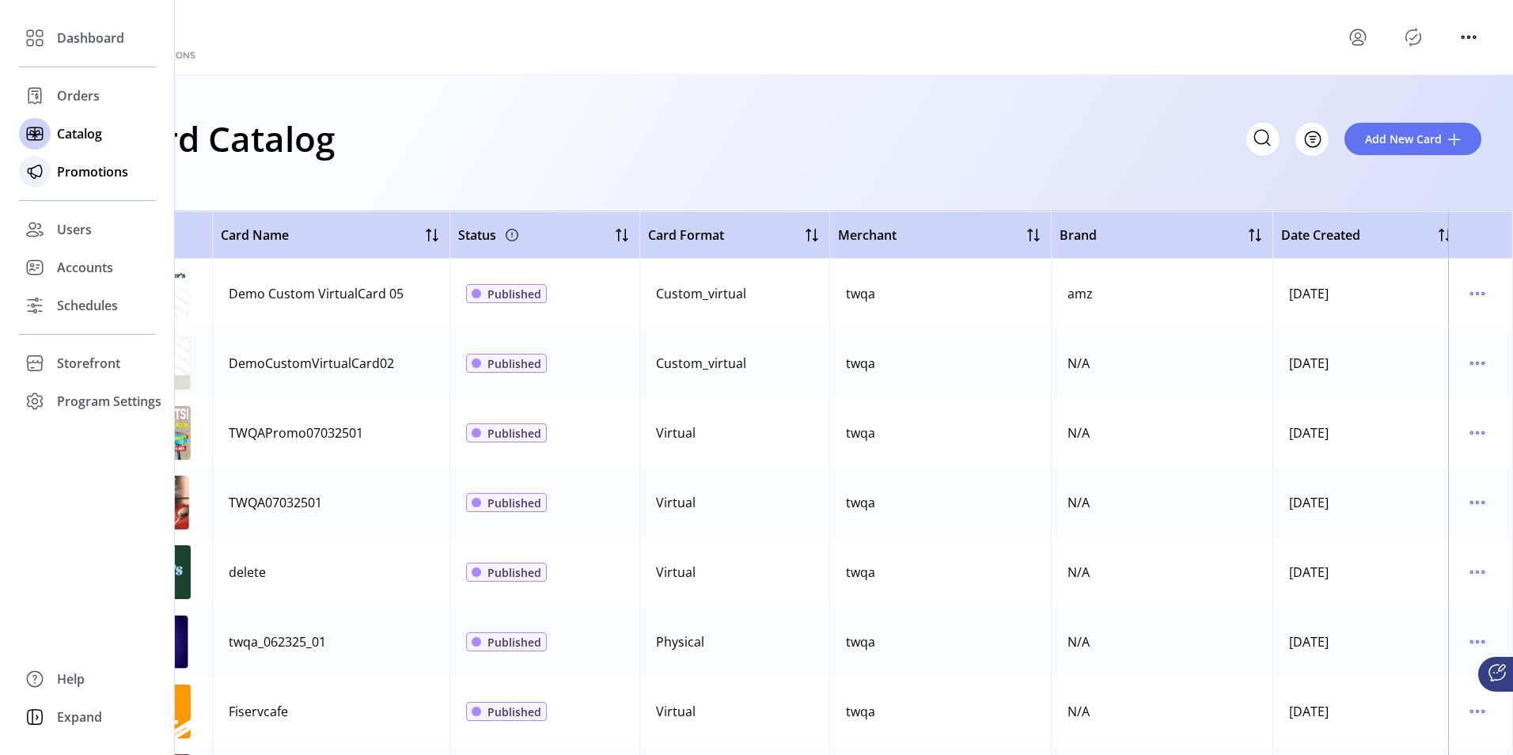
click at [49, 175] on div at bounding box center [35, 172] width 32 height 32
click at [96, 176] on span "Promotions" at bounding box center [92, 171] width 71 height 19
click at [76, 101] on span "Orders" at bounding box center [78, 95] width 43 height 19
click at [93, 161] on div "Promotions" at bounding box center [87, 172] width 137 height 38
click at [34, 171] on icon at bounding box center [34, 171] width 25 height 25
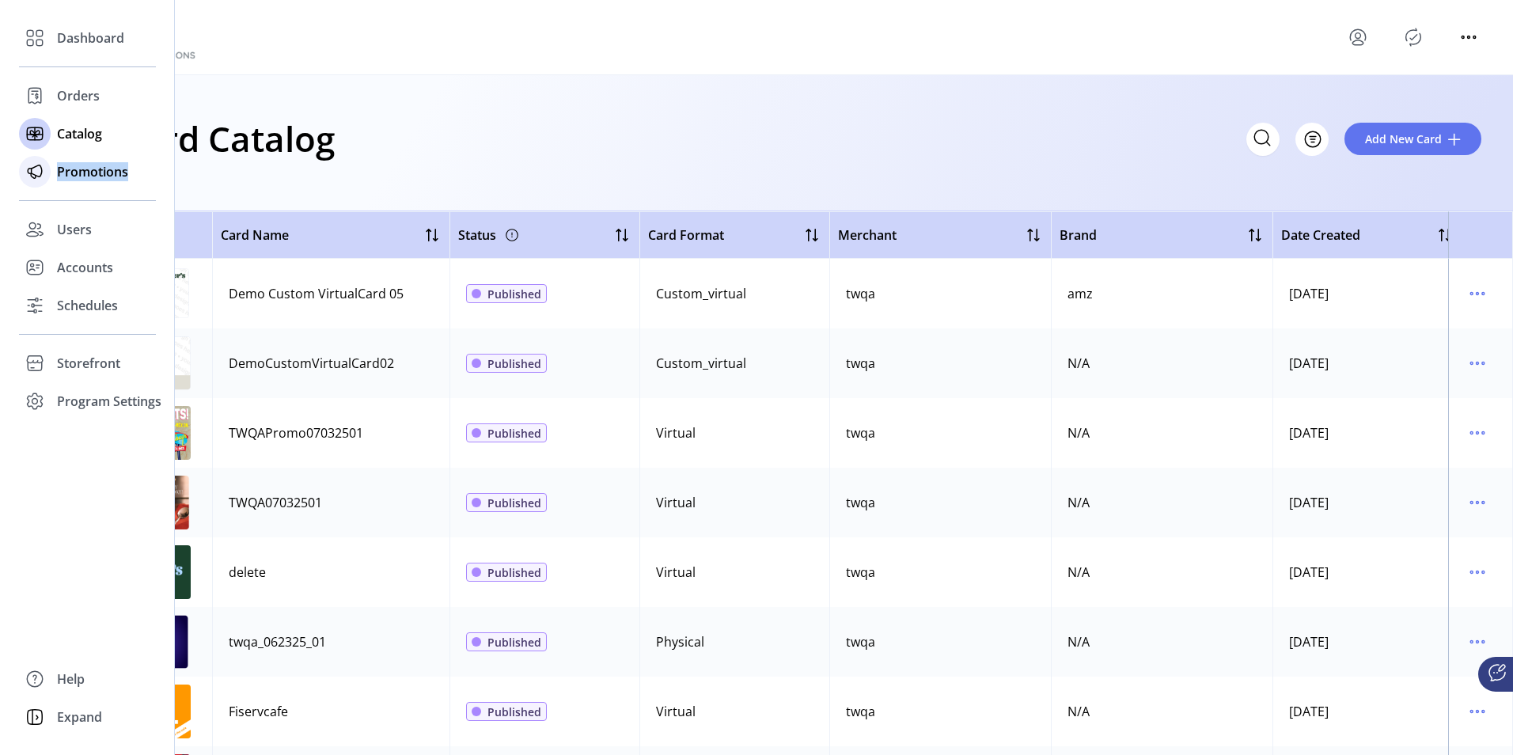
click at [34, 171] on icon at bounding box center [34, 171] width 25 height 25
drag, startPoint x: 34, startPoint y: 171, endPoint x: 37, endPoint y: 189, distance: 18.5
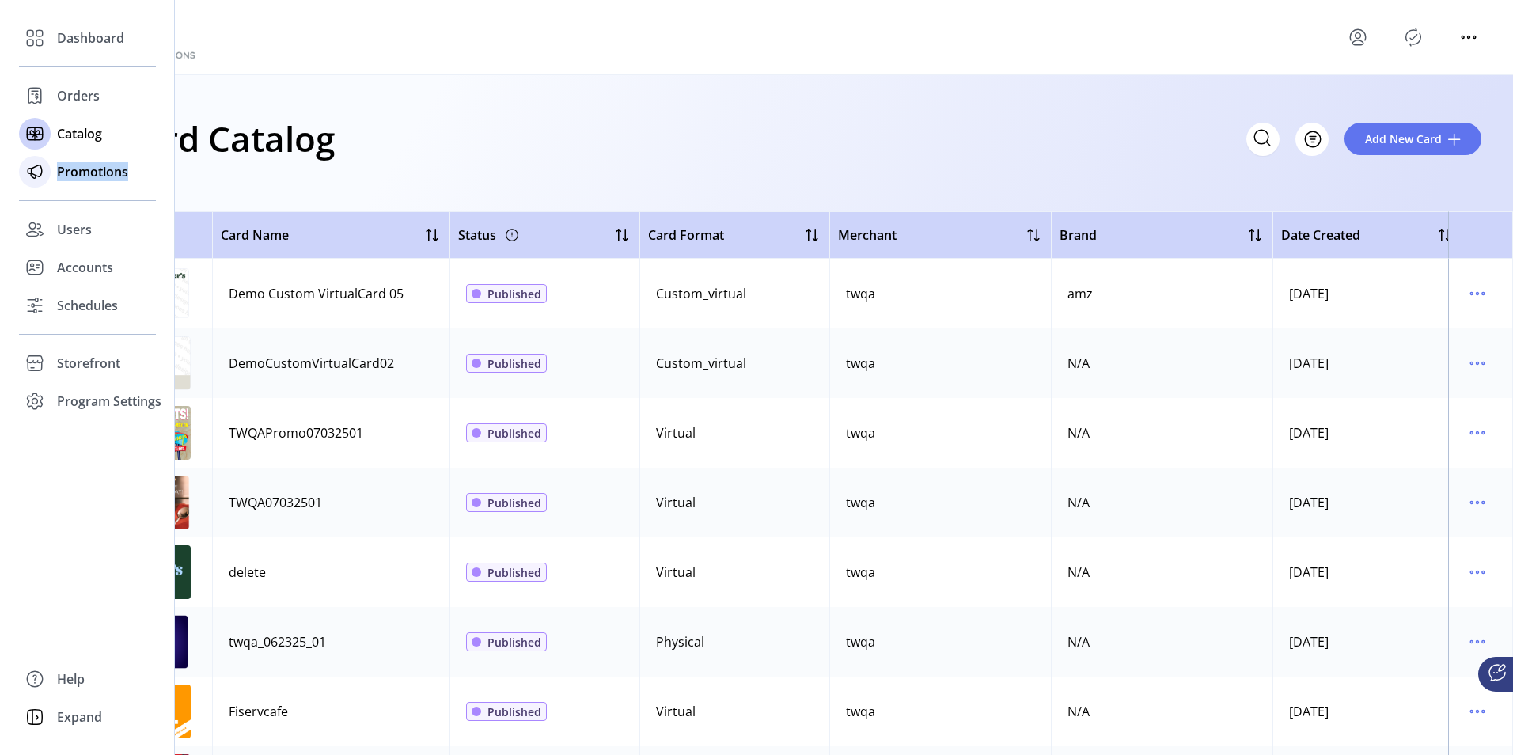
click at [37, 189] on div at bounding box center [35, 172] width 32 height 38
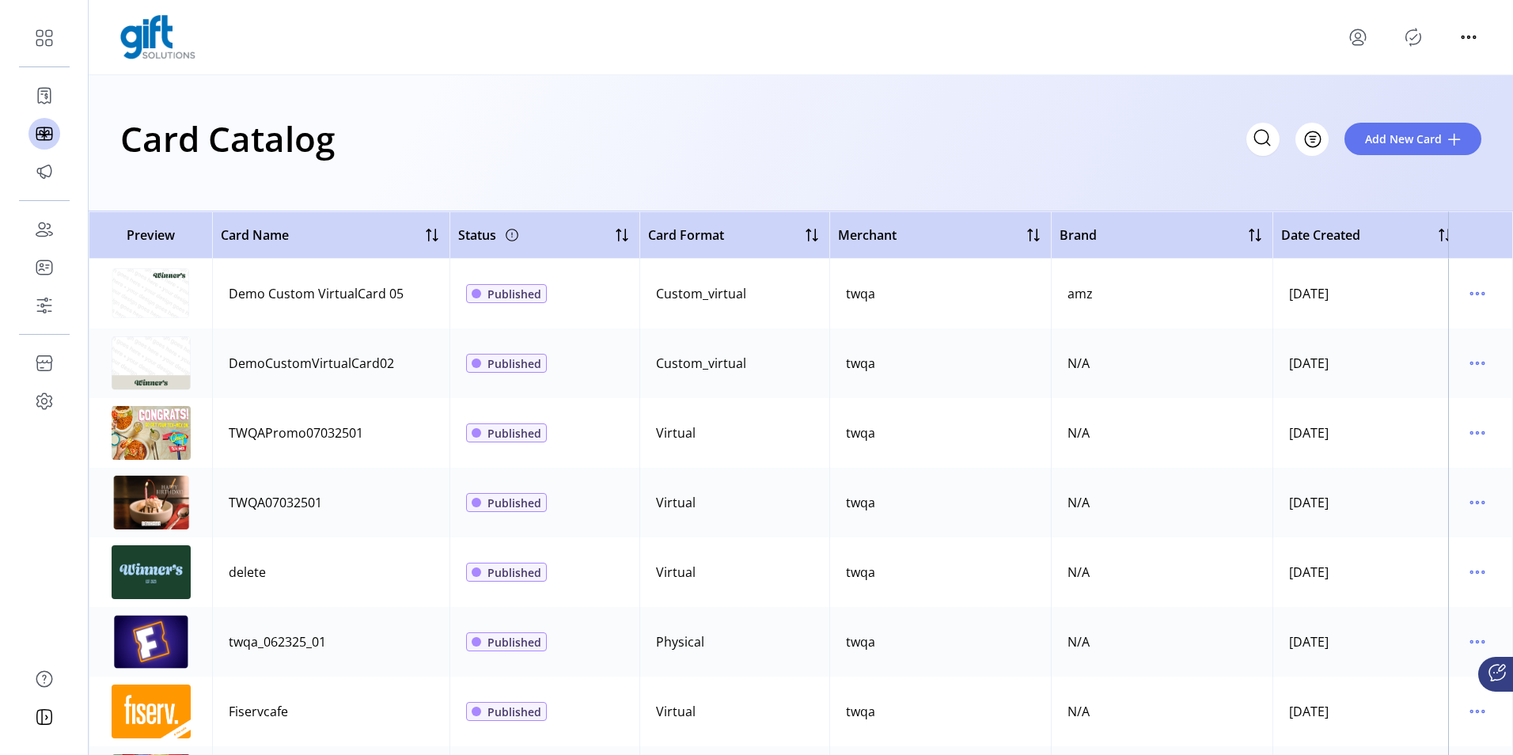
click at [694, 97] on div "Card Catalog Filter Add New Card" at bounding box center [801, 143] width 1425 height 136
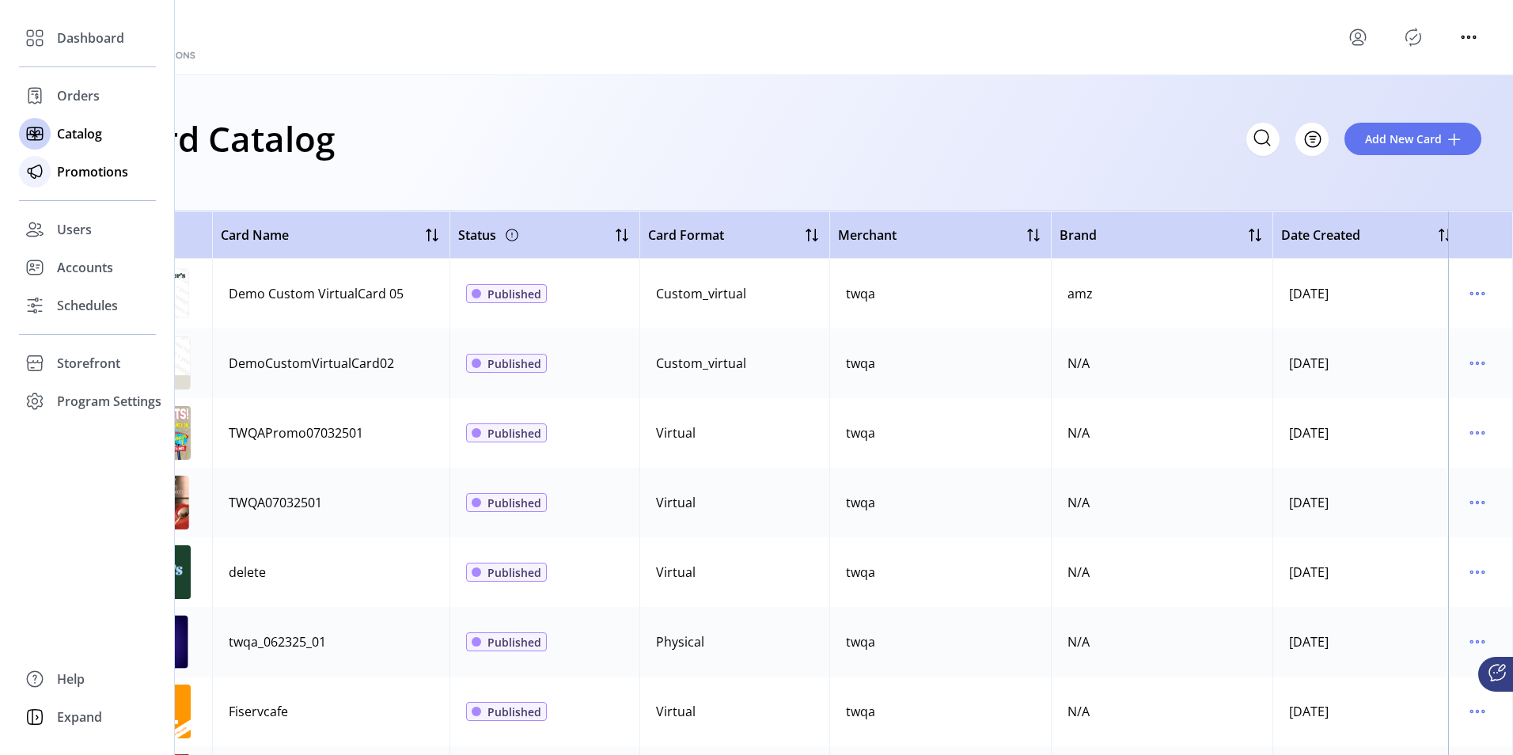
click at [89, 172] on span "Promotions" at bounding box center [92, 171] width 71 height 19
click at [79, 181] on div "Promotions" at bounding box center [87, 172] width 137 height 38
click at [87, 366] on span "Storefront" at bounding box center [88, 363] width 63 height 19
click at [82, 397] on span "Configuration" at bounding box center [98, 394] width 83 height 19
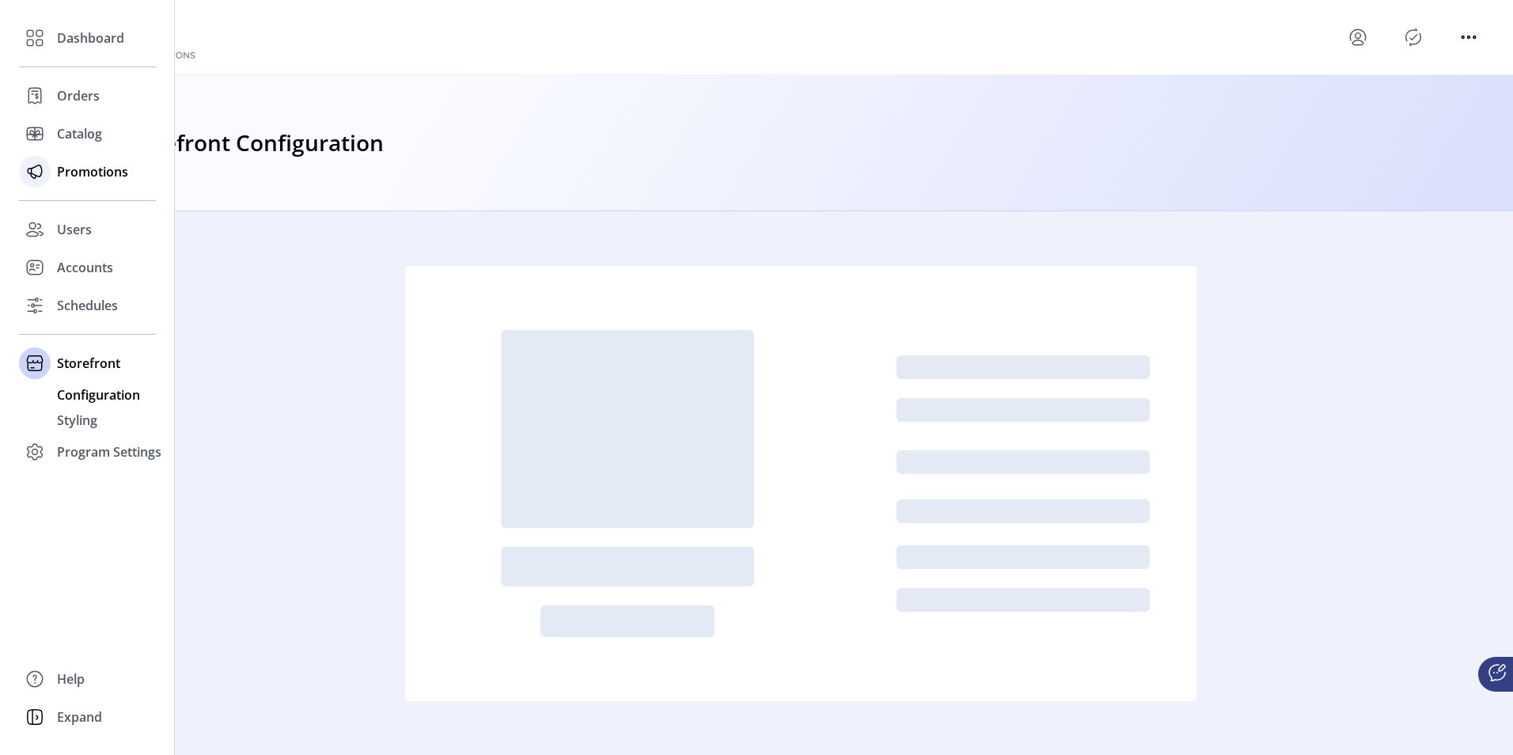
click at [82, 177] on span "Promotions" at bounding box center [92, 171] width 71 height 19
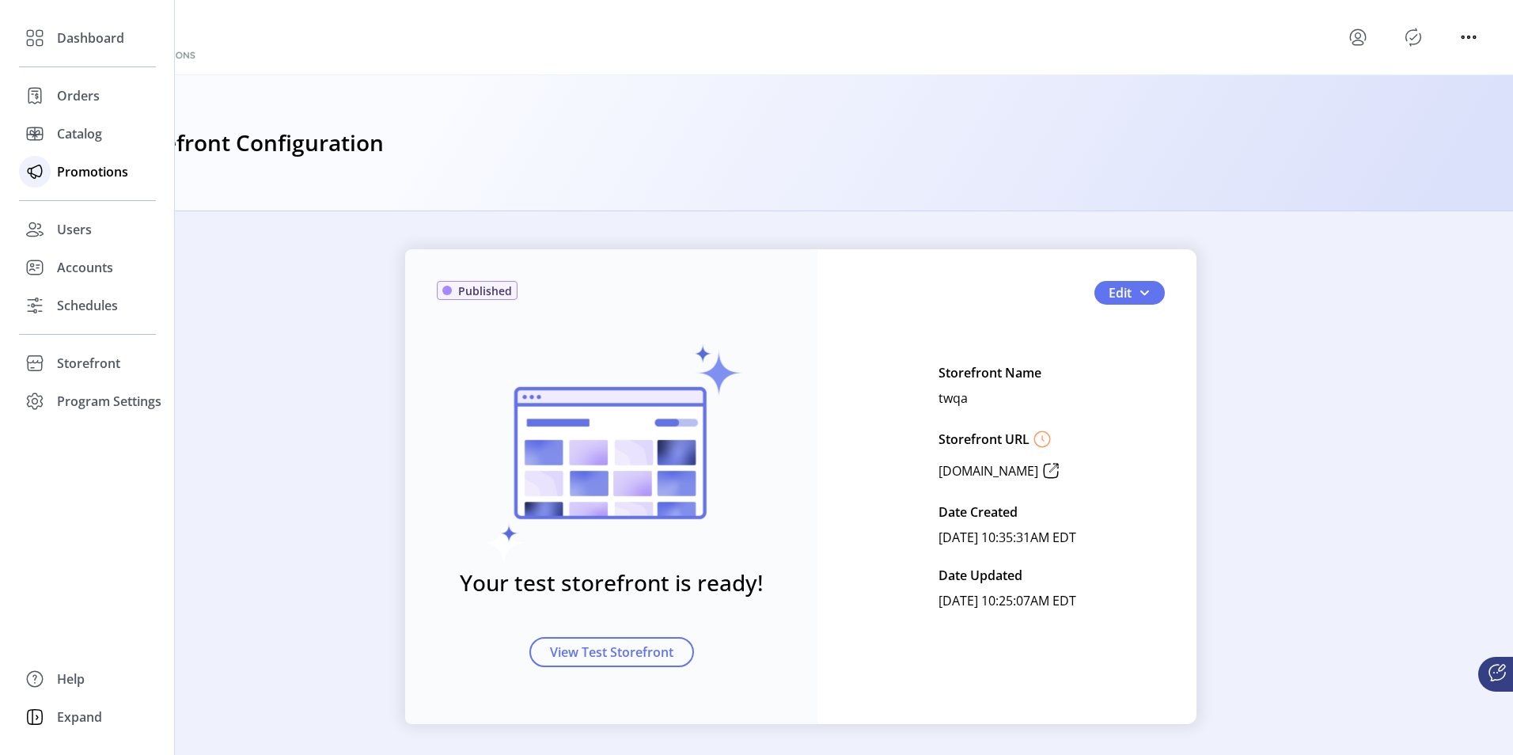
click at [65, 171] on span "Promotions" at bounding box center [92, 171] width 71 height 19
drag, startPoint x: 65, startPoint y: 171, endPoint x: 36, endPoint y: 170, distance: 28.5
click at [36, 170] on icon at bounding box center [34, 171] width 25 height 25
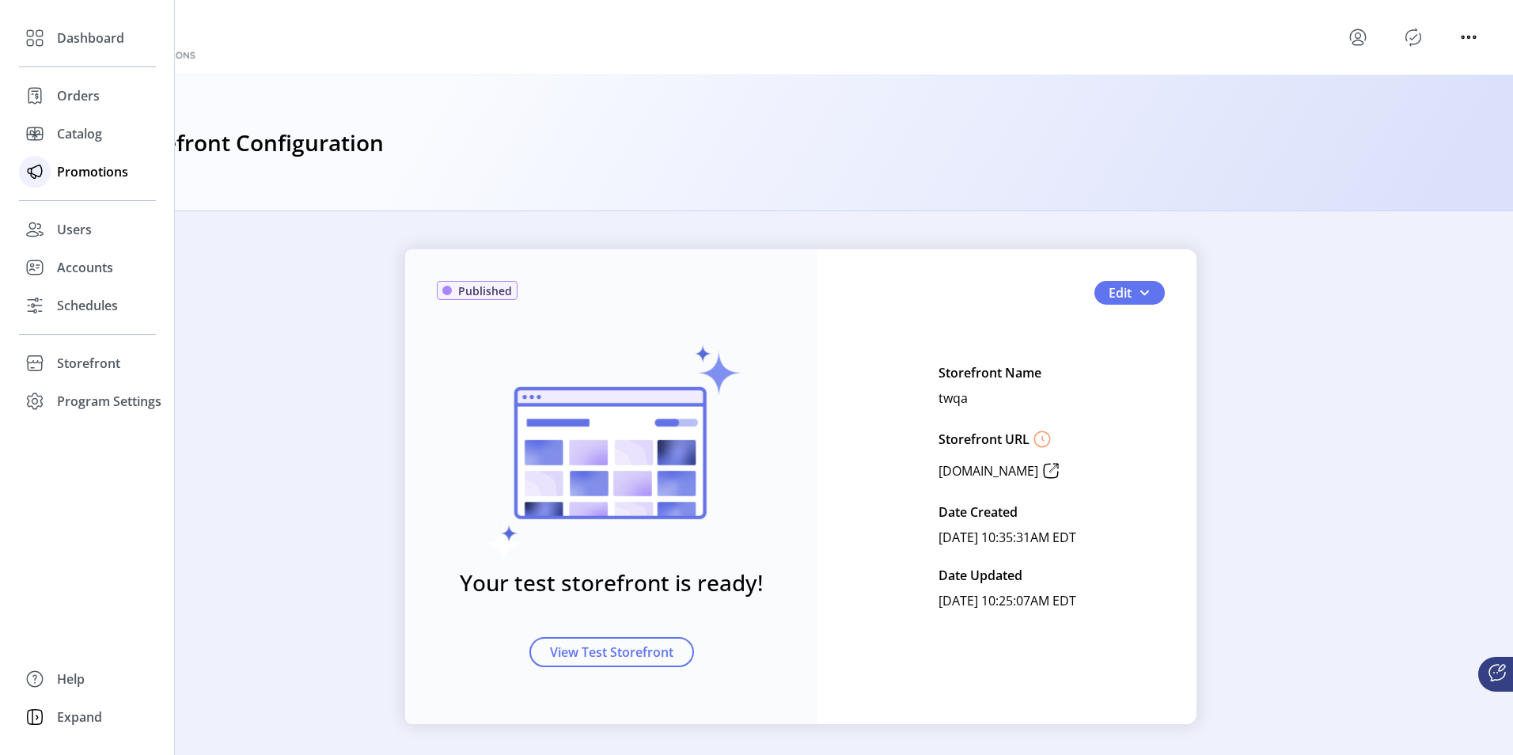
click at [36, 170] on icon at bounding box center [34, 171] width 25 height 25
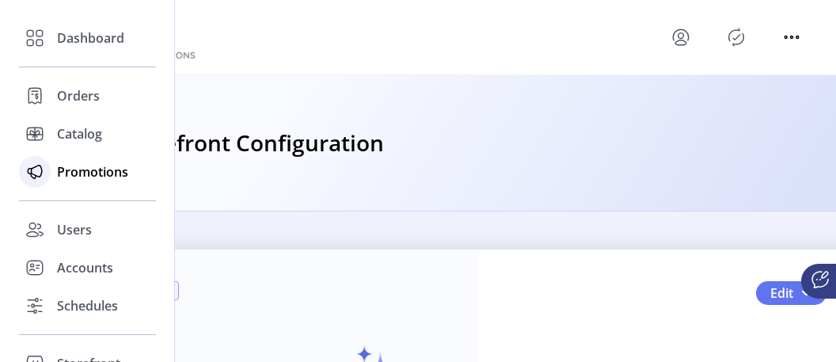
click at [73, 168] on span "Promotions" at bounding box center [92, 171] width 71 height 19
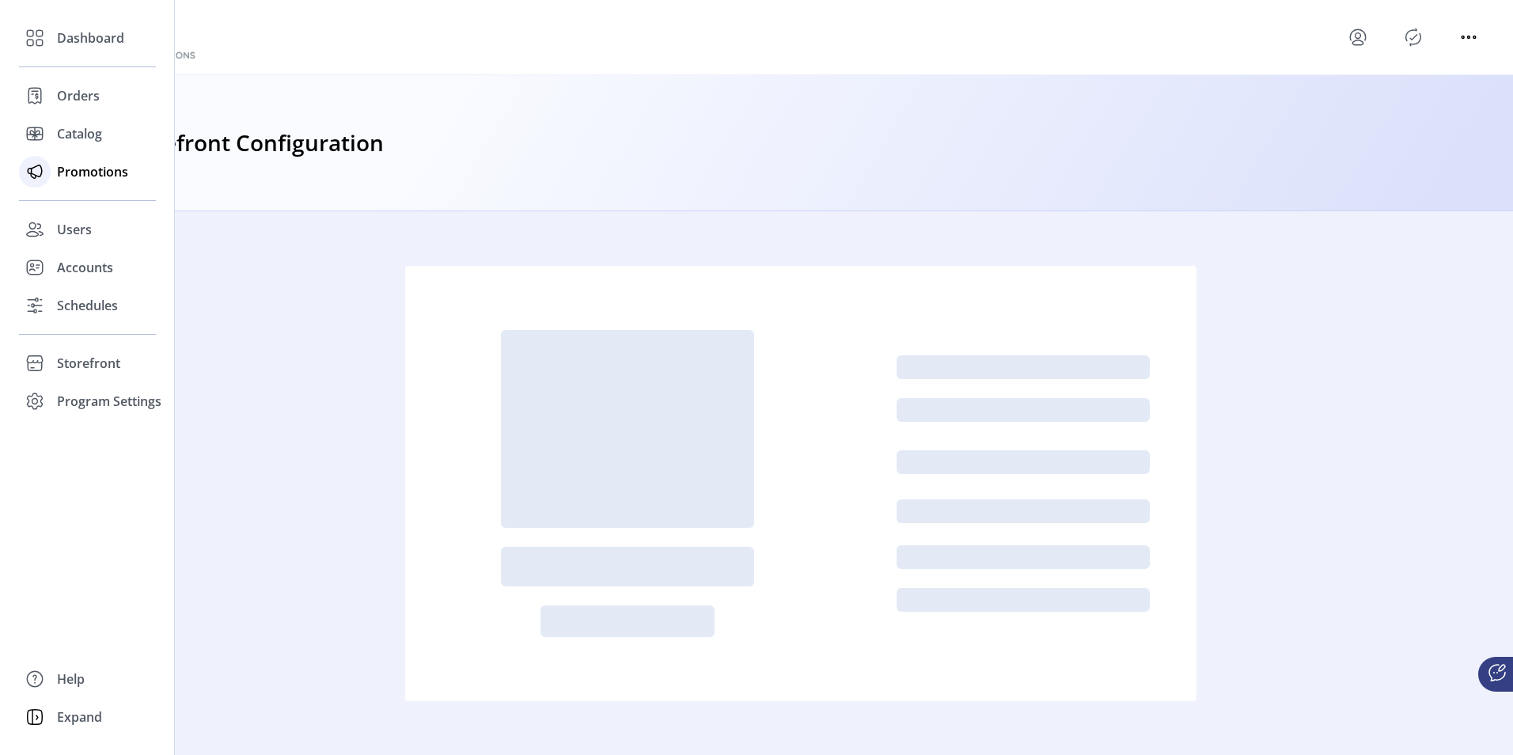
click at [76, 175] on span "Promotions" at bounding box center [92, 171] width 71 height 19
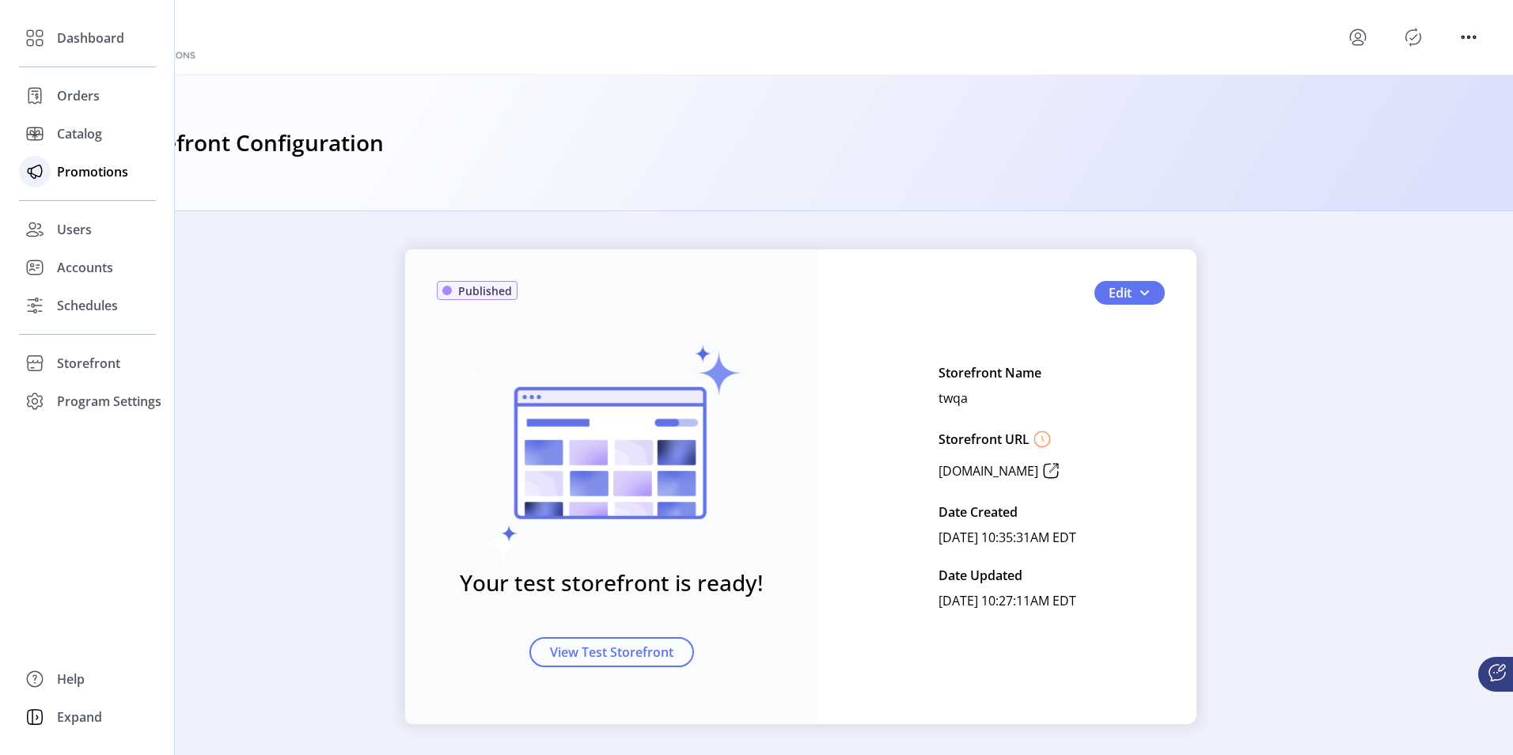
click at [76, 175] on span "Promotions" at bounding box center [92, 171] width 71 height 19
click at [64, 360] on span "Storefront" at bounding box center [88, 363] width 63 height 19
click at [86, 419] on span "Styling" at bounding box center [77, 420] width 40 height 19
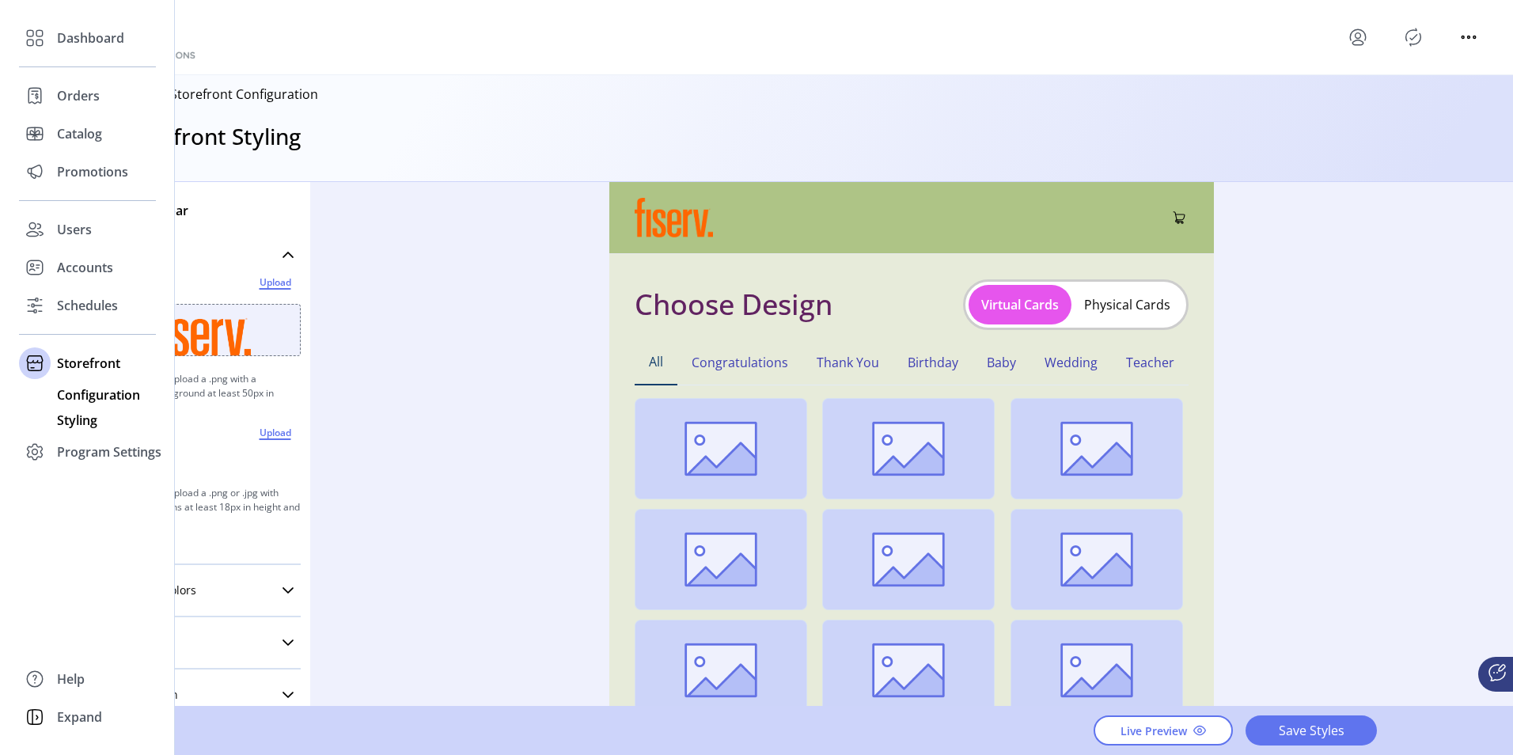
click at [97, 392] on span "Configuration" at bounding box center [98, 394] width 83 height 19
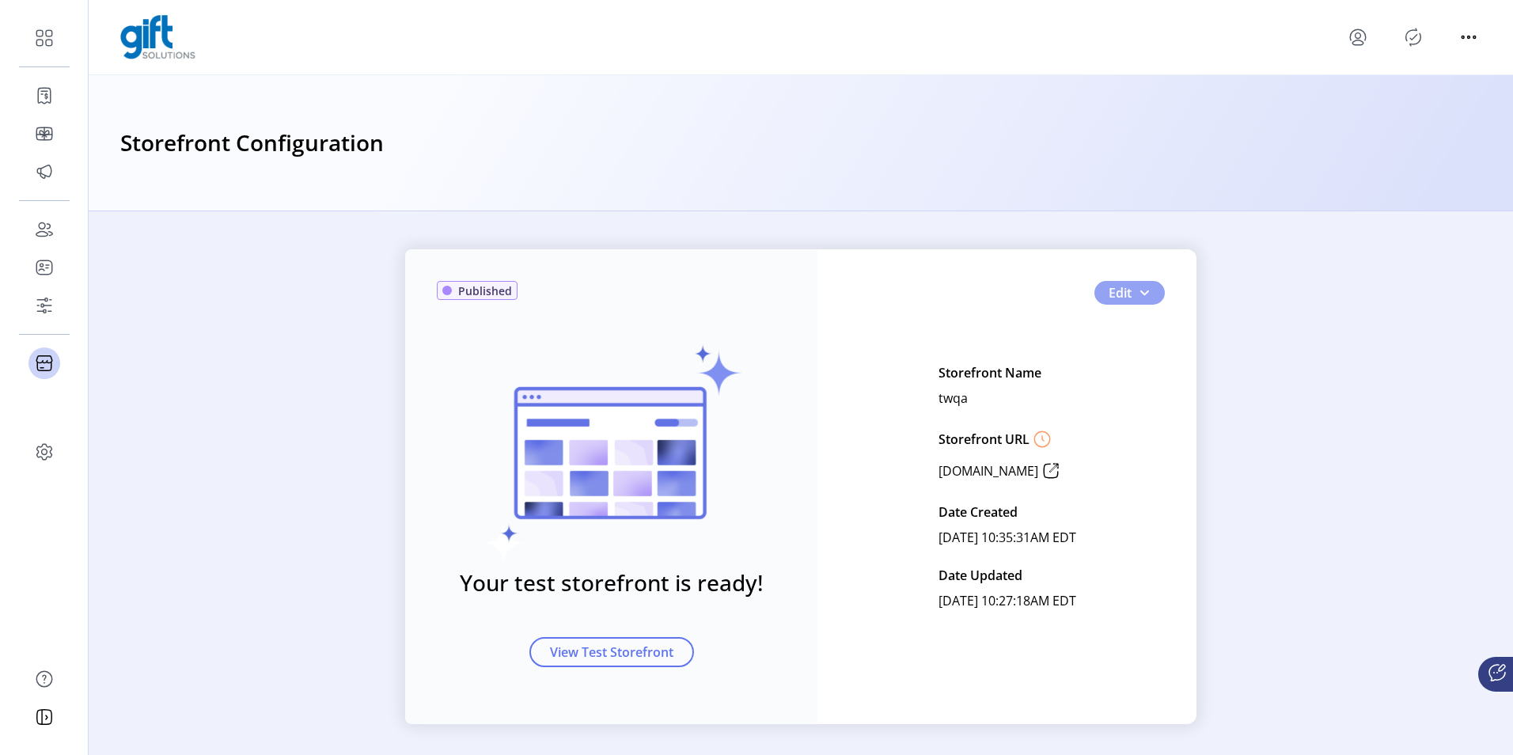
click at [1150, 295] on button "Edit" at bounding box center [1130, 293] width 70 height 24
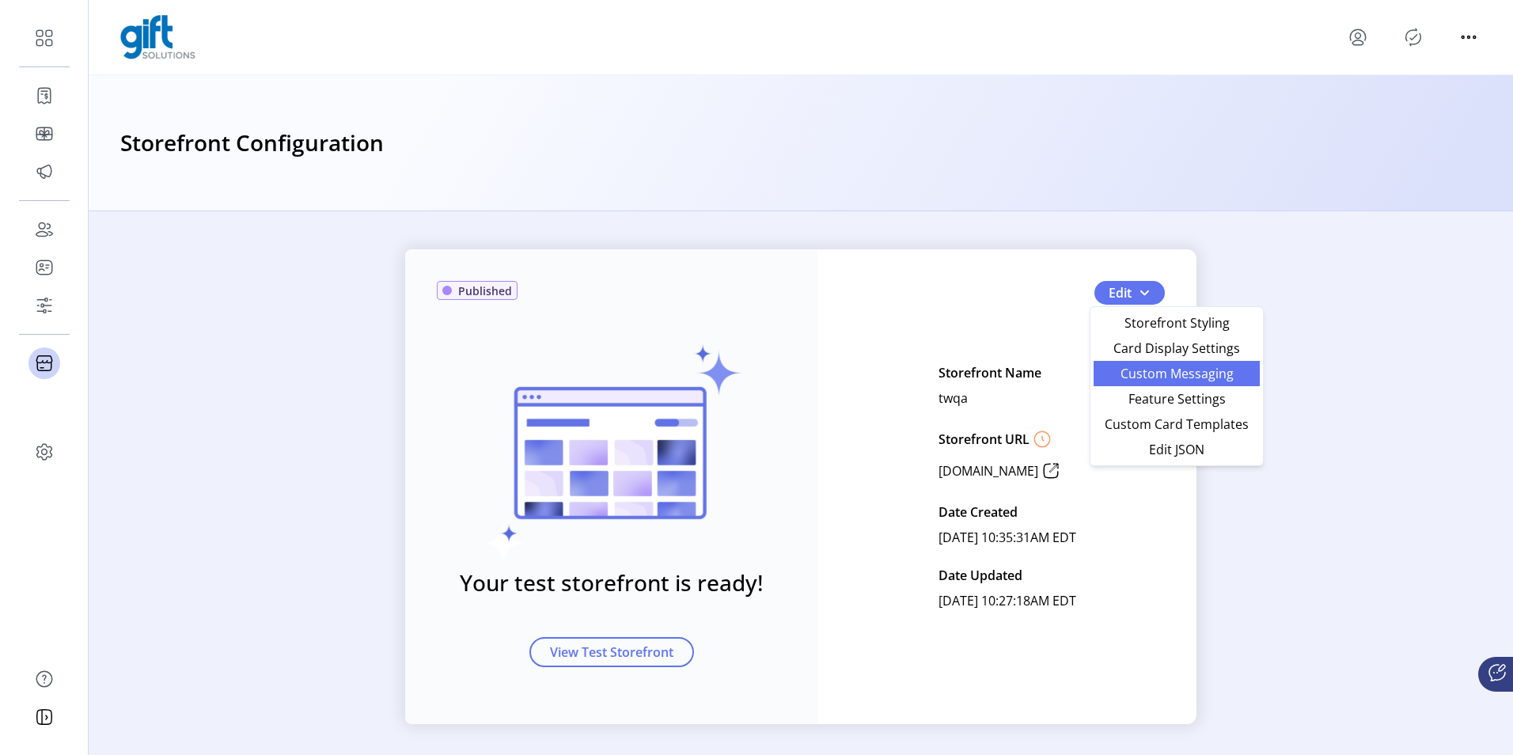
click at [1152, 377] on span "Custom Messaging" at bounding box center [1176, 373] width 147 height 13
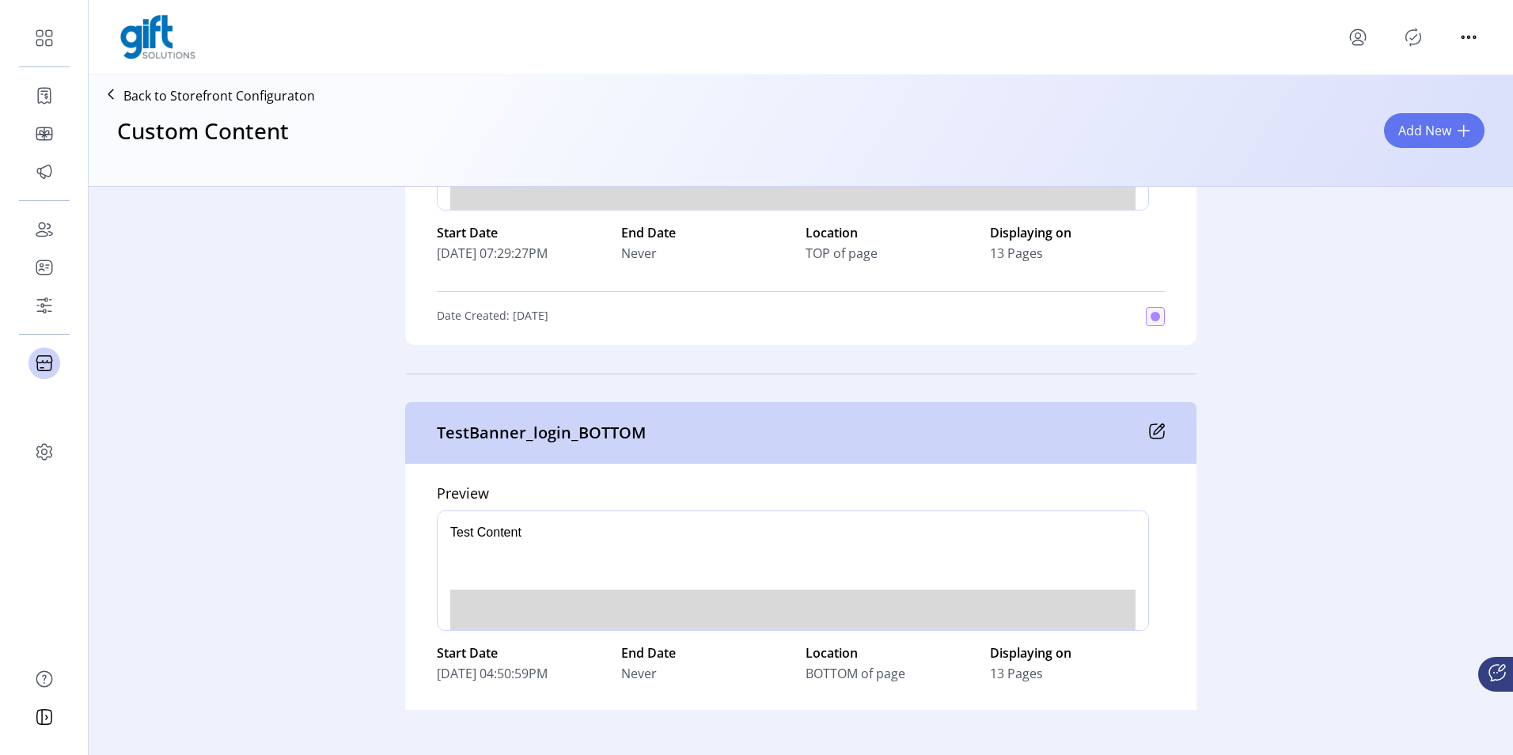
scroll to position [216, 0]
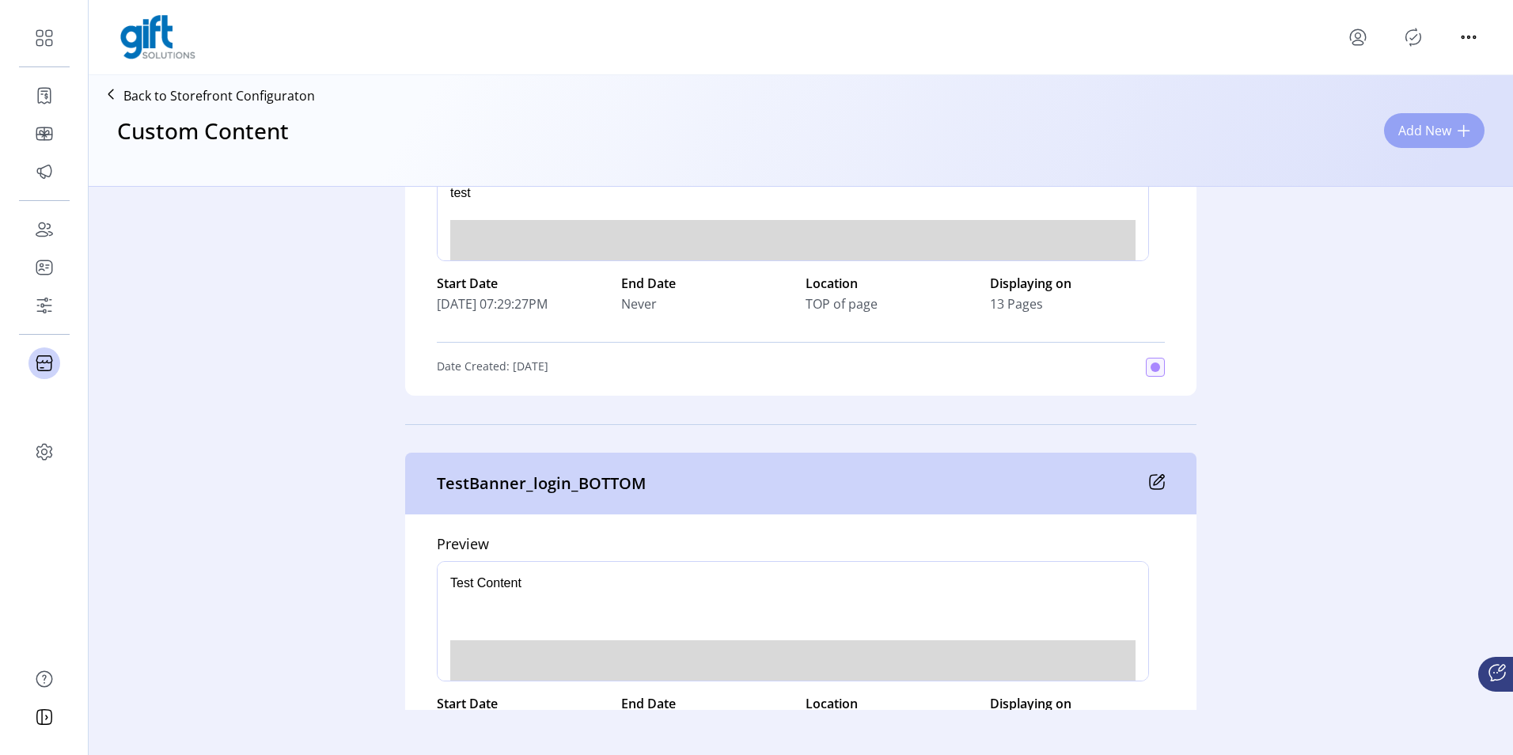
drag, startPoint x: 1448, startPoint y: 139, endPoint x: 1448, endPoint y: 127, distance: 11.1
click at [1448, 135] on span "Add New" at bounding box center [1425, 130] width 53 height 19
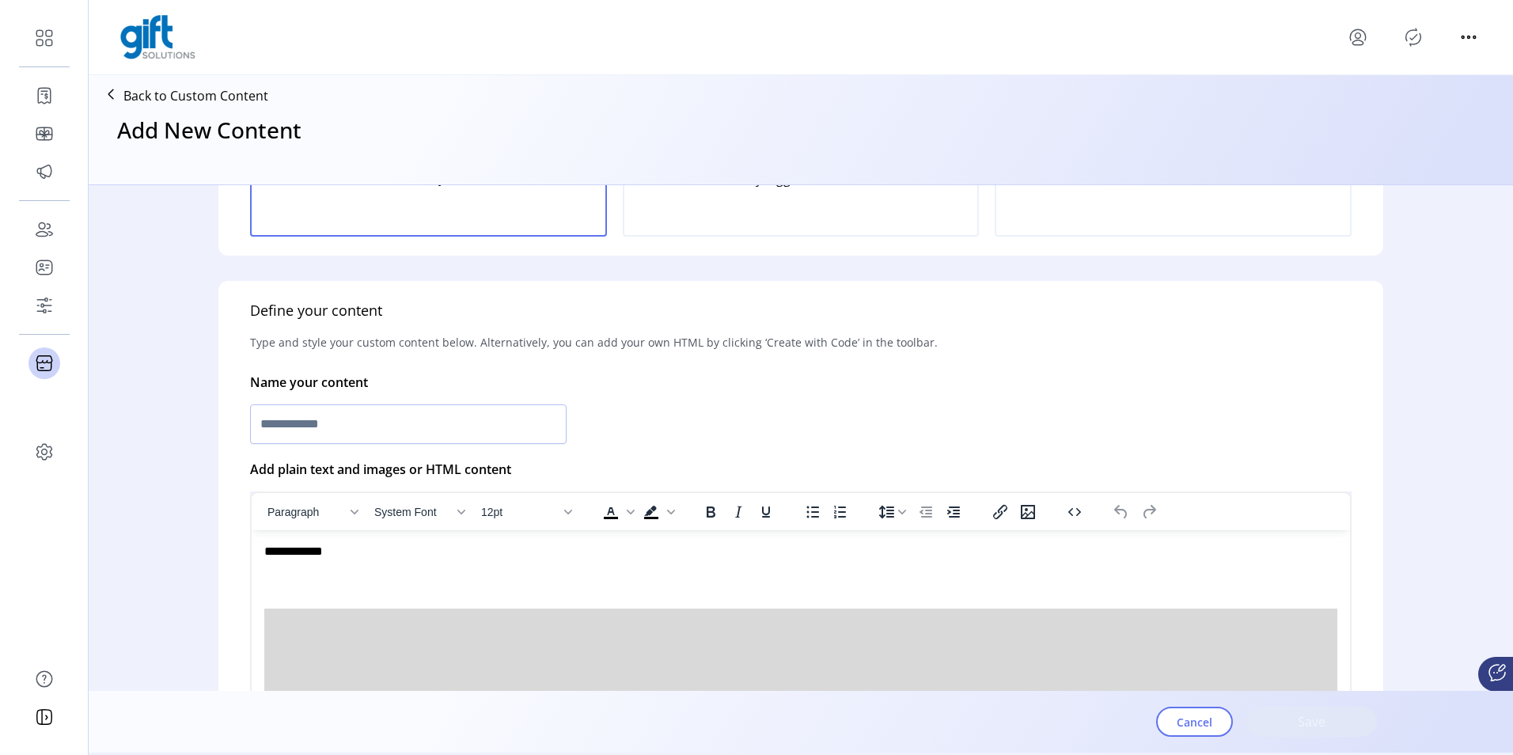
scroll to position [237, 0]
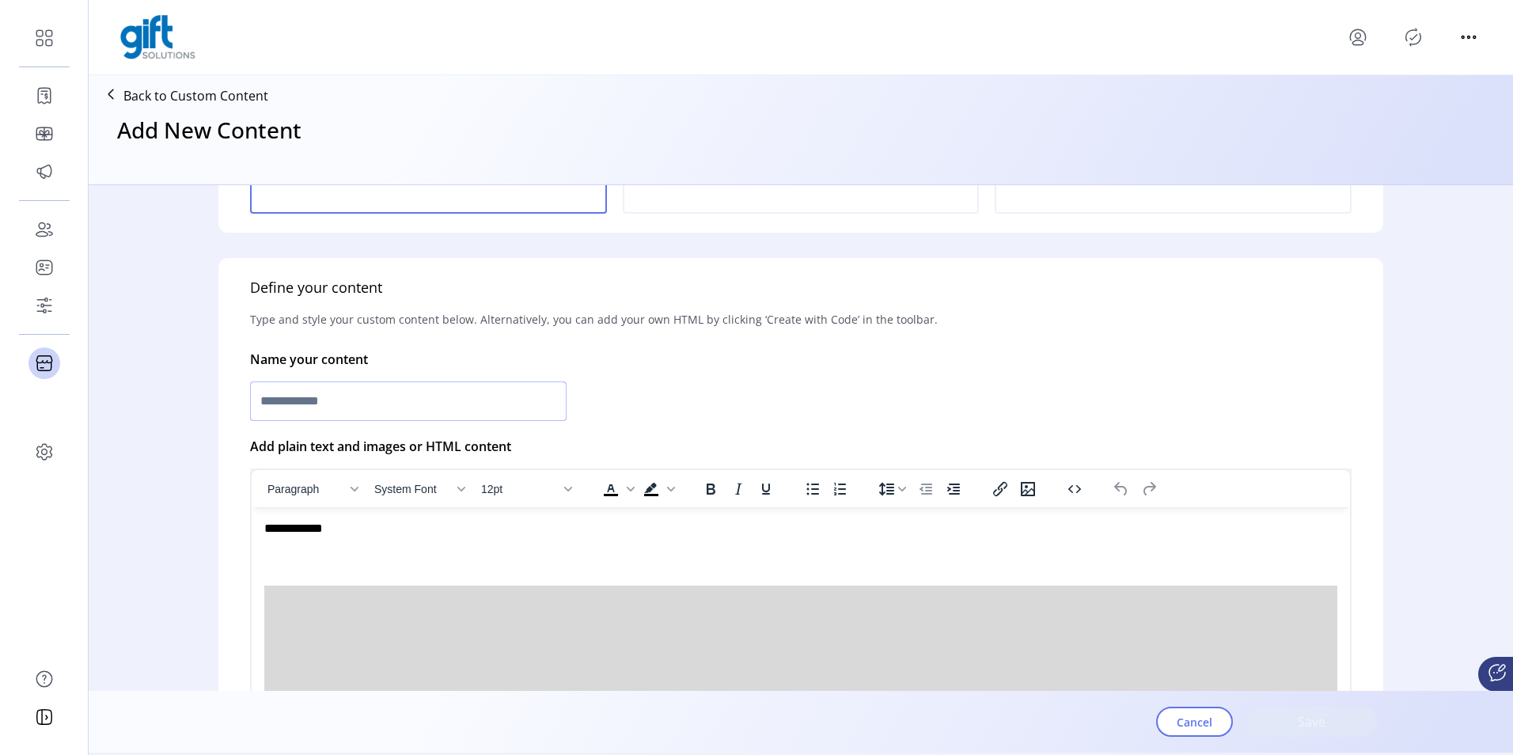
click at [332, 394] on input "text" at bounding box center [408, 402] width 317 height 40
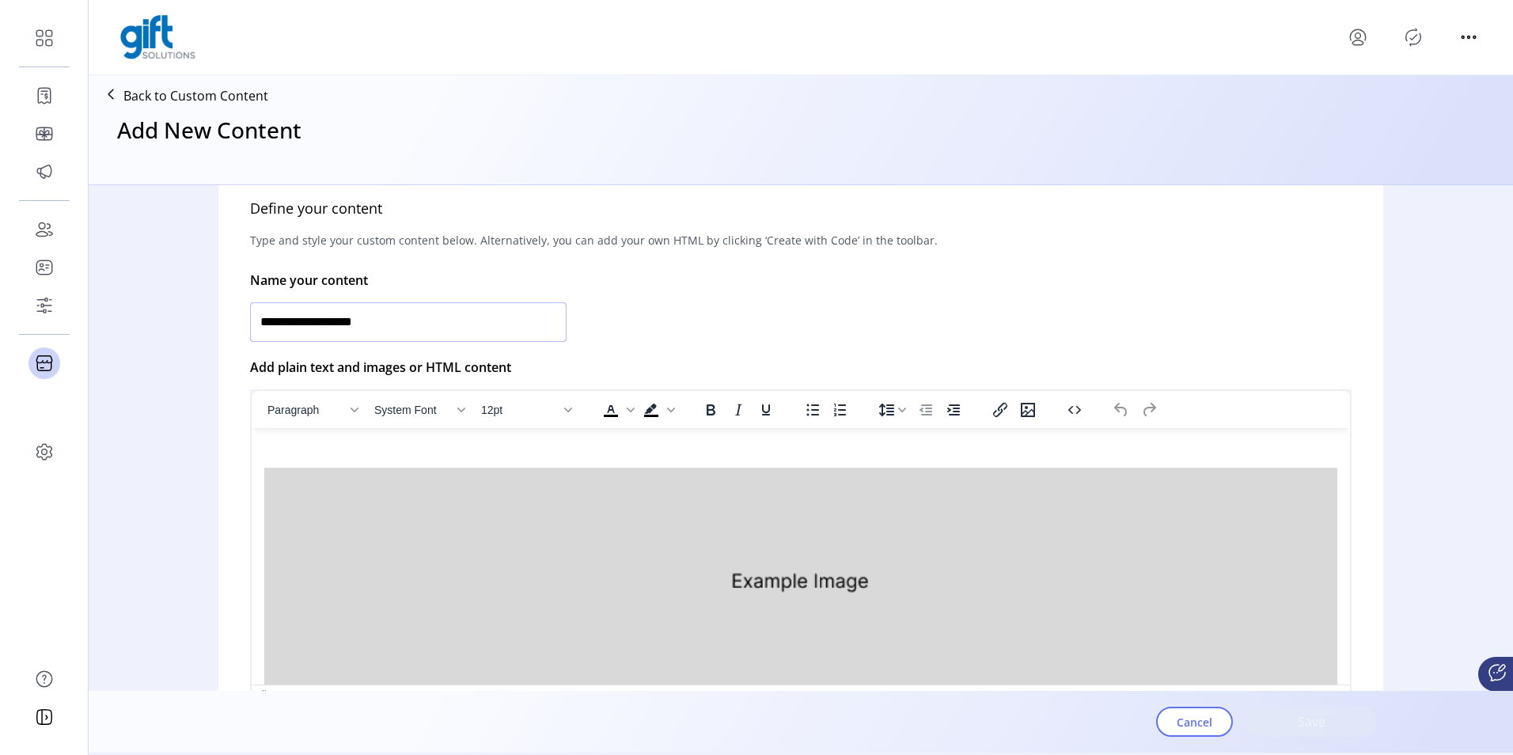
scroll to position [60, 0]
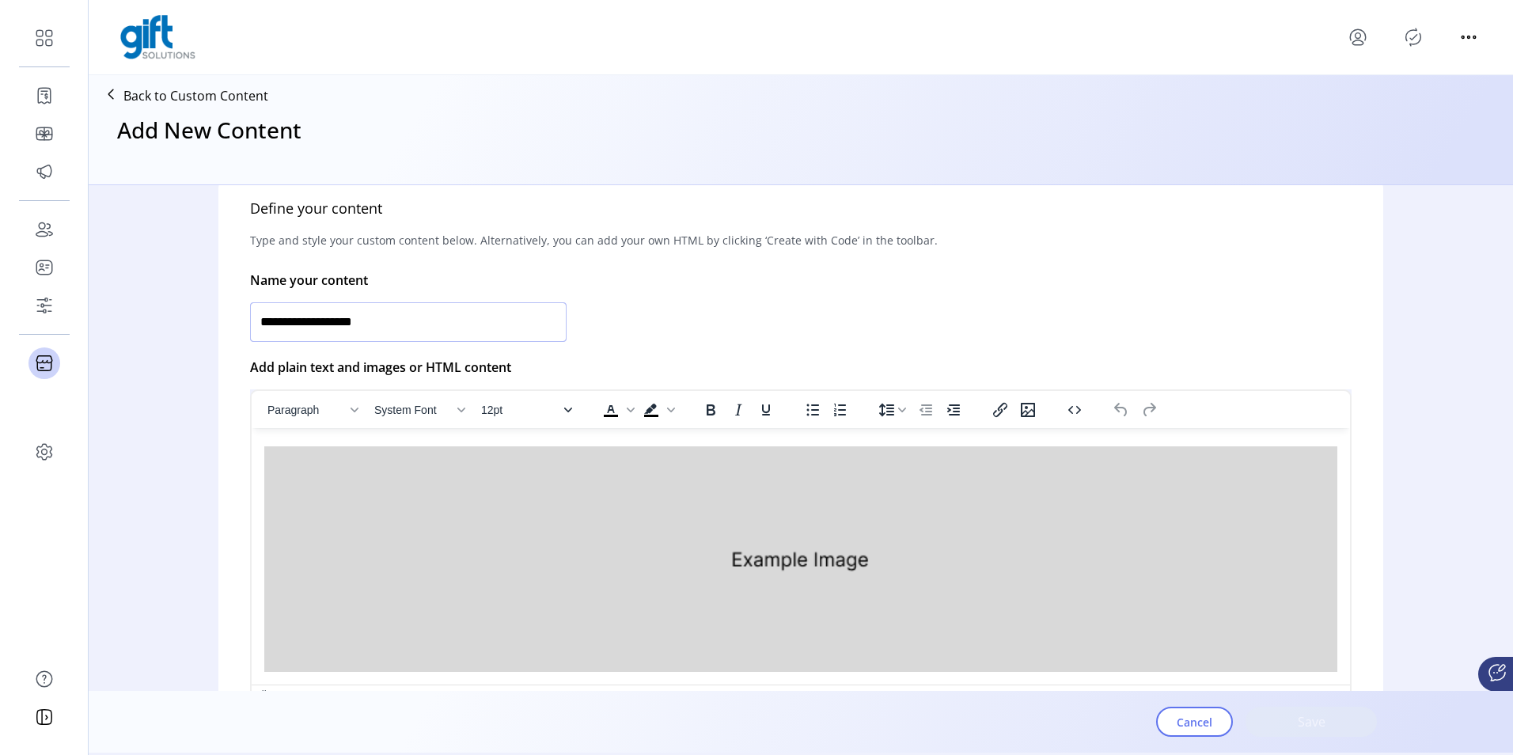
type input "**********"
click at [566, 414] on button "12pt" at bounding box center [526, 410] width 103 height 22
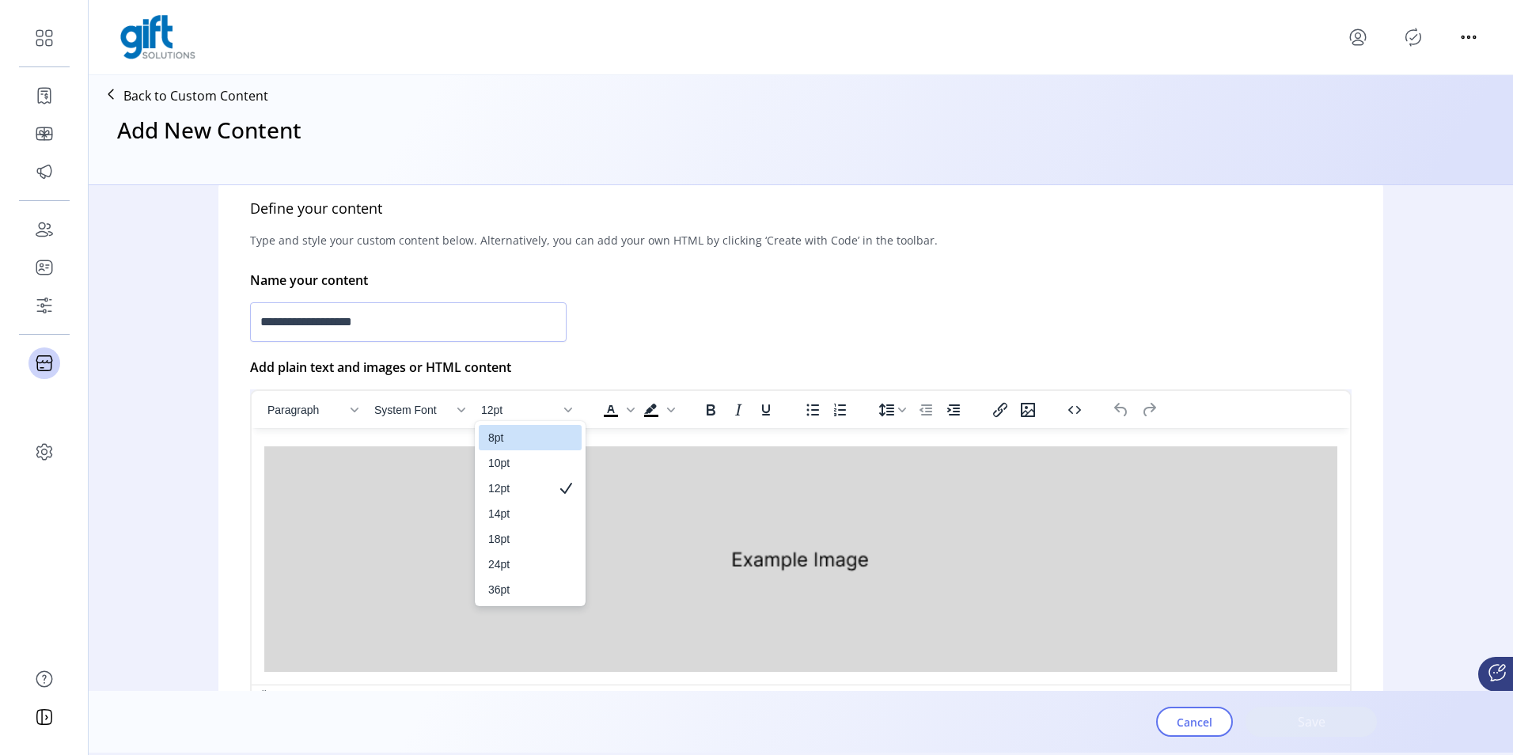
click at [509, 435] on div "8pt" at bounding box center [519, 437] width 62 height 19
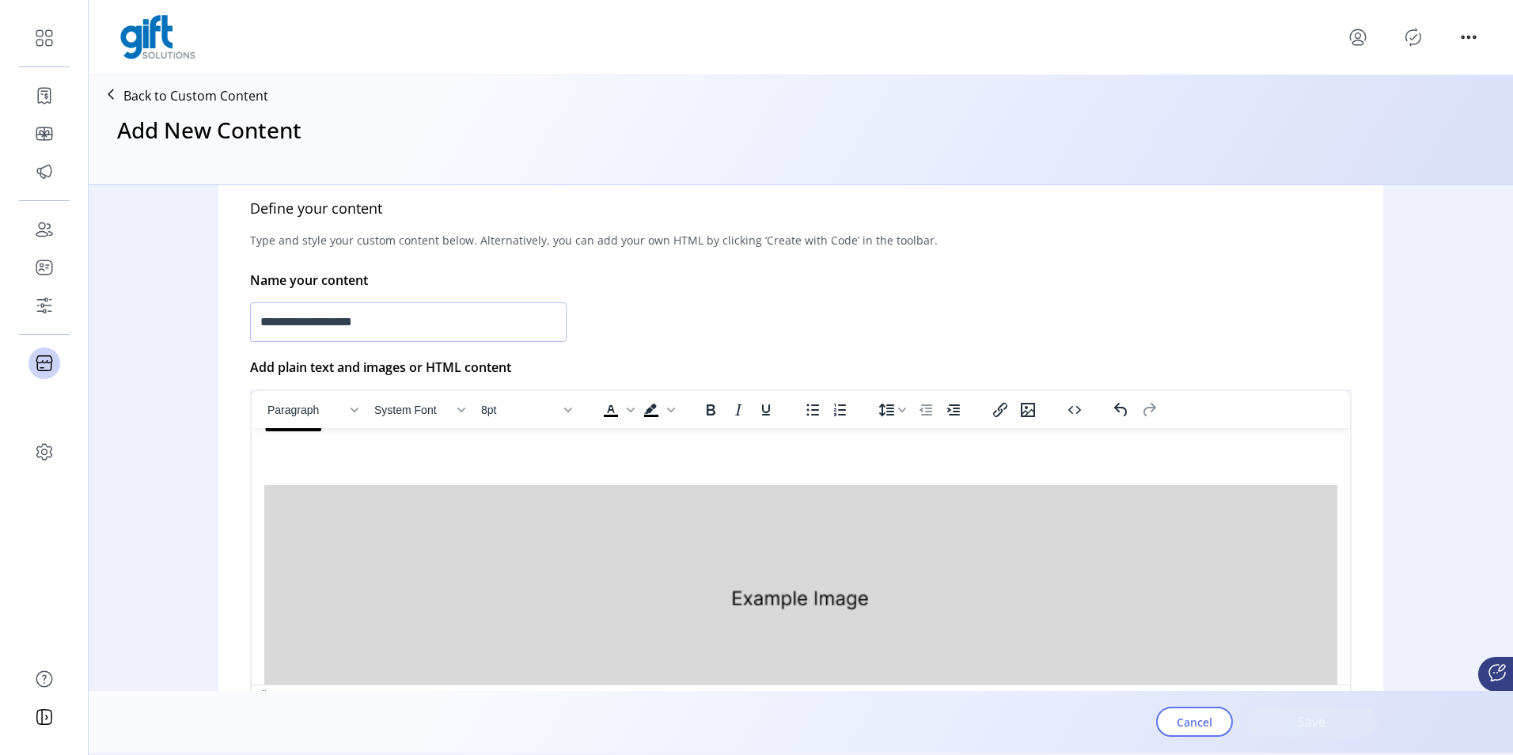
scroll to position [0, 0]
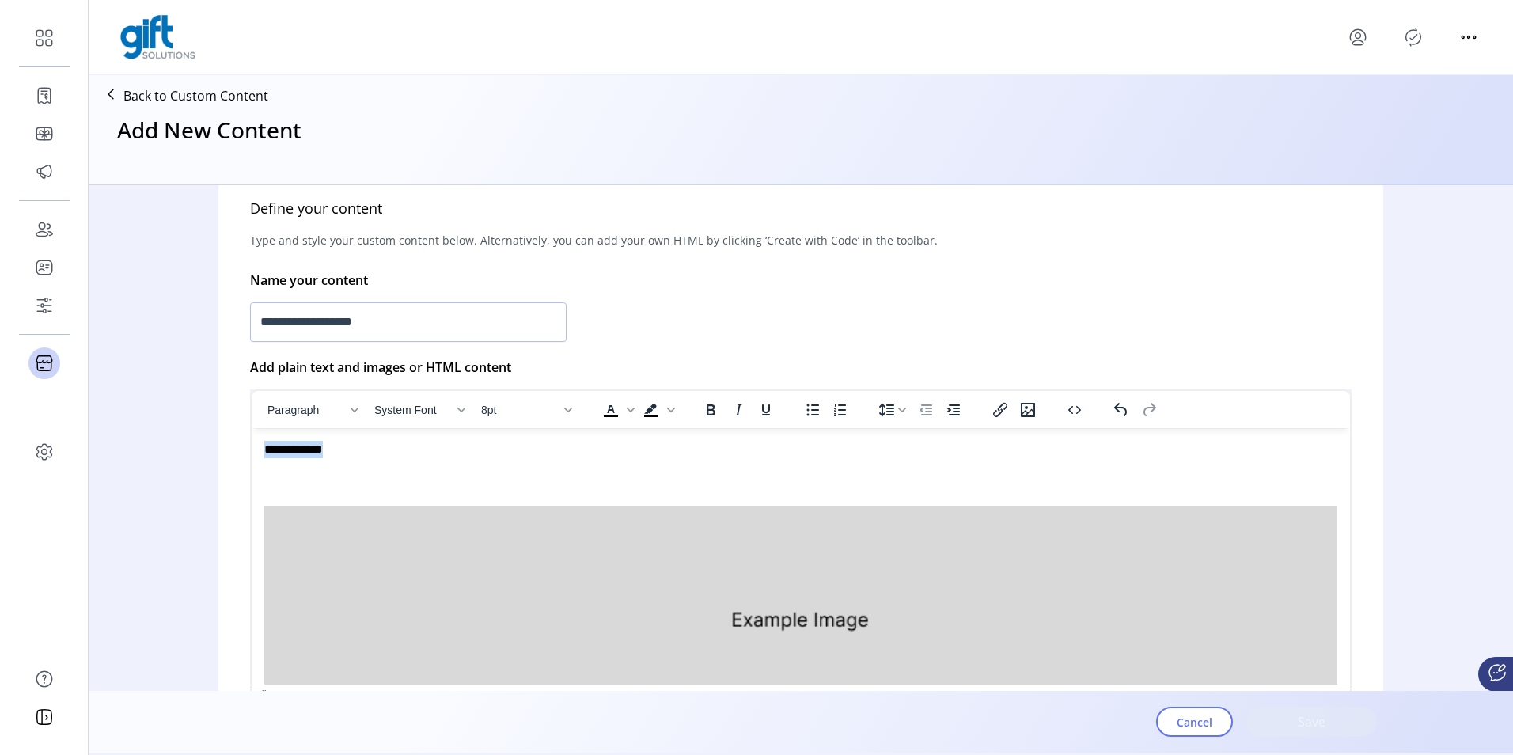
drag, startPoint x: 385, startPoint y: 458, endPoint x: 247, endPoint y: 442, distance: 138.5
click at [252, 442] on html "**********" at bounding box center [801, 589] width 1099 height 322
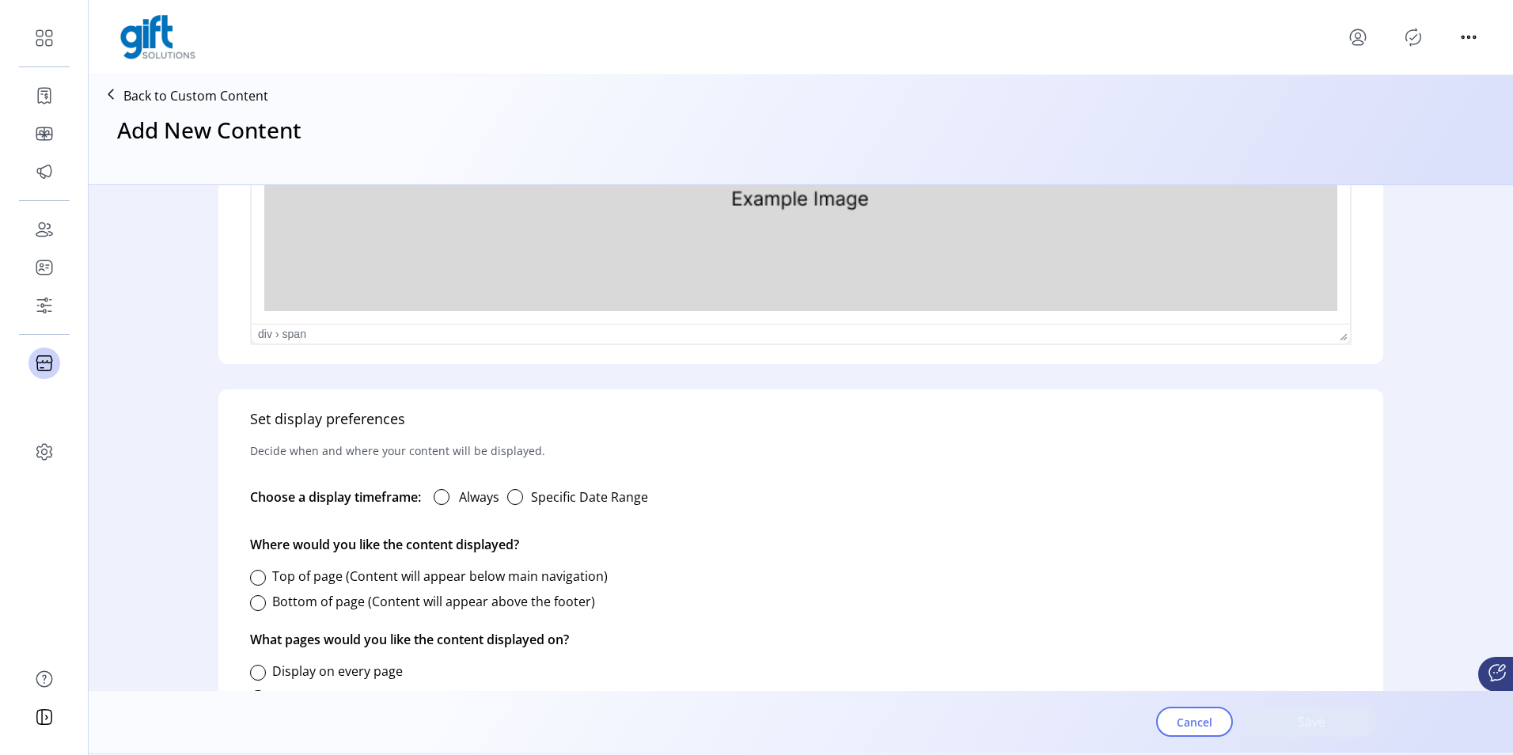
scroll to position [712, 0]
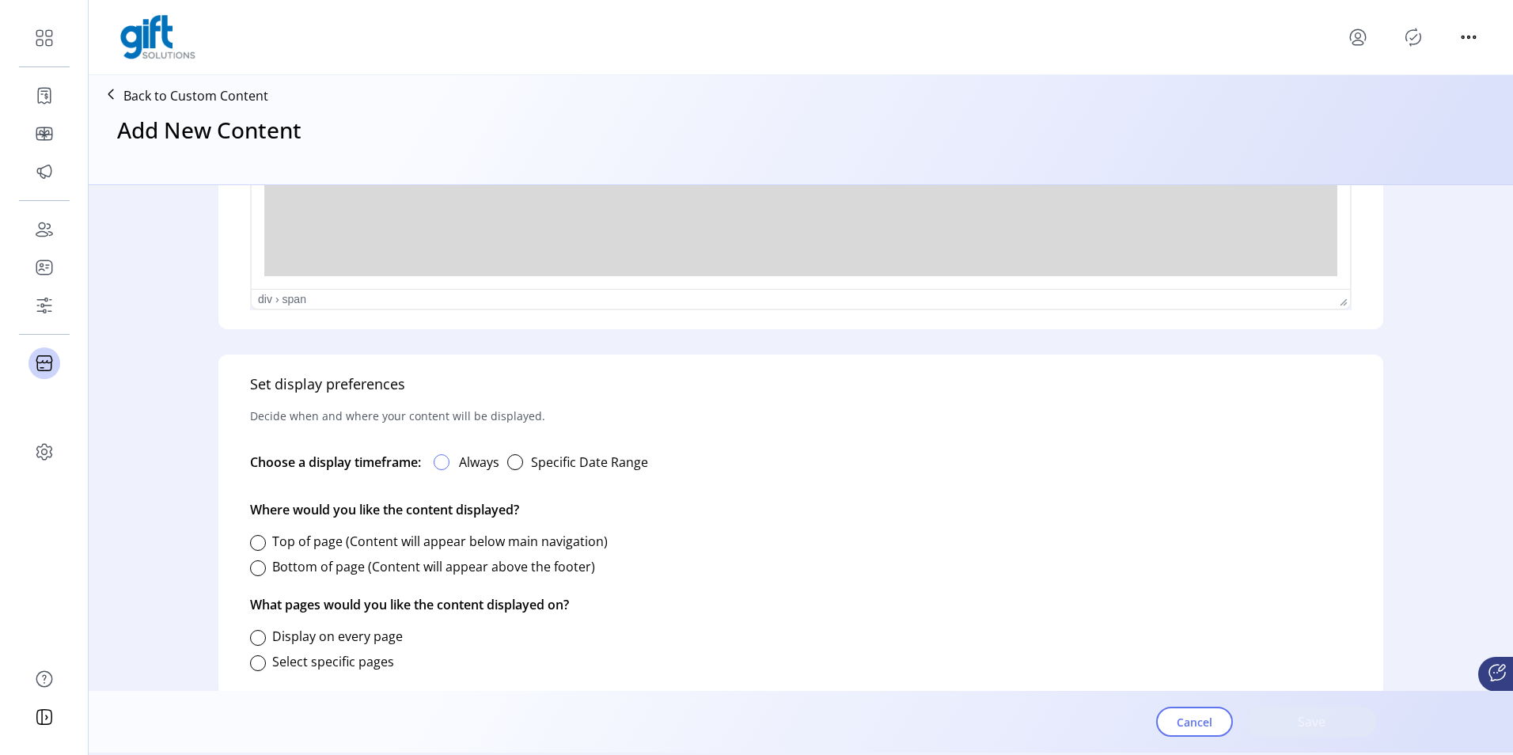
click at [440, 461] on div at bounding box center [442, 462] width 16 height 16
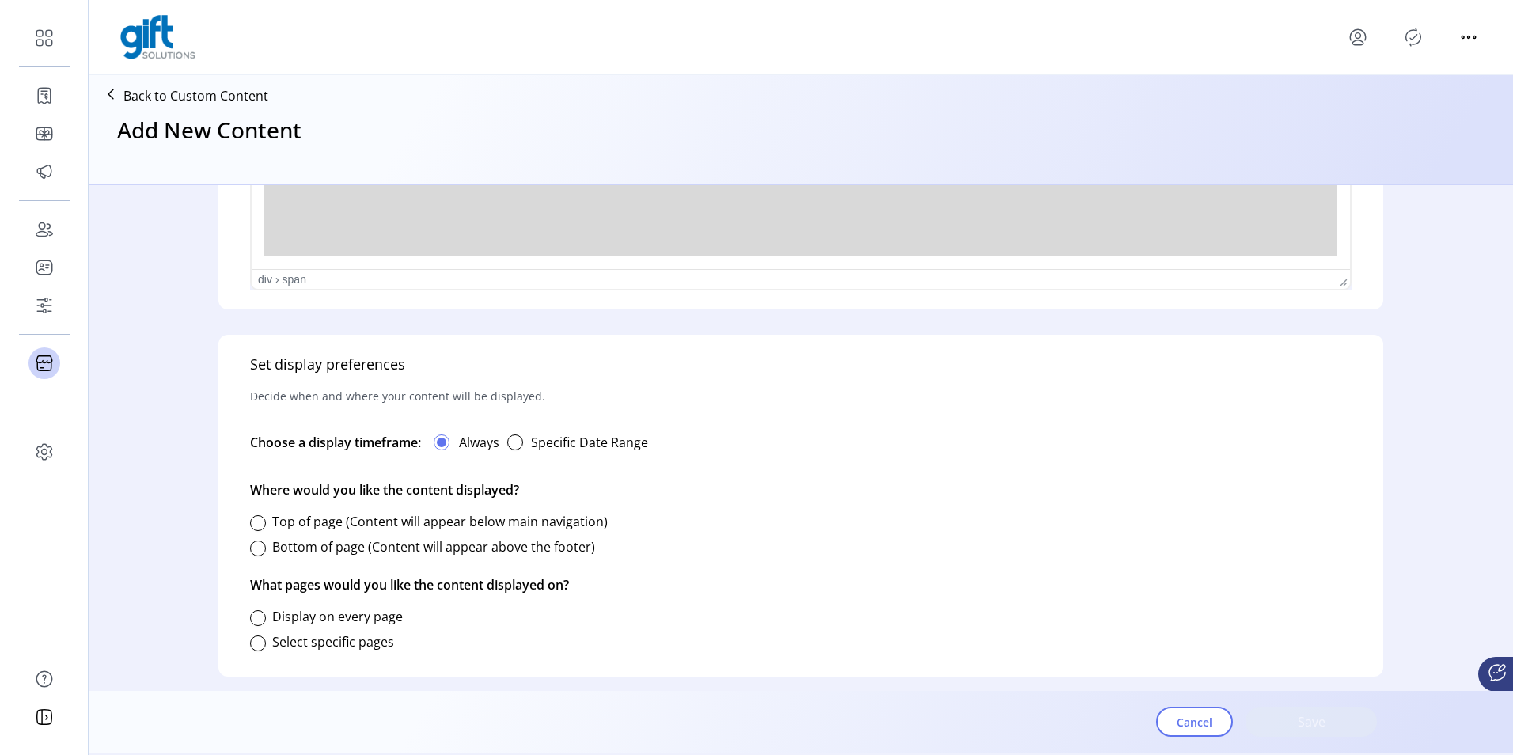
scroll to position [743, 0]
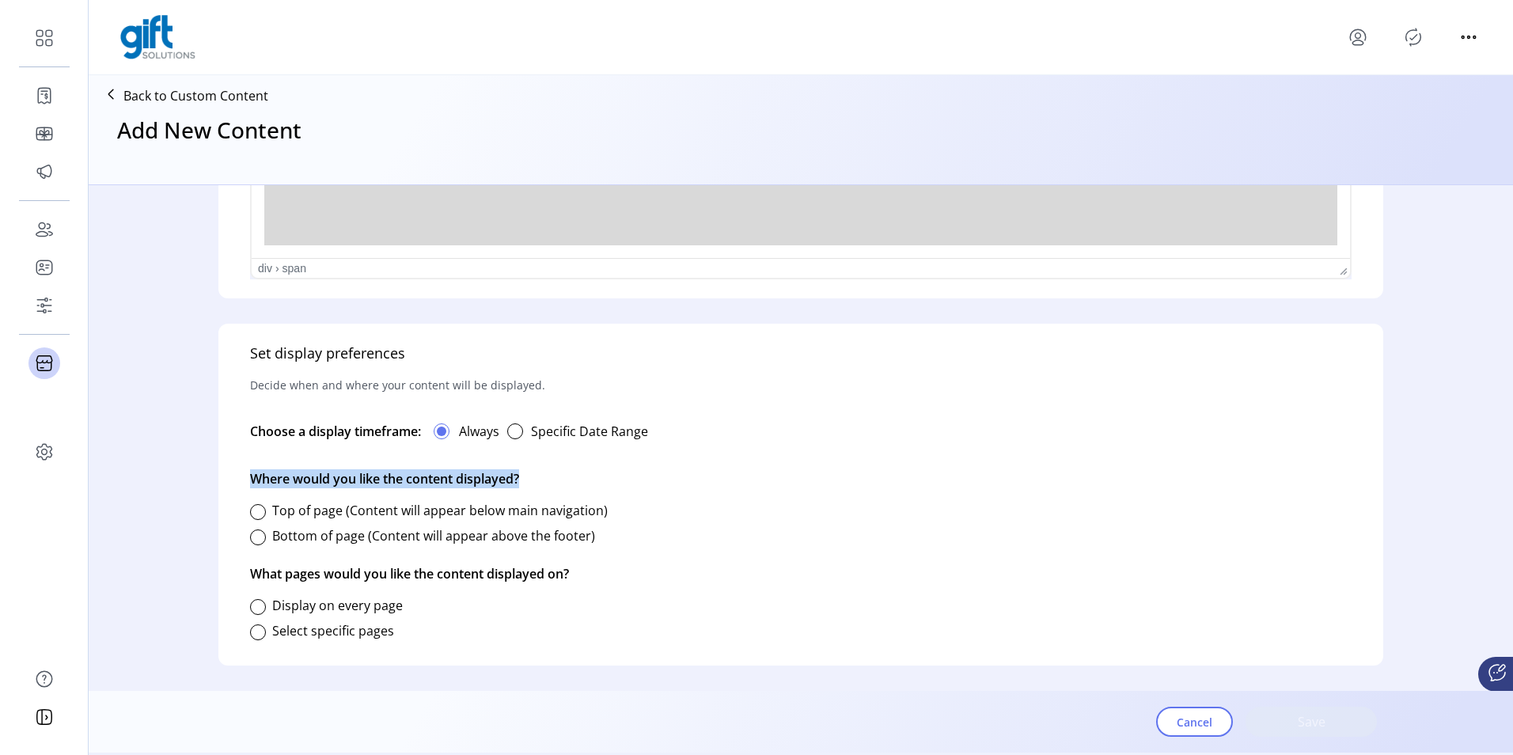
drag, startPoint x: 282, startPoint y: 473, endPoint x: 524, endPoint y: 472, distance: 242.2
click at [524, 472] on div "Set display preferences Decide when and where your content will be displayed. C…" at bounding box center [800, 495] width 1165 height 342
click at [328, 443] on div "Choose a display timeframe:" at bounding box center [335, 432] width 171 height 32
click at [260, 509] on div at bounding box center [258, 512] width 16 height 16
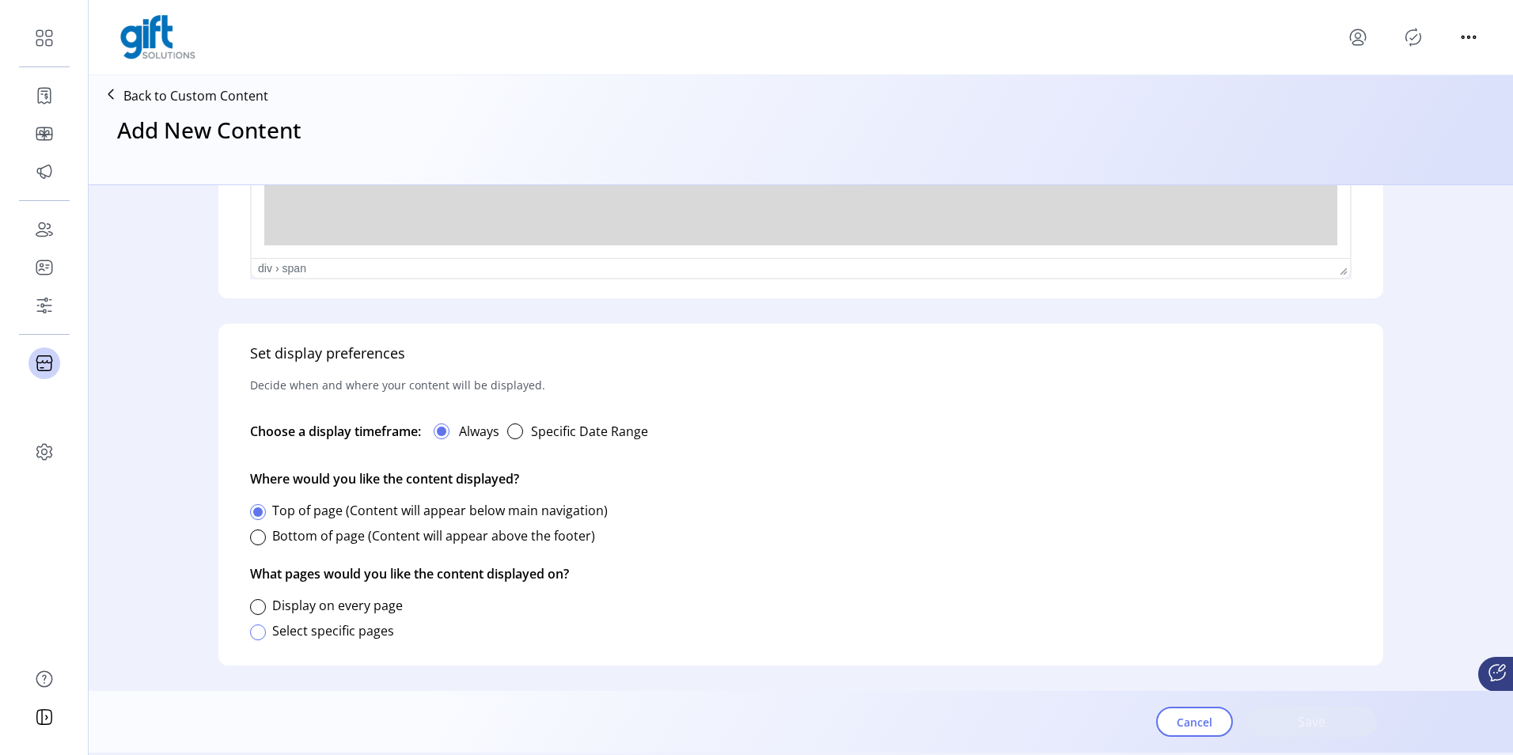
click at [258, 631] on div at bounding box center [258, 633] width 16 height 16
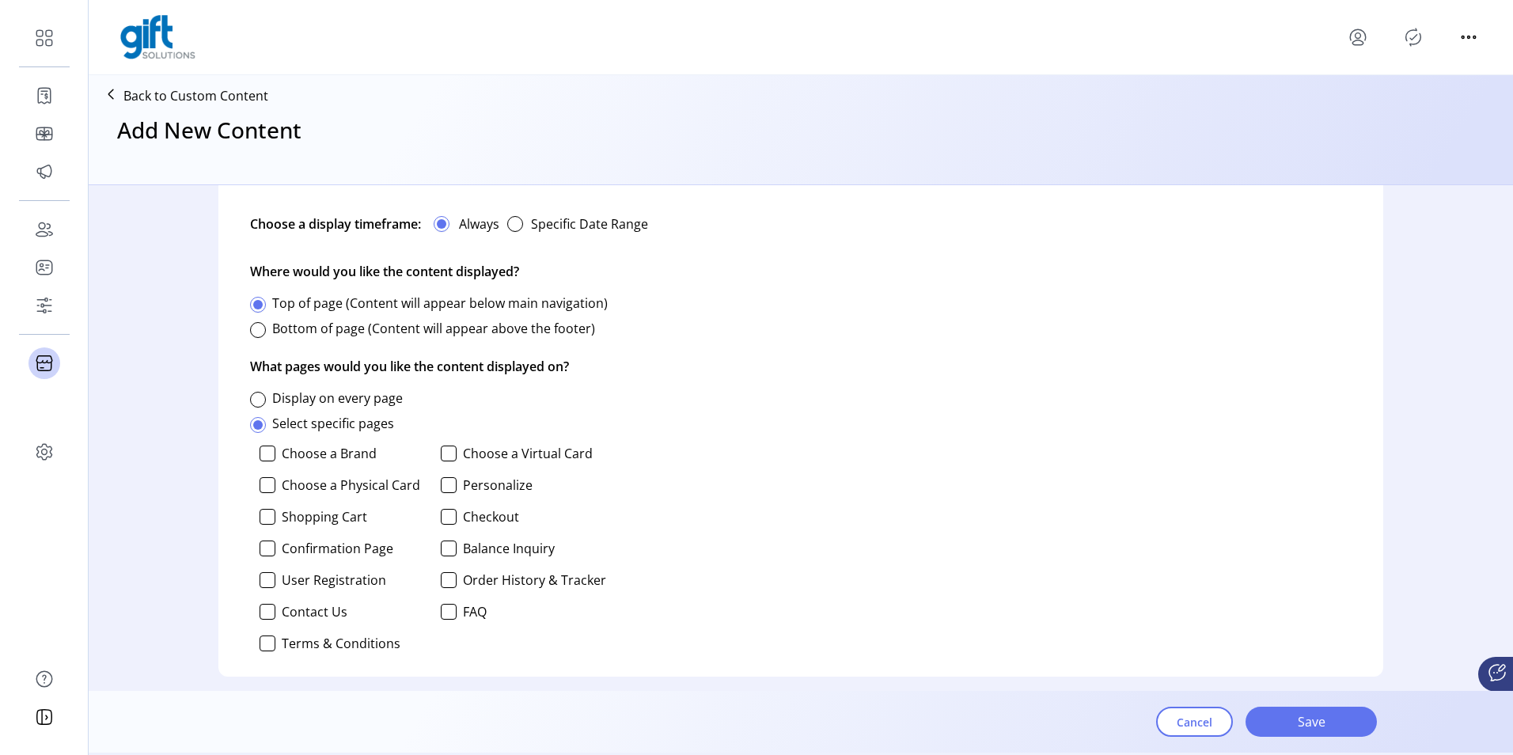
scroll to position [962, 0]
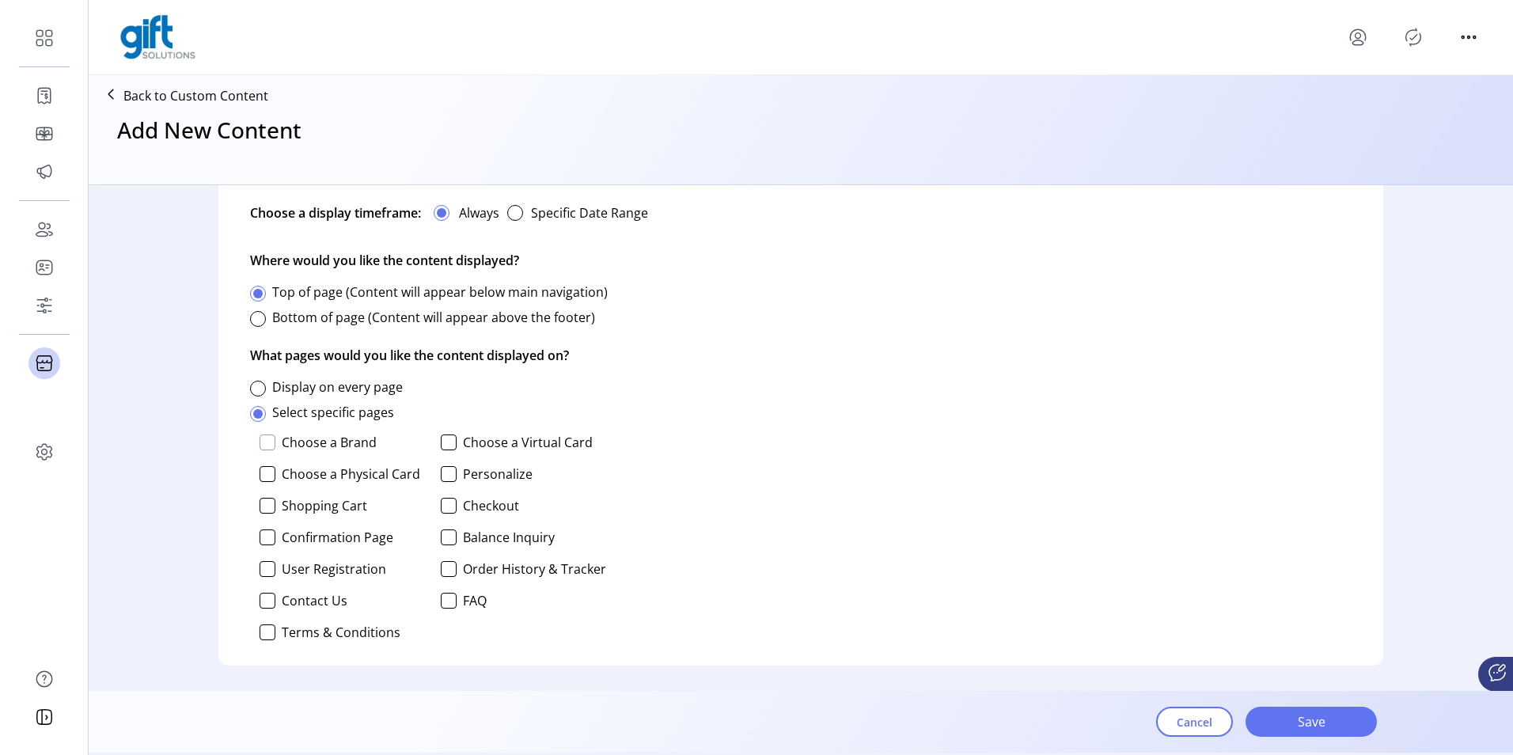
click at [267, 442] on div at bounding box center [268, 443] width 16 height 16
click at [454, 440] on div at bounding box center [449, 443] width 16 height 16
click at [264, 476] on div at bounding box center [268, 474] width 16 height 16
click at [1281, 727] on span "Save" at bounding box center [1311, 721] width 90 height 19
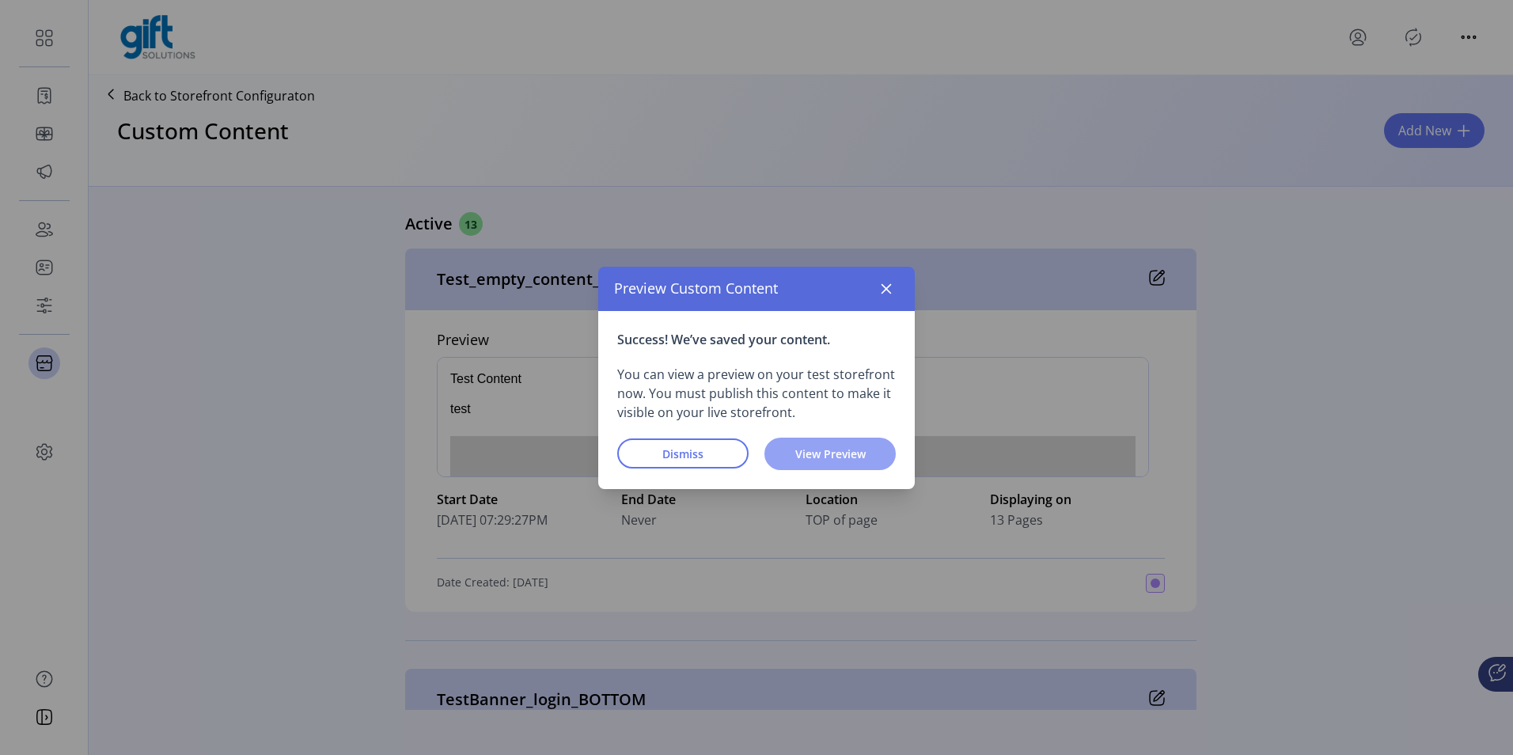
click at [826, 459] on span "View Preview" at bounding box center [830, 454] width 90 height 17
click at [829, 446] on span "View Preview" at bounding box center [830, 454] width 90 height 17
click at [688, 444] on button "Dismiss" at bounding box center [682, 454] width 131 height 30
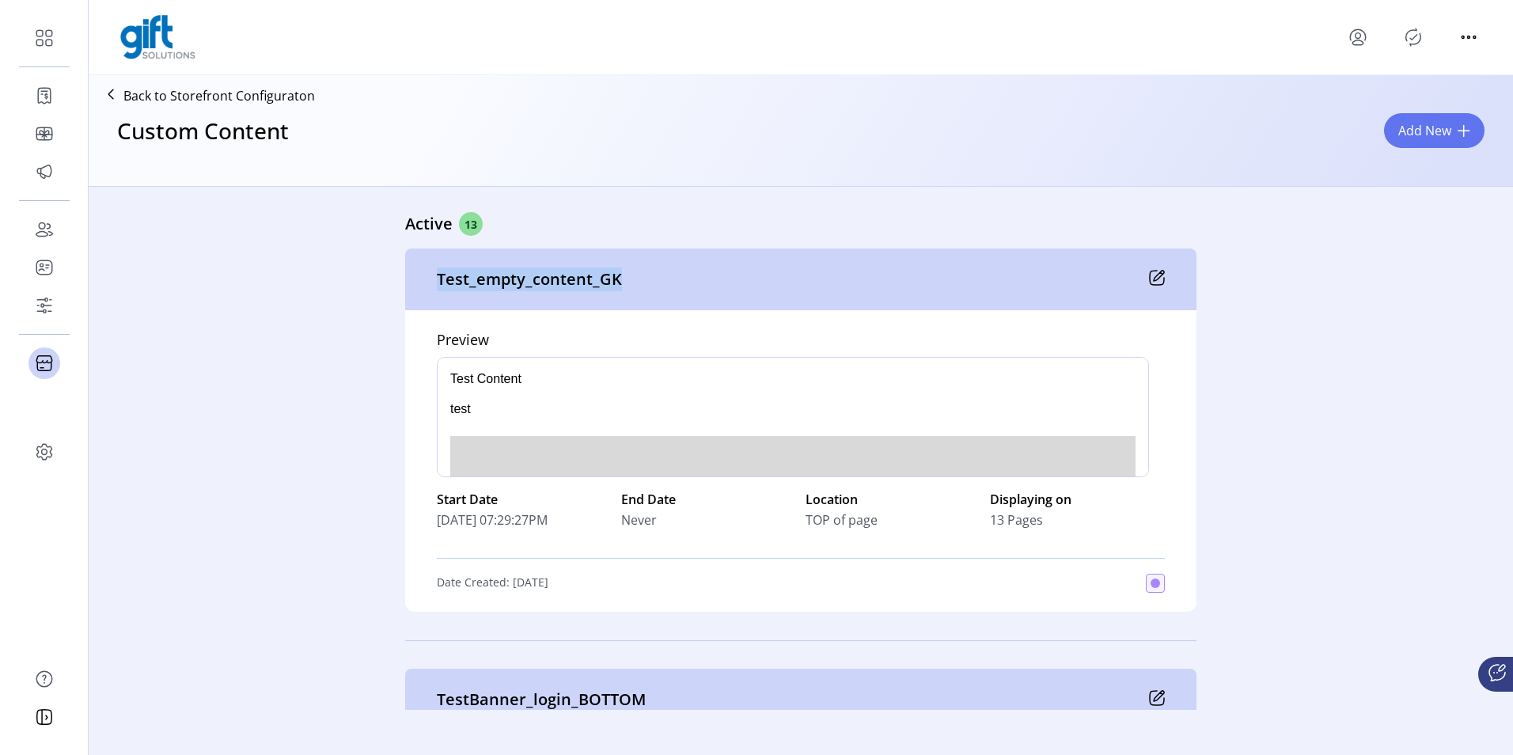
drag, startPoint x: 428, startPoint y: 283, endPoint x: 640, endPoint y: 287, distance: 212.2
click at [640, 287] on div "Test_empty_content_GK" at bounding box center [801, 280] width 792 height 62
drag, startPoint x: 428, startPoint y: 276, endPoint x: 636, endPoint y: 284, distance: 207.5
click at [636, 284] on div "Test_empty_content_GK" at bounding box center [801, 280] width 792 height 62
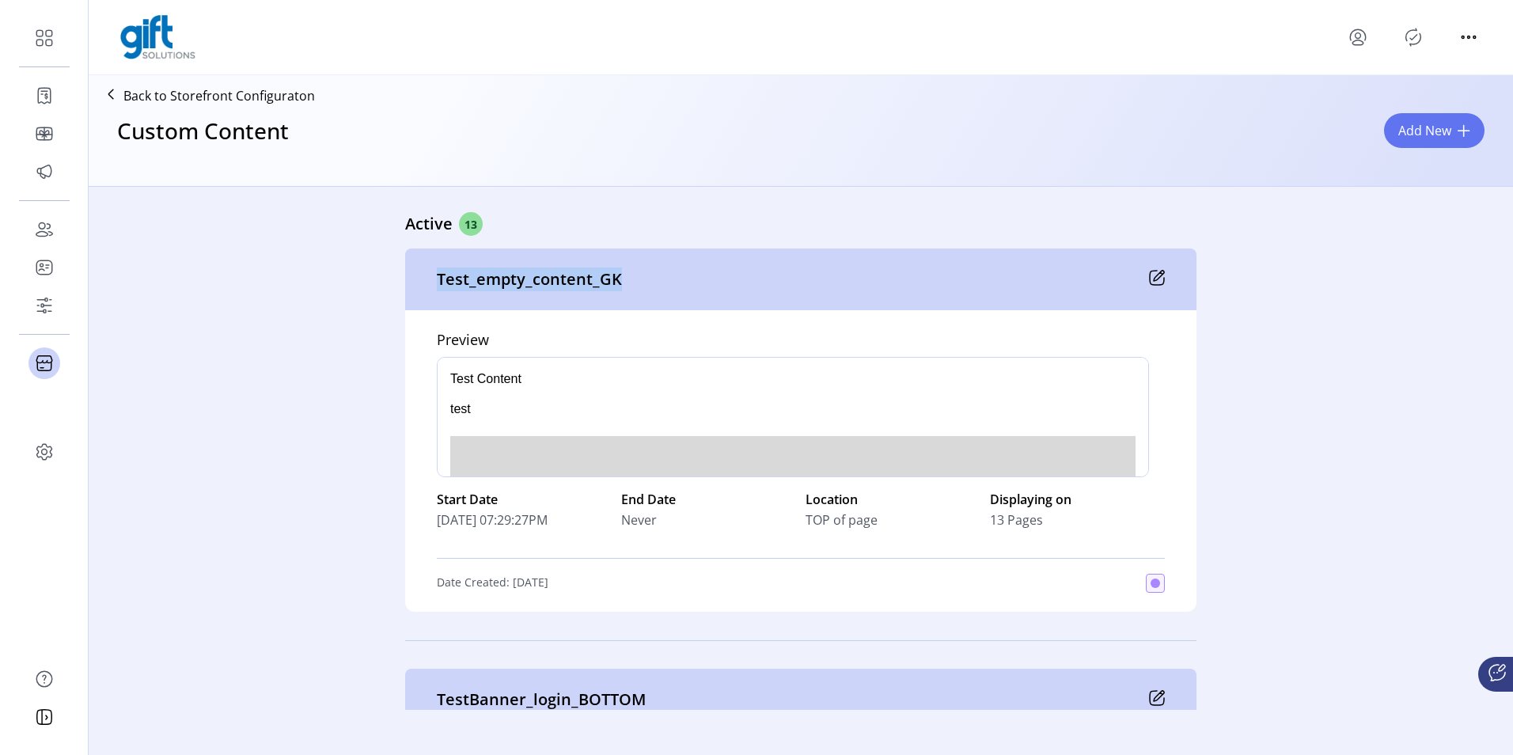
copy p "Test_empty_content_GK"
drag, startPoint x: 795, startPoint y: 518, endPoint x: 858, endPoint y: 525, distance: 62.9
click at [858, 525] on div "Start Date 08/21/2025 07:29:27PM End Date Never Location TOP of page Displaying…" at bounding box center [801, 509] width 728 height 65
drag, startPoint x: 858, startPoint y: 525, endPoint x: 792, endPoint y: 518, distance: 66.8
click at [806, 518] on span "TOP of page" at bounding box center [842, 520] width 72 height 19
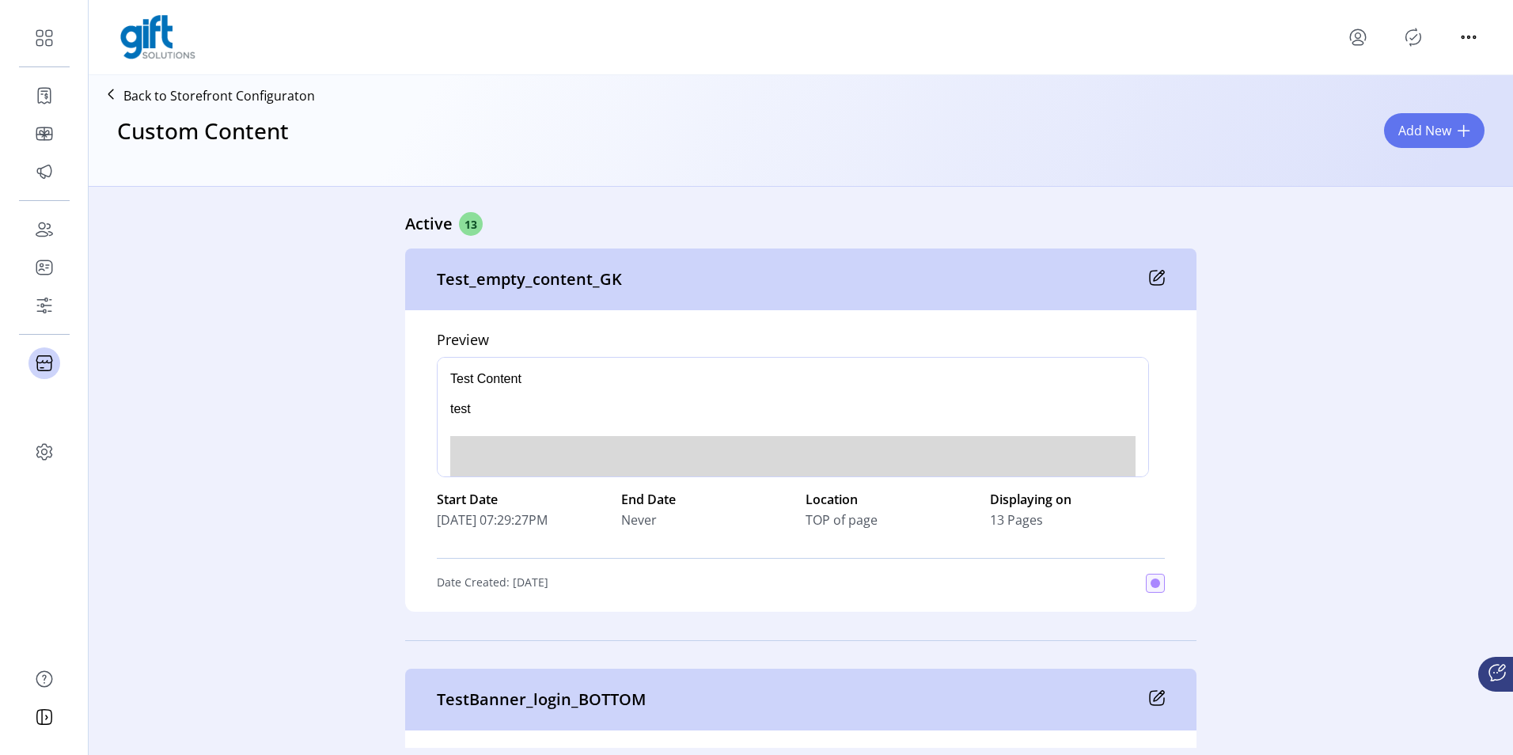
drag, startPoint x: 981, startPoint y: 522, endPoint x: 1056, endPoint y: 515, distance: 74.7
click at [1056, 515] on div "Start Date 08/21/2025 07:29:27PM End Date Never Location TOP of page Displaying…" at bounding box center [801, 509] width 728 height 65
drag, startPoint x: 1056, startPoint y: 515, endPoint x: 1159, endPoint y: 268, distance: 267.5
click at [1159, 268] on div "Test_empty_content_GK" at bounding box center [801, 280] width 792 height 62
click at [1156, 272] on icon at bounding box center [1157, 278] width 16 height 16
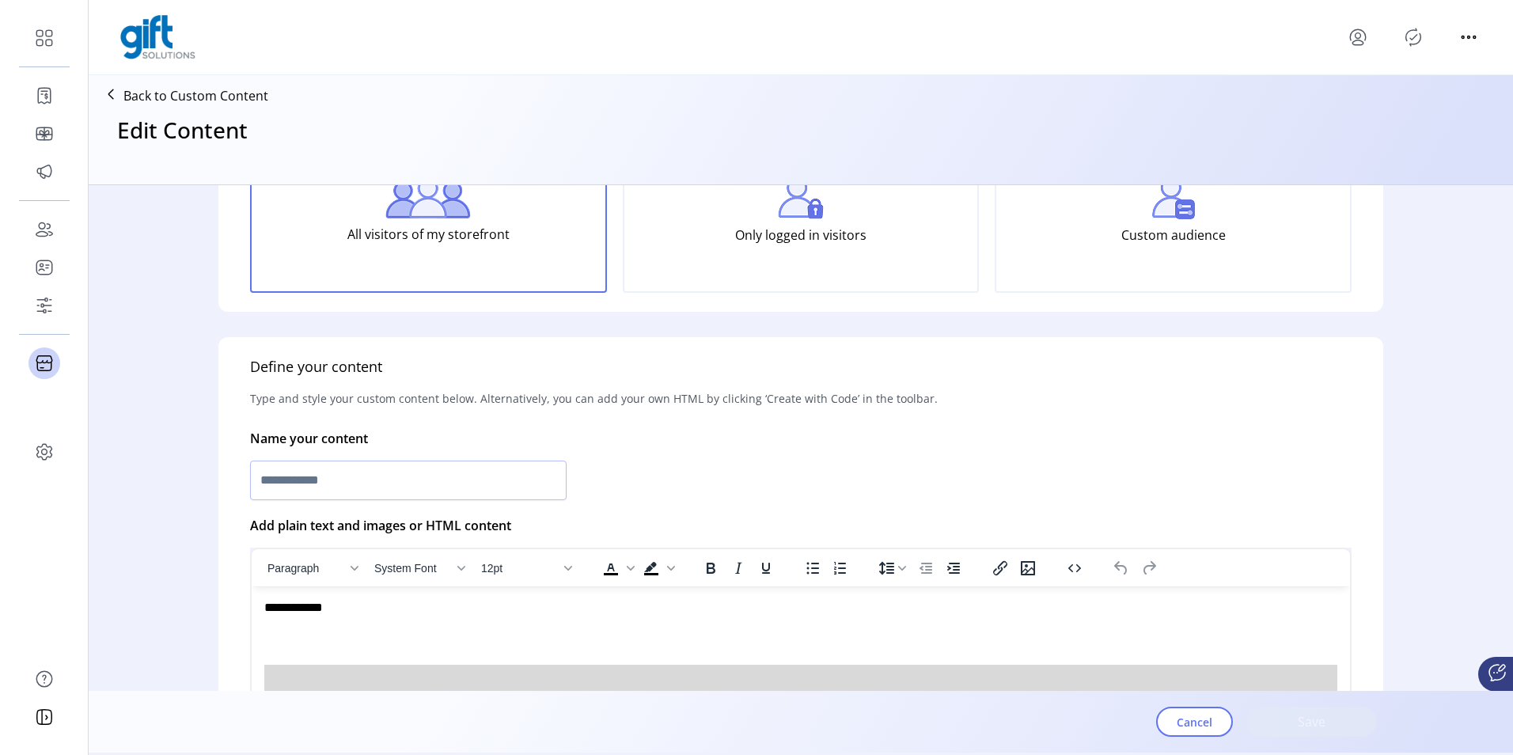
type input "**********"
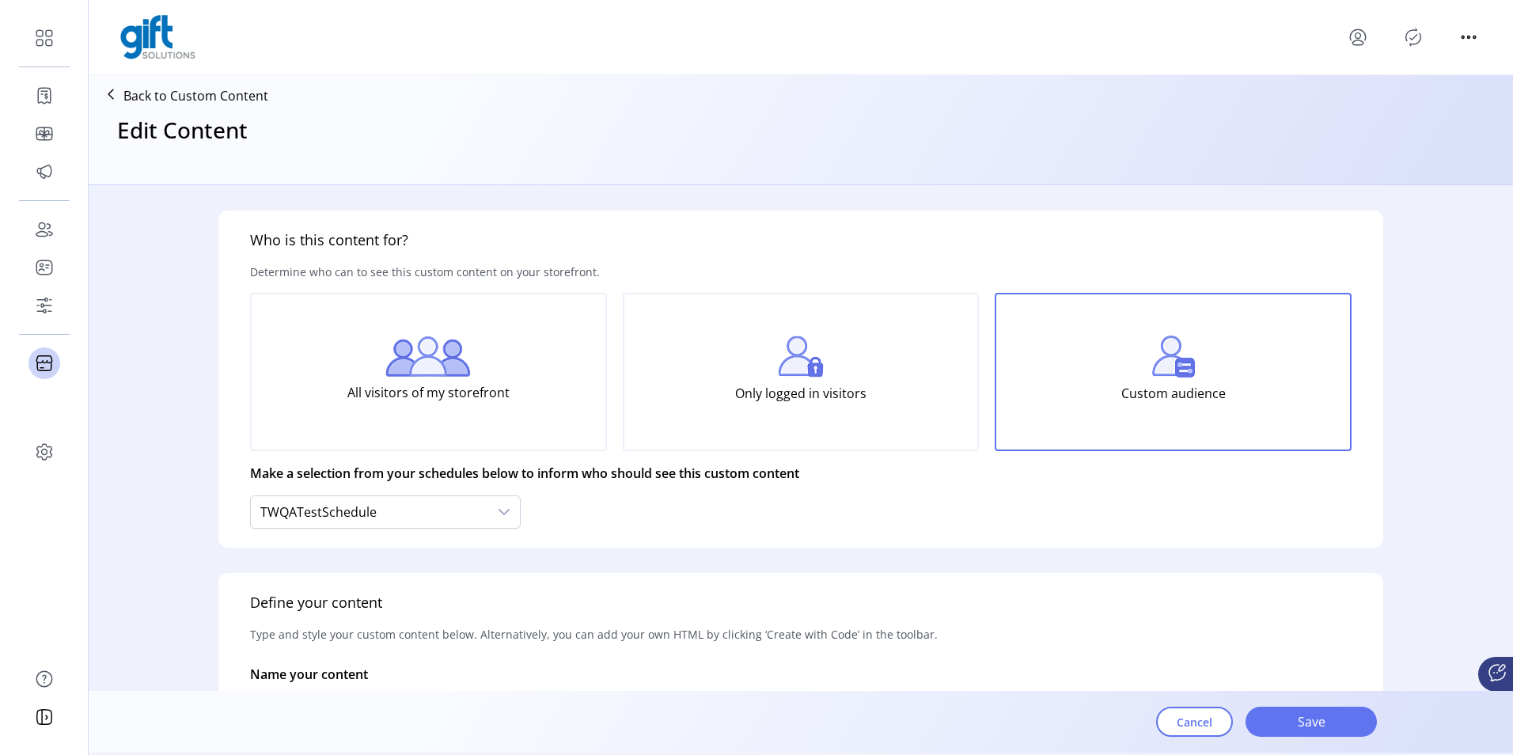
click at [1365, 32] on icon "menu" at bounding box center [1358, 37] width 25 height 25
click at [1373, 93] on span "Sign Out" at bounding box center [1415, 99] width 119 height 13
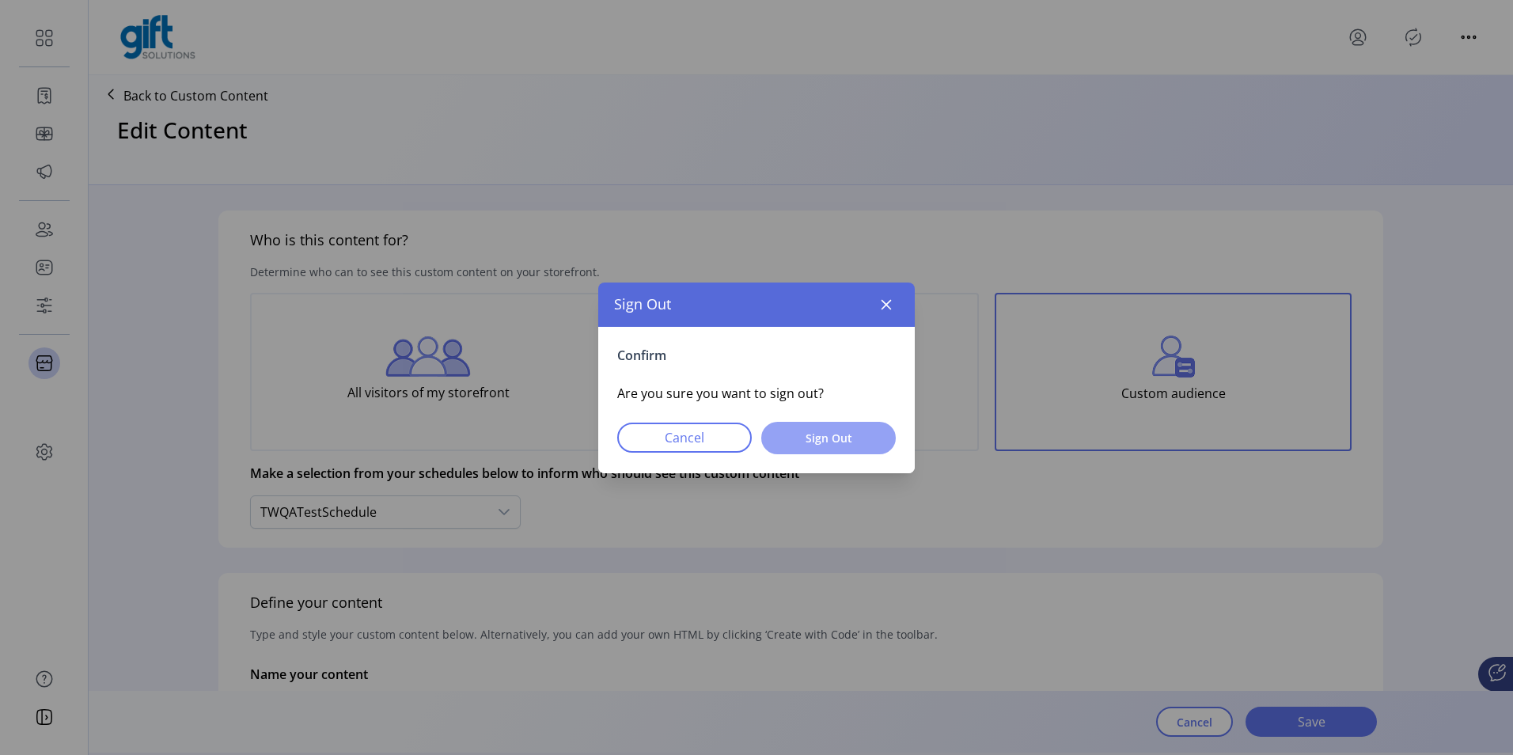
click at [813, 450] on button "Sign Out" at bounding box center [828, 438] width 135 height 32
